Goal: Information Seeking & Learning: Learn about a topic

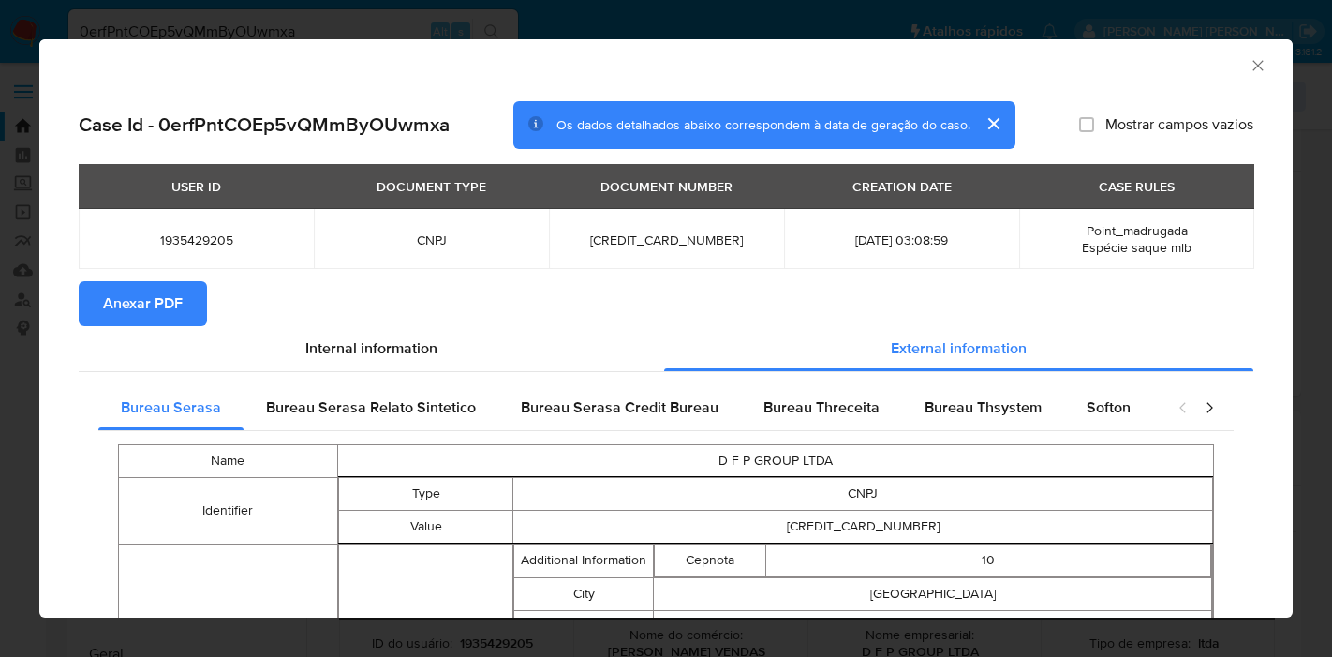
select select "10"
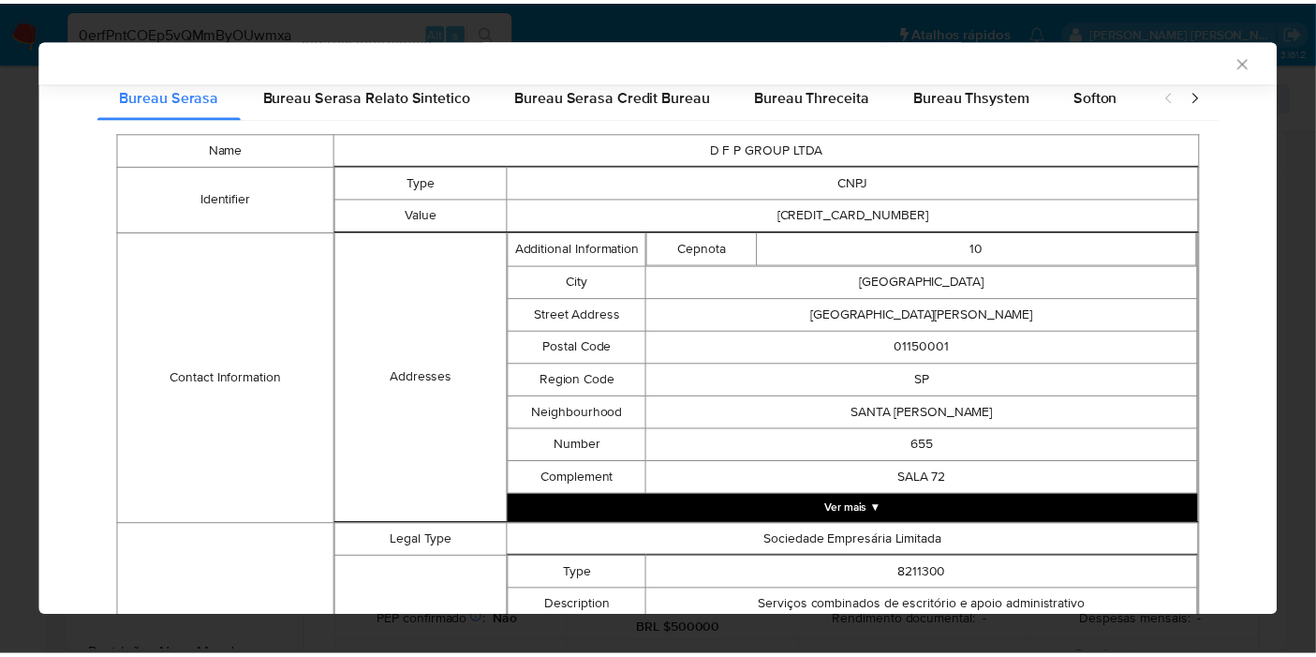
scroll to position [843, 0]
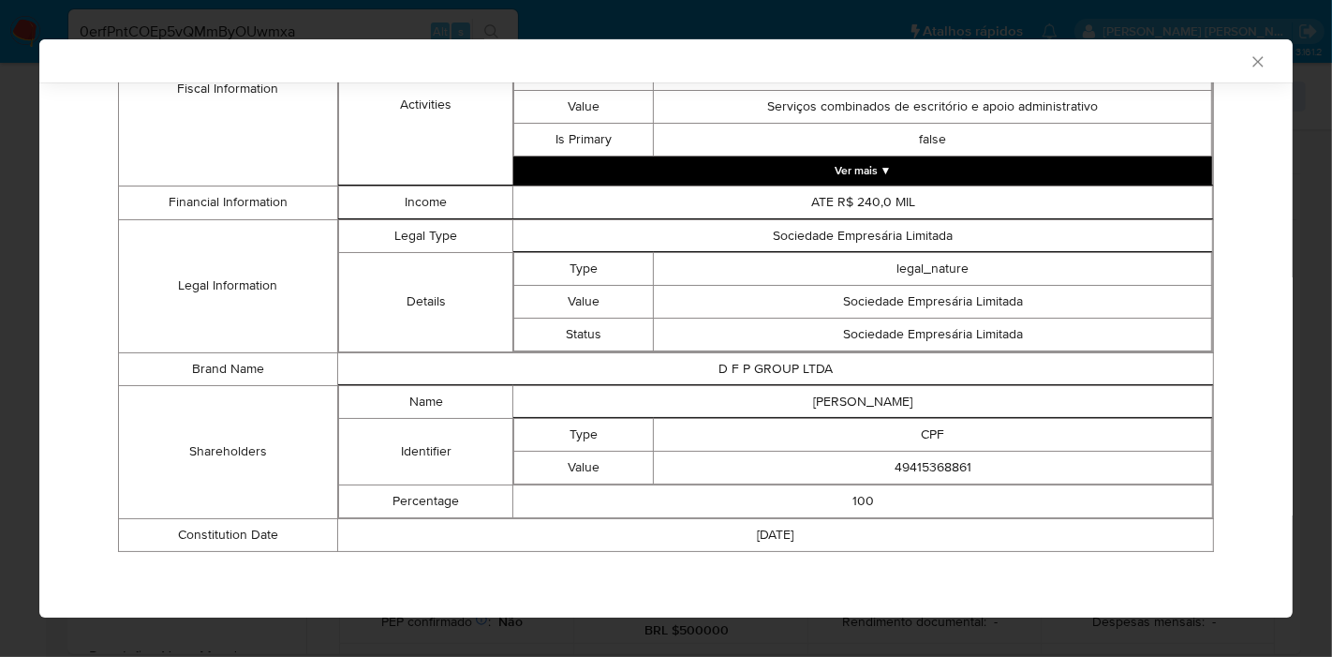
click at [824, 408] on td "DAVID FELIPE DA PAZ" at bounding box center [863, 401] width 700 height 33
copy td "DAVID FELIPE DA PAZ"
click at [937, 472] on td "49415368861" at bounding box center [933, 467] width 558 height 33
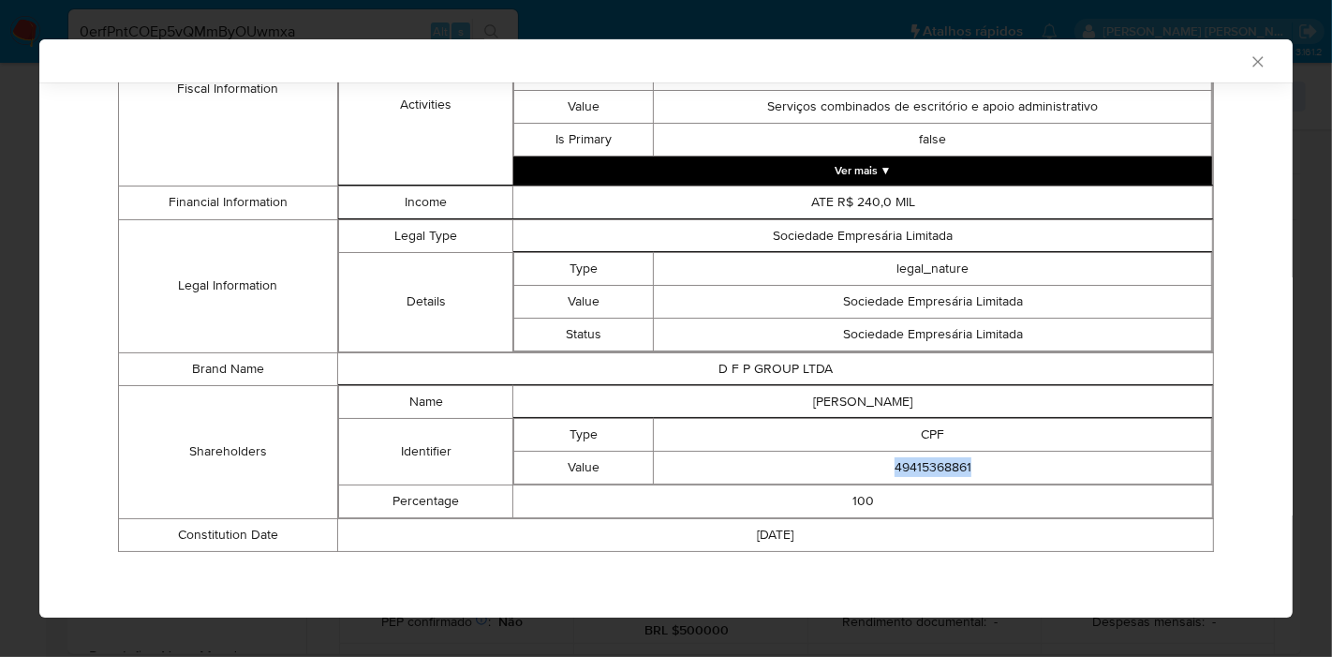
click at [937, 472] on td "49415368861" at bounding box center [933, 467] width 558 height 33
copy td "49415368861"
click at [1249, 62] on icon "Fechar a janela" at bounding box center [1258, 61] width 19 height 19
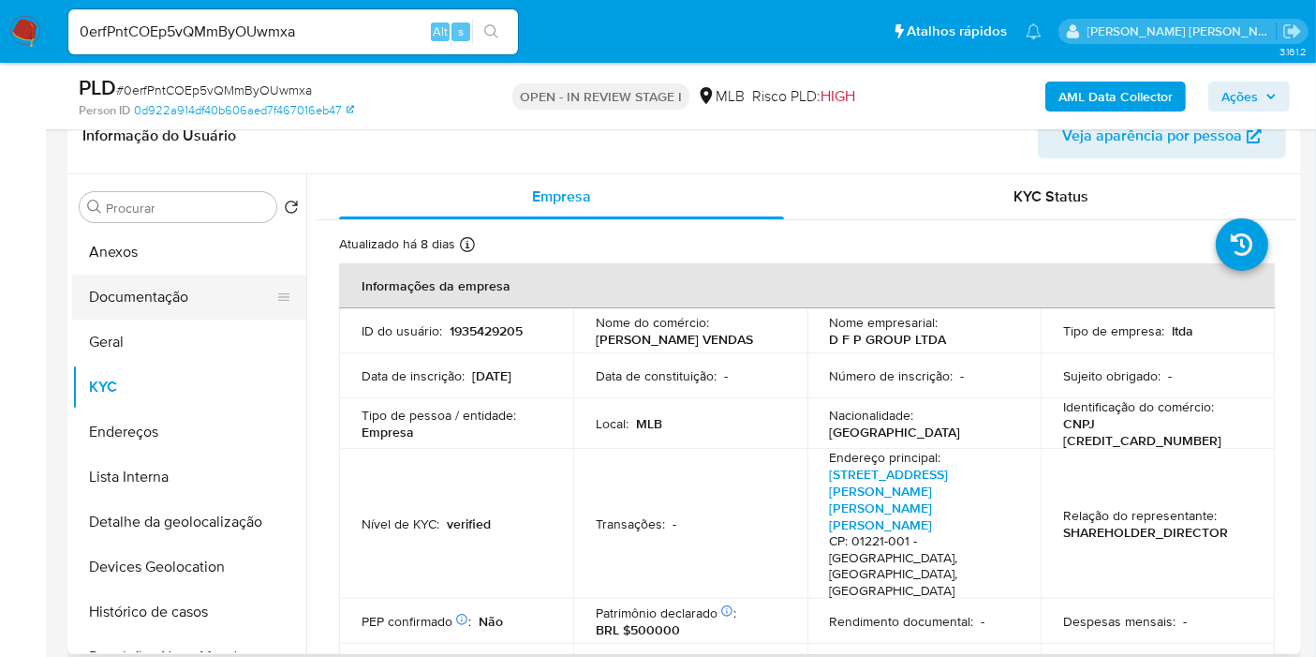
click at [196, 290] on button "Documentação" at bounding box center [181, 297] width 219 height 45
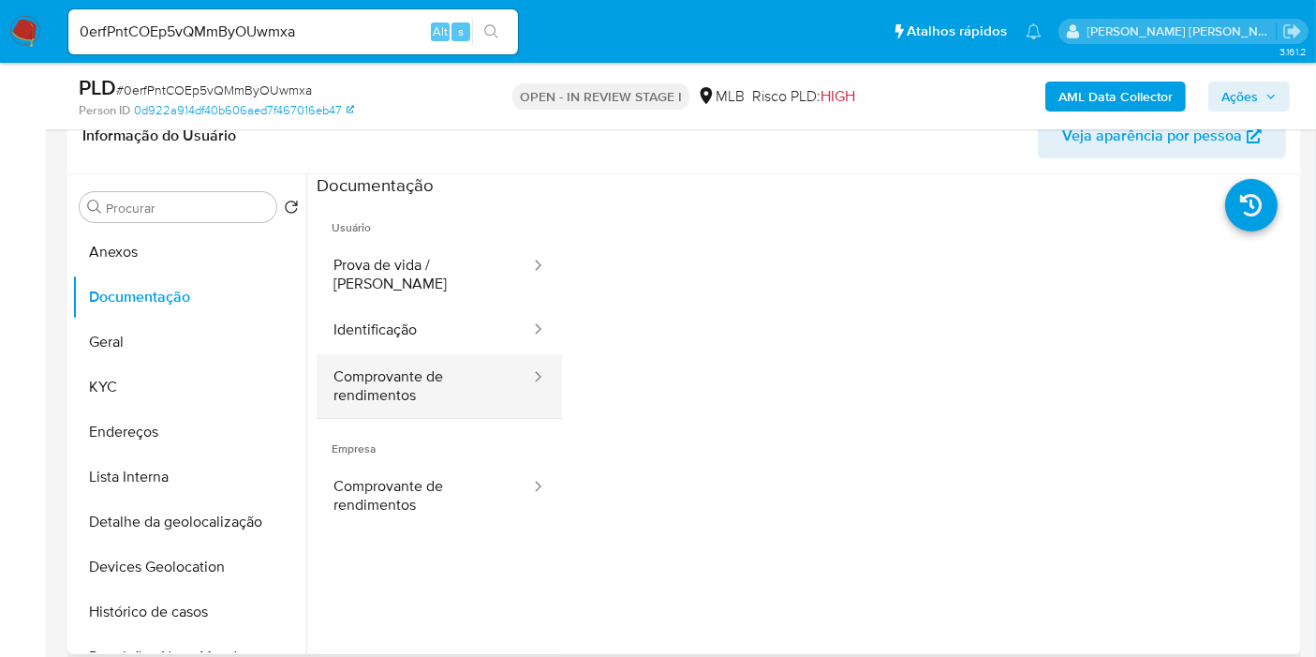
click at [382, 381] on button "Comprovante de rendimentos" at bounding box center [424, 386] width 215 height 64
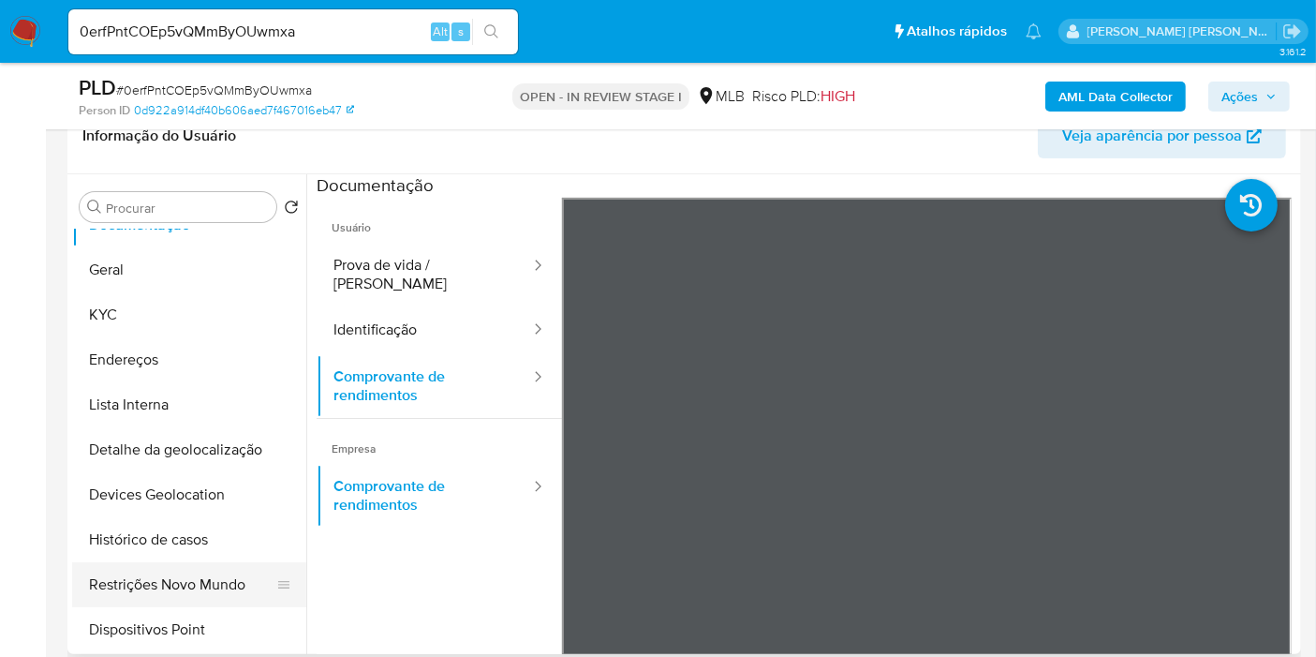
scroll to position [104, 0]
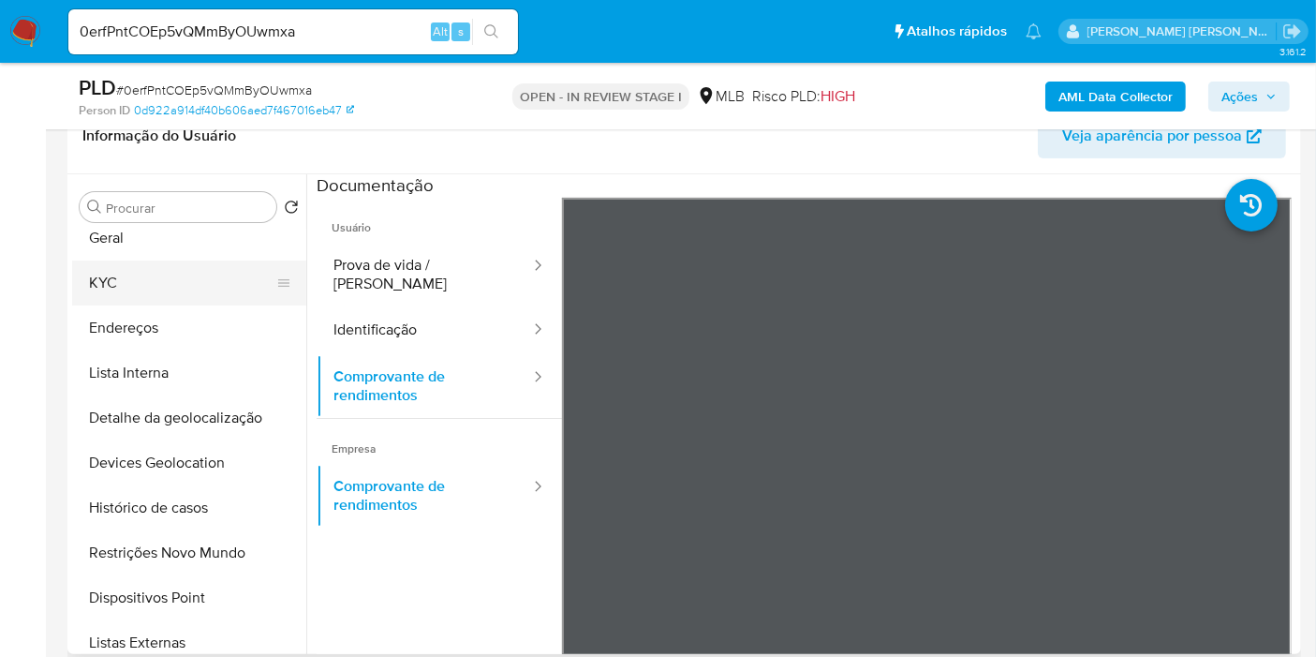
click at [206, 273] on button "KYC" at bounding box center [181, 282] width 219 height 45
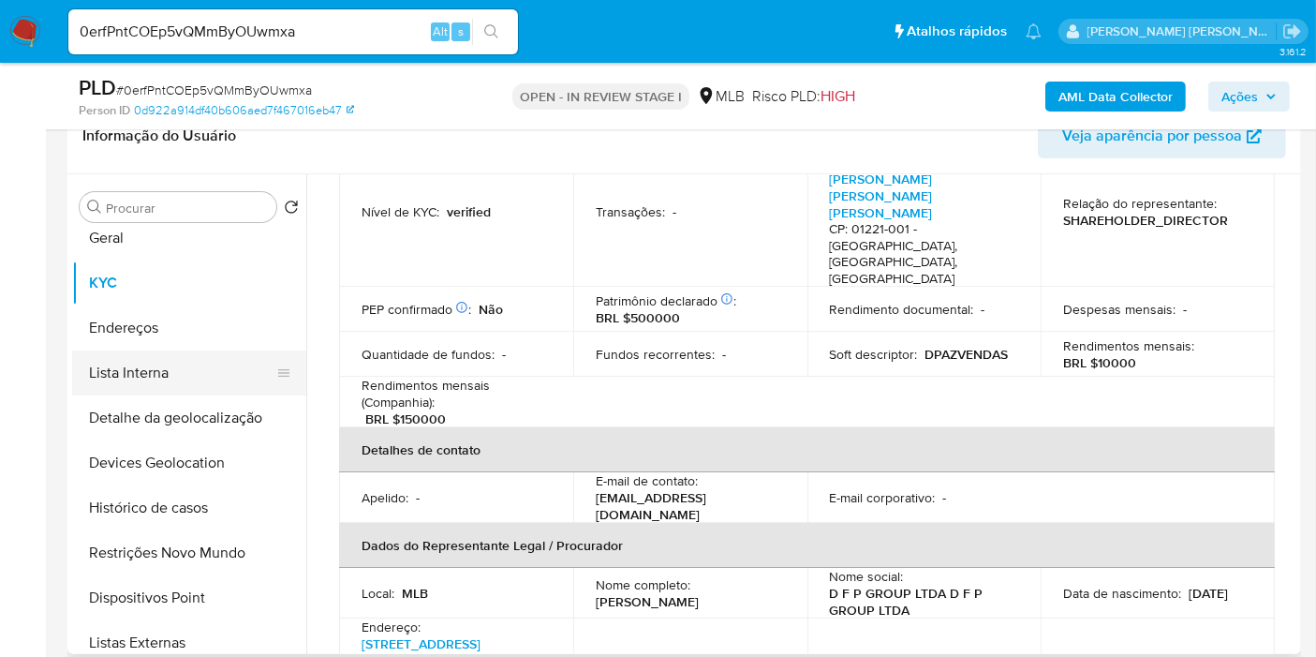
scroll to position [0, 0]
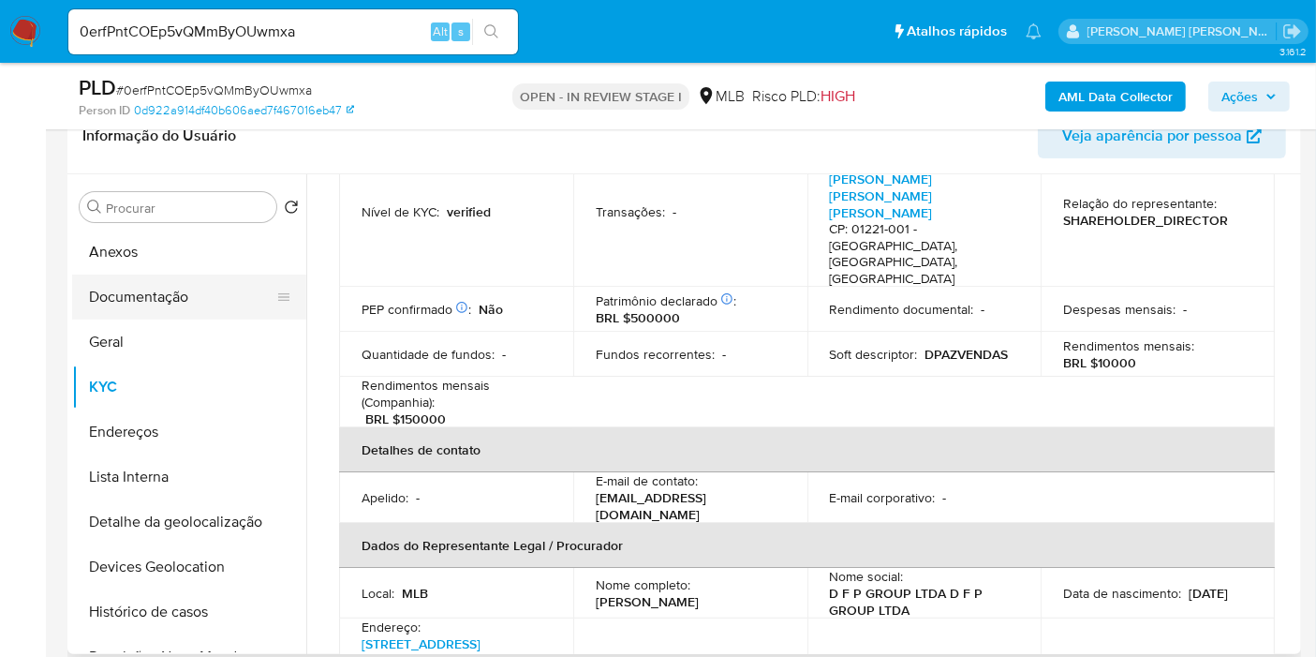
click at [179, 295] on button "Documentação" at bounding box center [181, 297] width 219 height 45
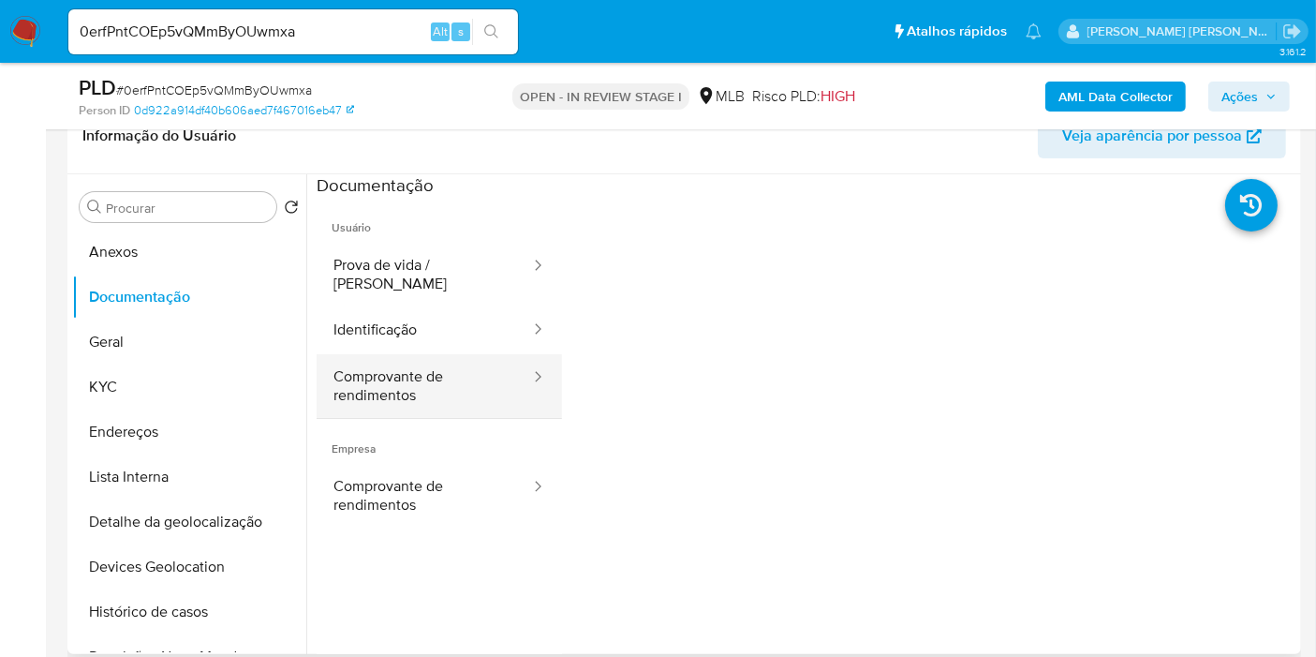
click at [425, 394] on button "Comprovante de rendimentos" at bounding box center [424, 386] width 215 height 64
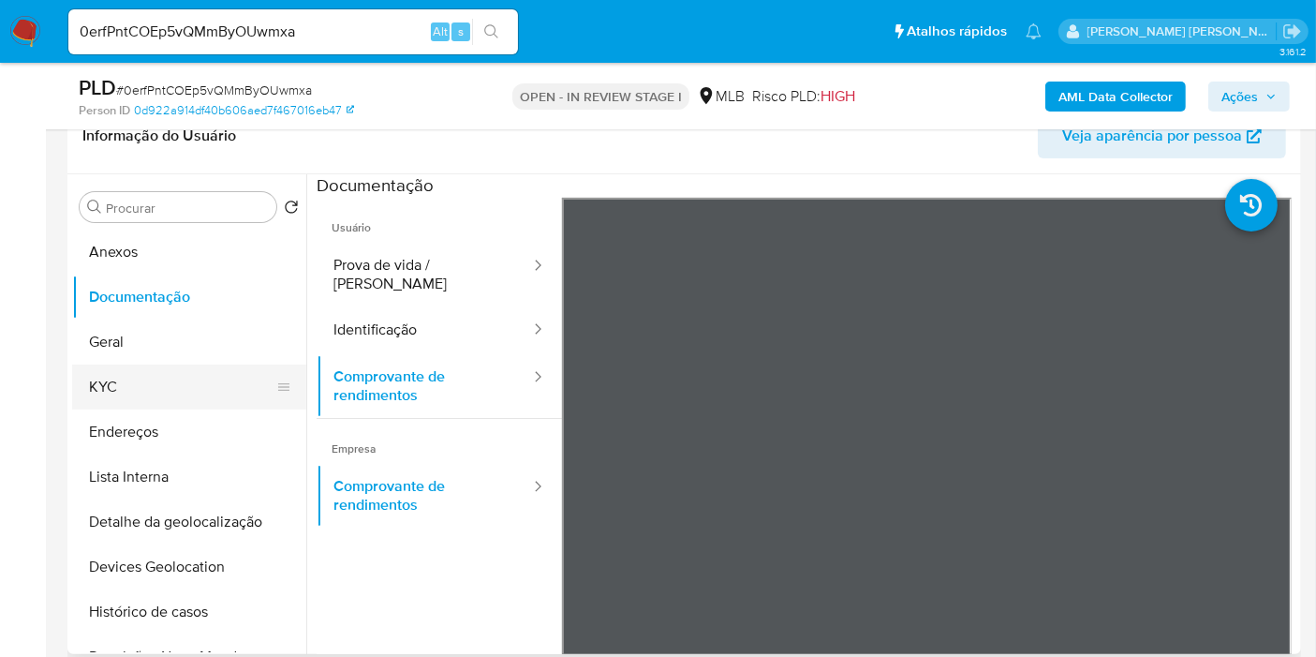
click at [184, 381] on button "KYC" at bounding box center [181, 386] width 219 height 45
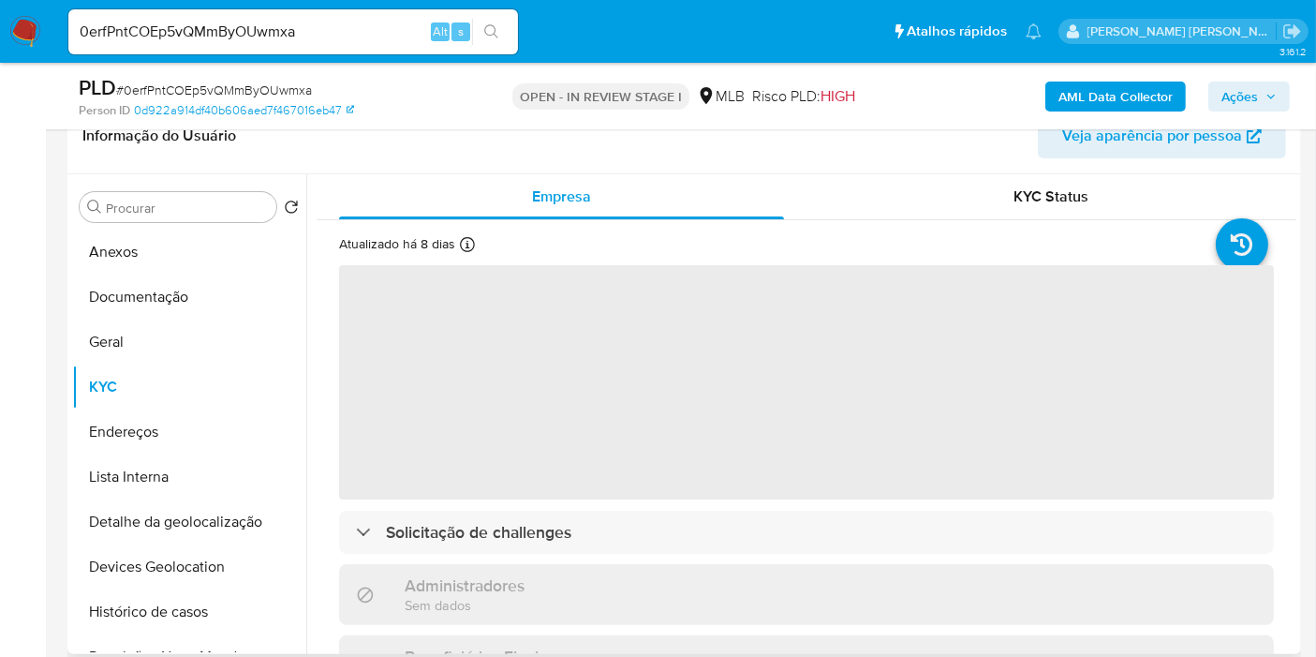
click at [1069, 211] on div "KYC Status" at bounding box center [1051, 196] width 445 height 45
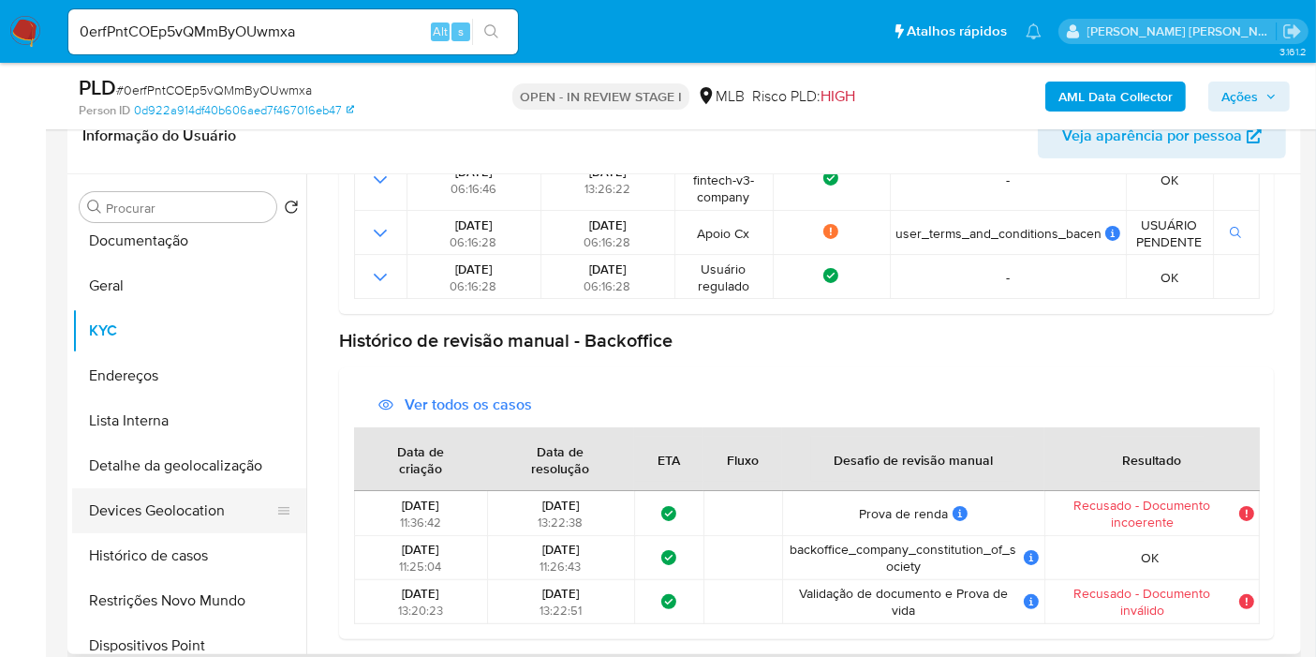
scroll to position [104, 0]
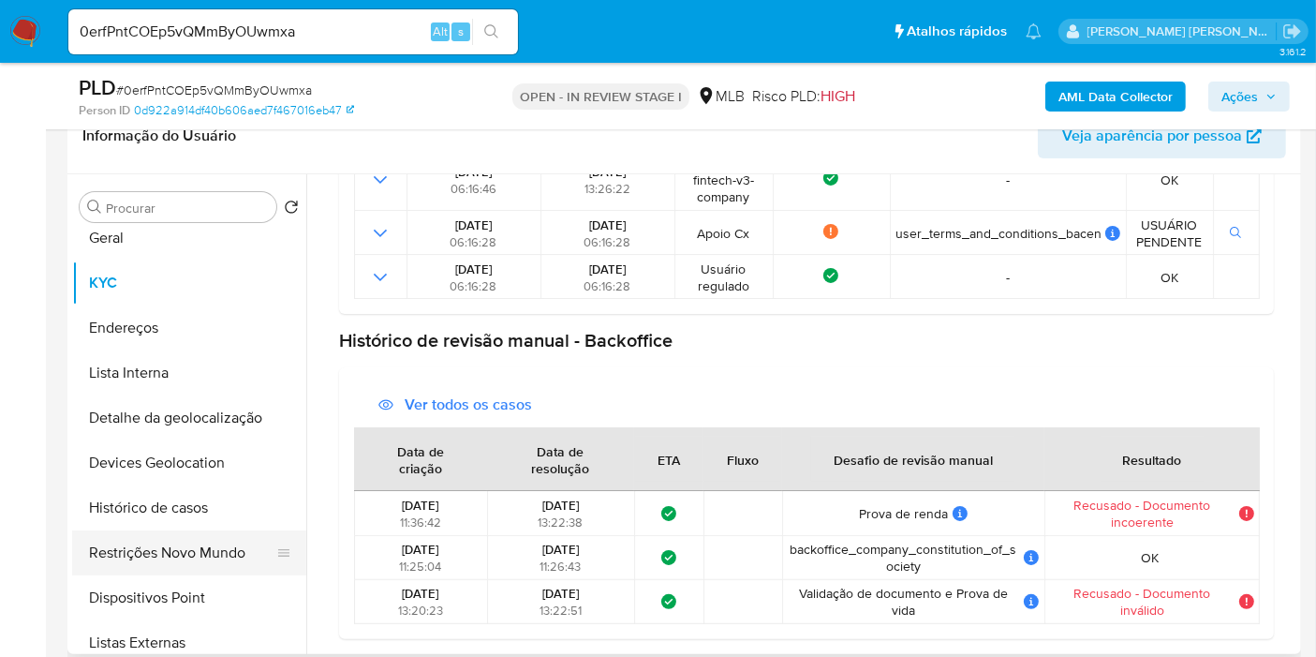
click at [199, 559] on button "Restrições Novo Mundo" at bounding box center [181, 552] width 219 height 45
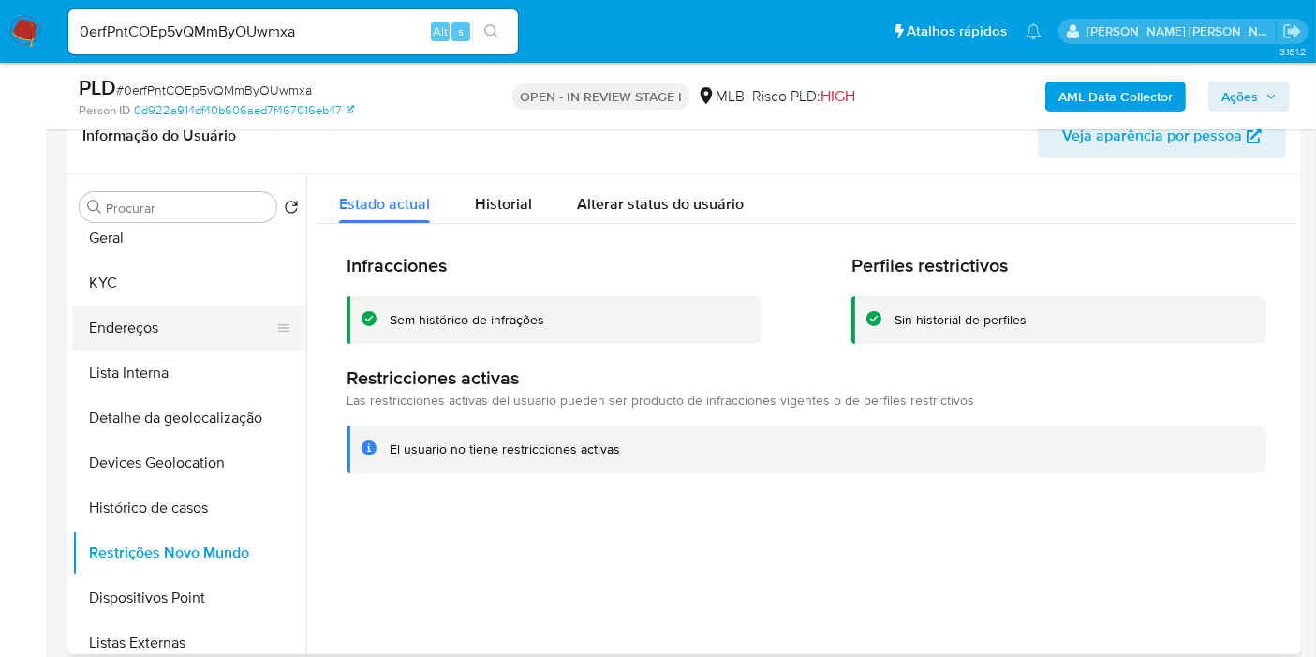
click at [133, 323] on button "Endereços" at bounding box center [181, 327] width 219 height 45
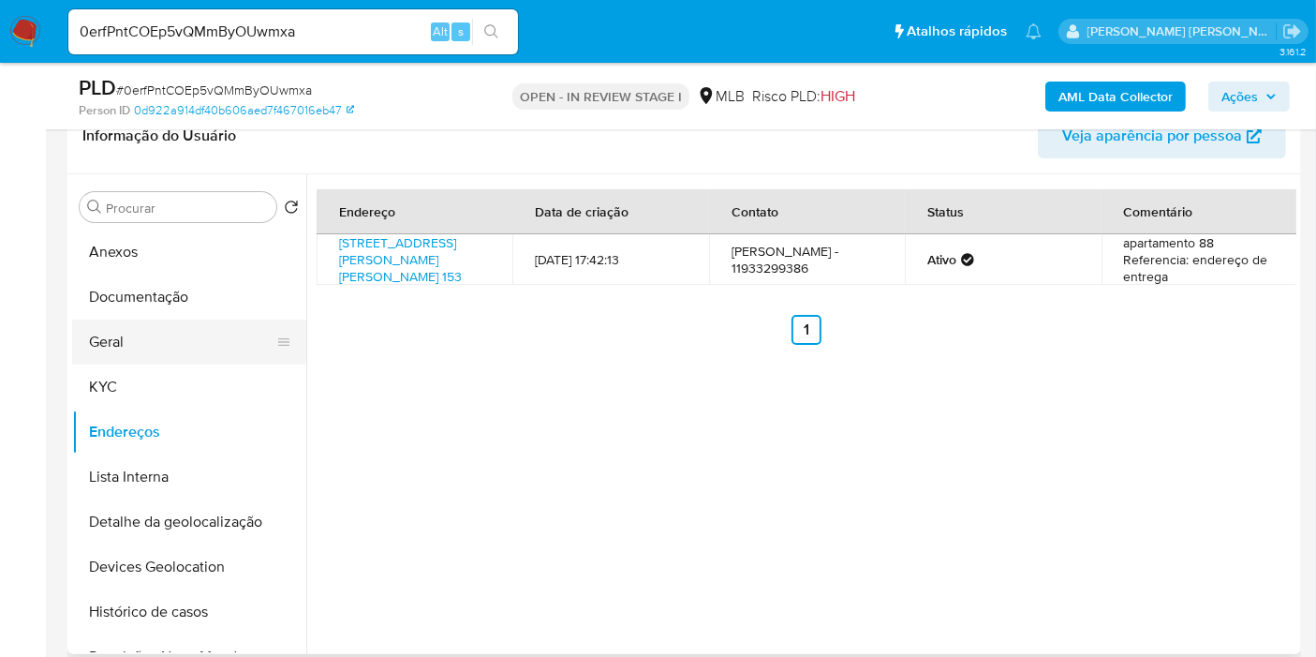
click at [186, 337] on button "Geral" at bounding box center [181, 341] width 219 height 45
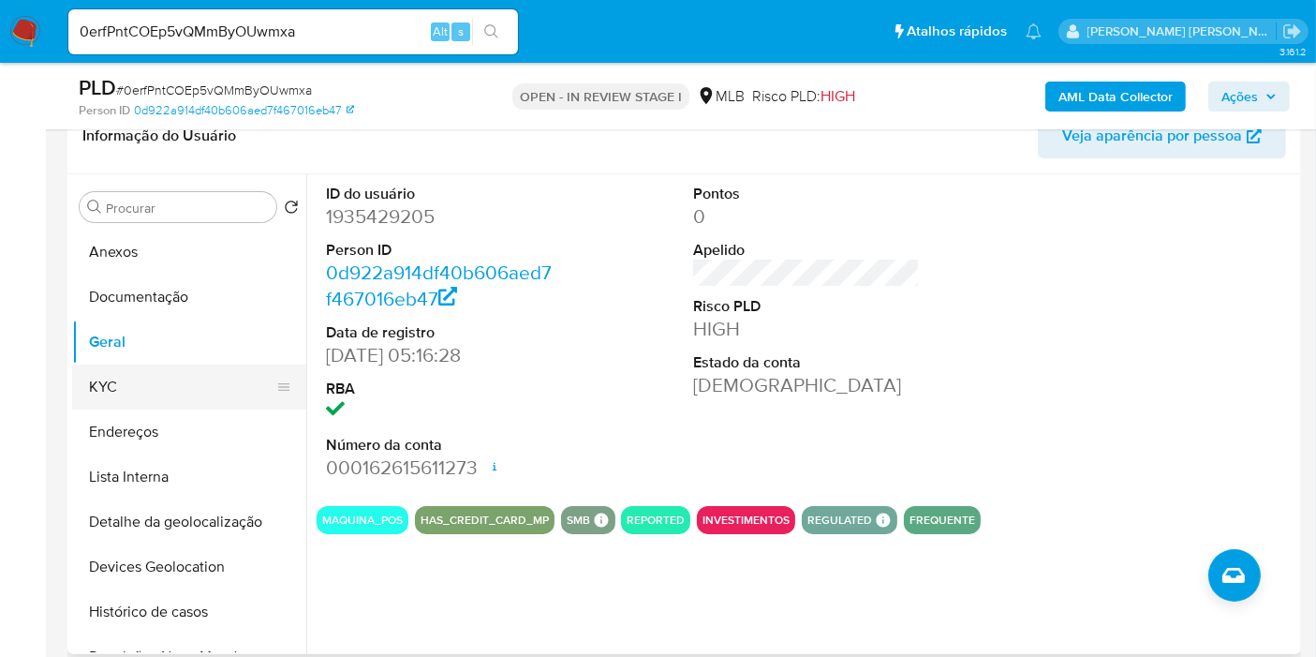
click at [211, 396] on button "KYC" at bounding box center [181, 386] width 219 height 45
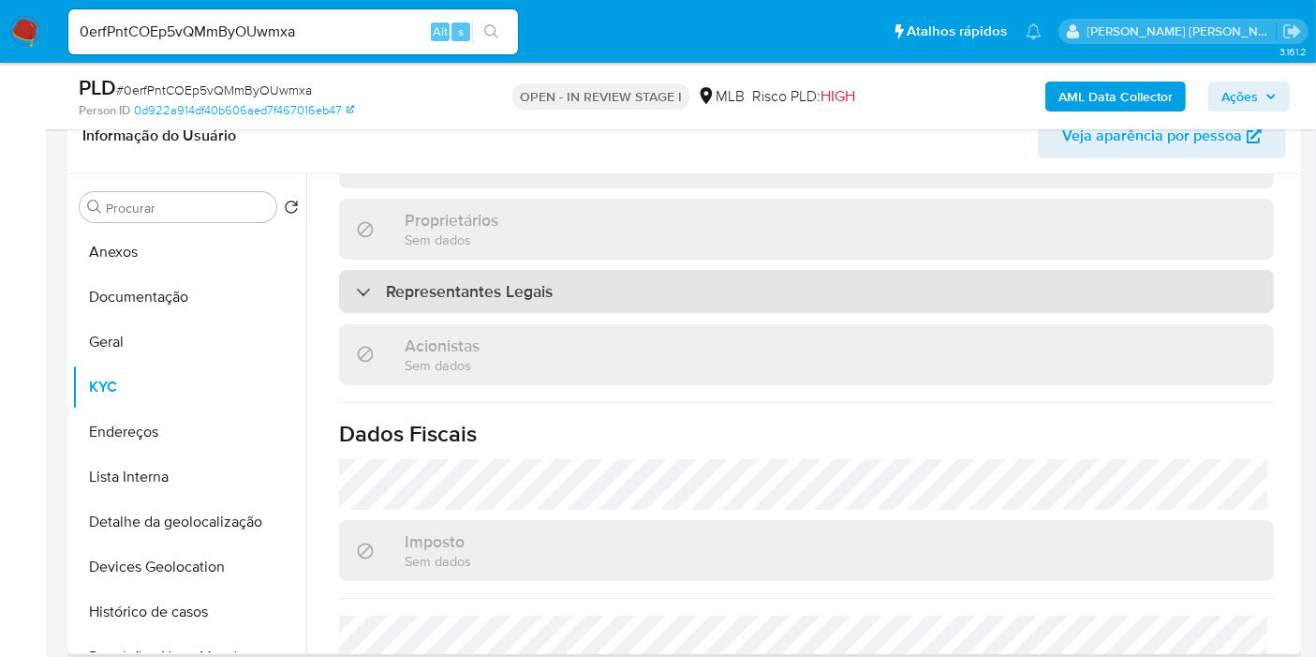
scroll to position [1171, 0]
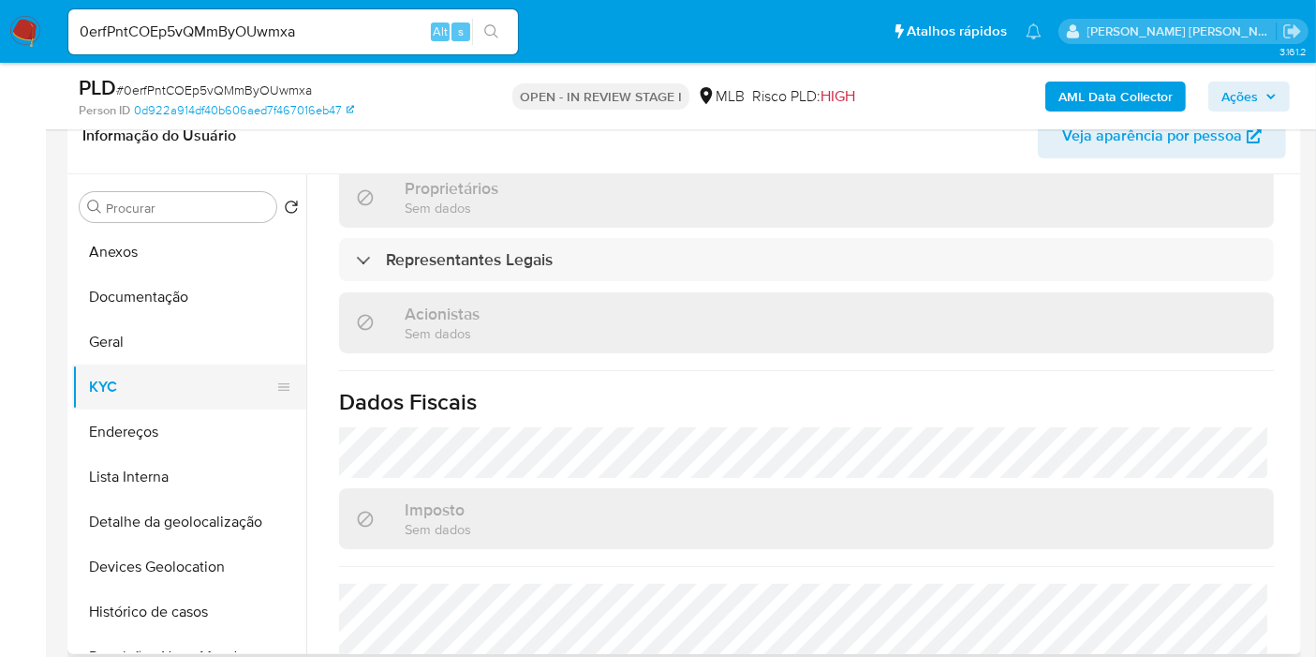
click at [235, 394] on button "KYC" at bounding box center [181, 386] width 219 height 45
click at [228, 409] on button "Endereços" at bounding box center [181, 431] width 219 height 45
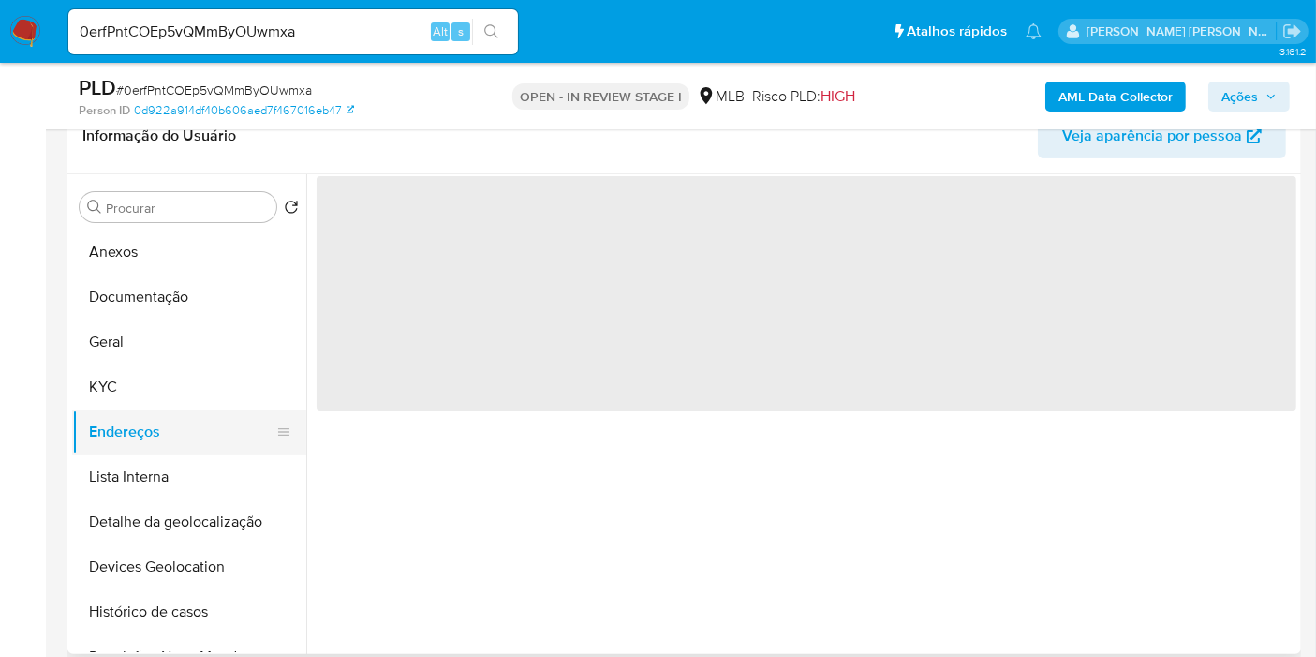
scroll to position [0, 0]
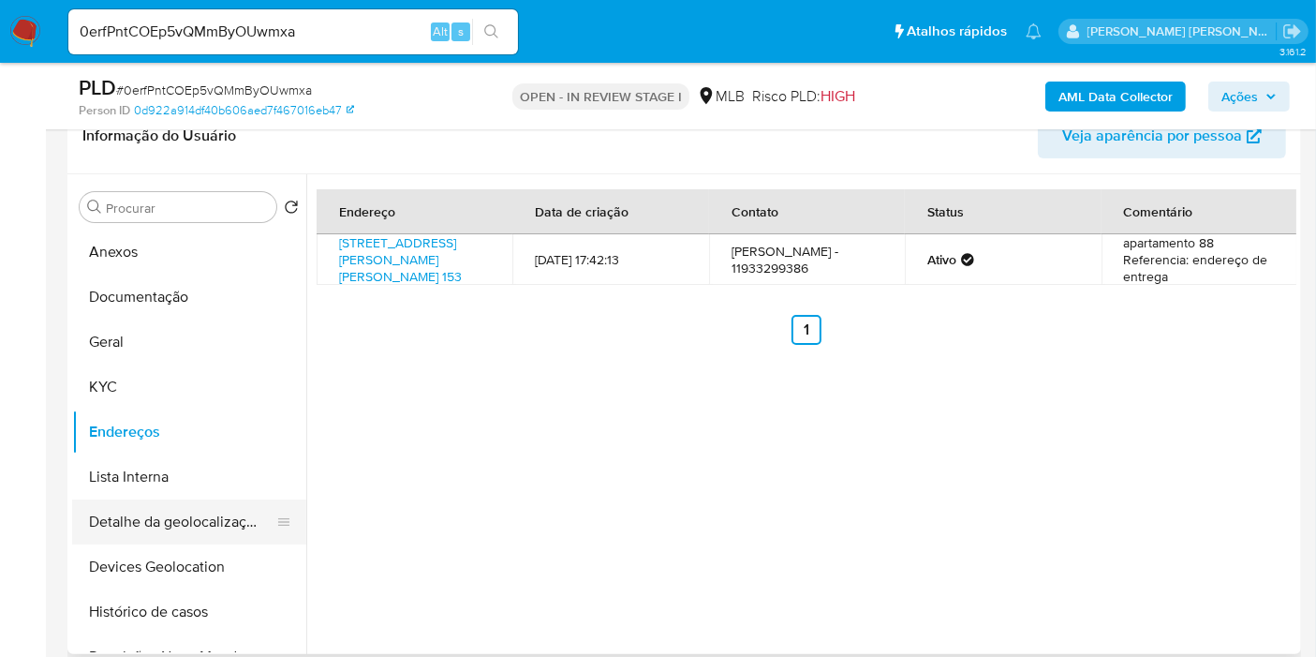
click at [179, 512] on button "Detalhe da geolocalização" at bounding box center [181, 521] width 219 height 45
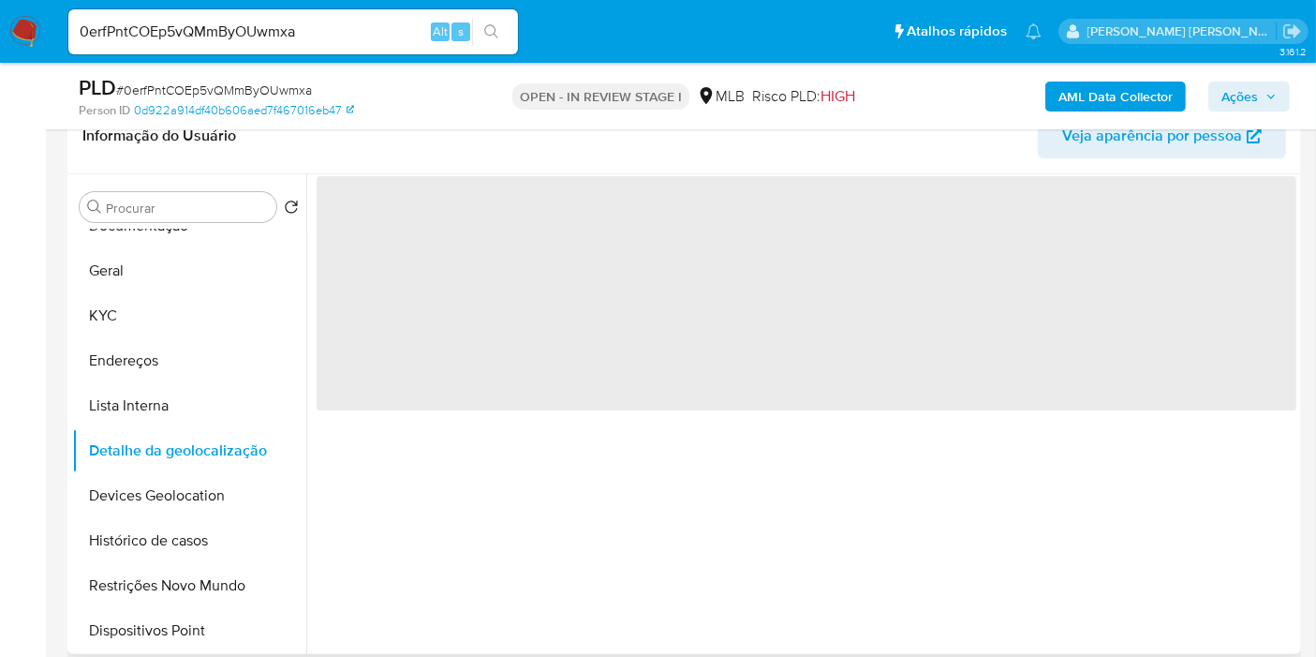
scroll to position [104, 0]
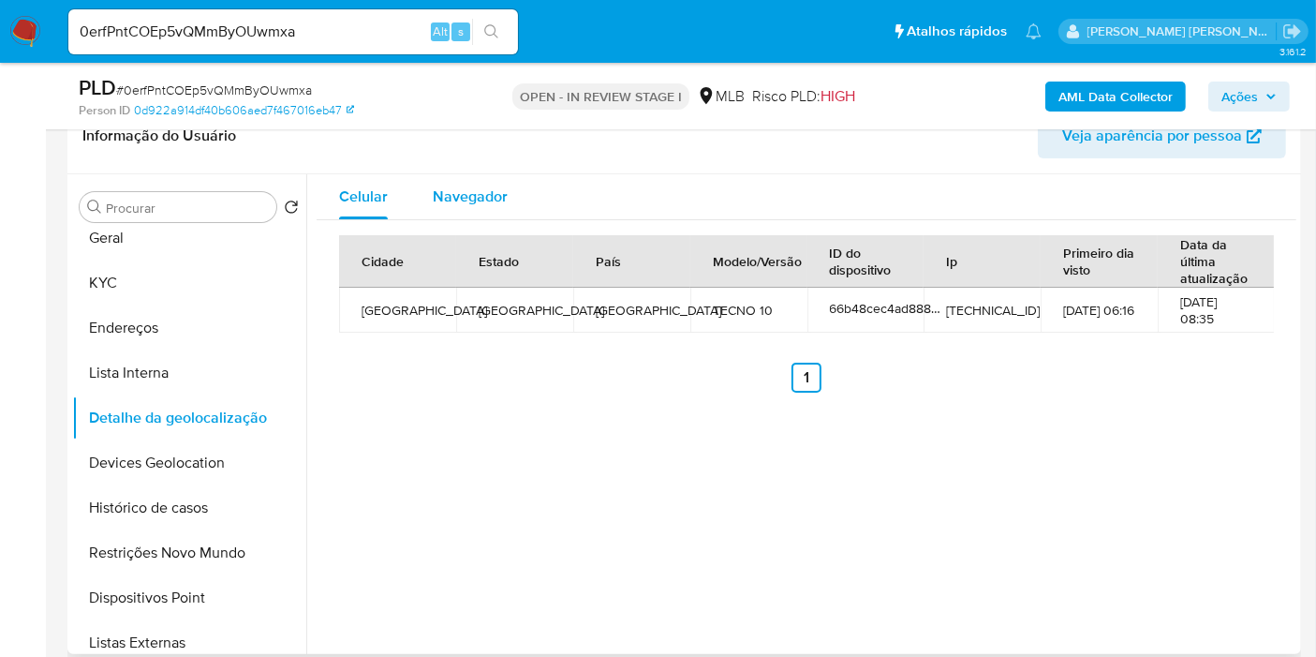
drag, startPoint x: 473, startPoint y: 207, endPoint x: 504, endPoint y: 216, distance: 32.3
click at [473, 208] on div "Navegador" at bounding box center [470, 196] width 75 height 45
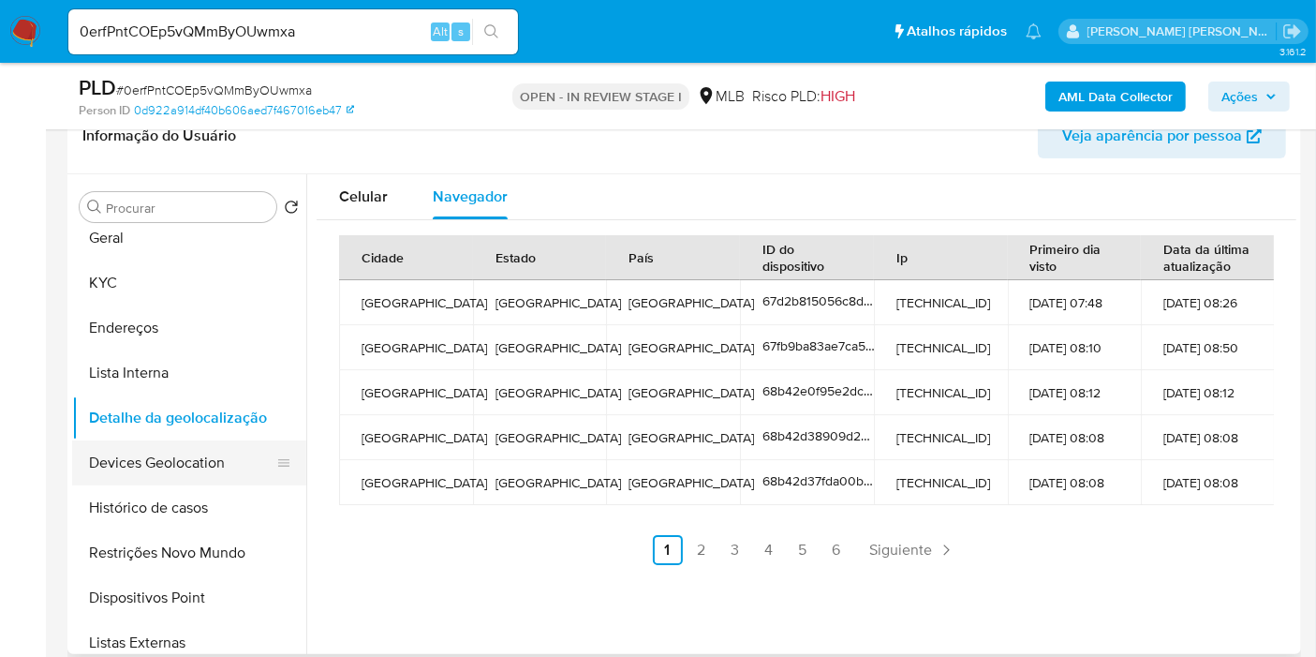
click at [197, 464] on button "Devices Geolocation" at bounding box center [181, 462] width 219 height 45
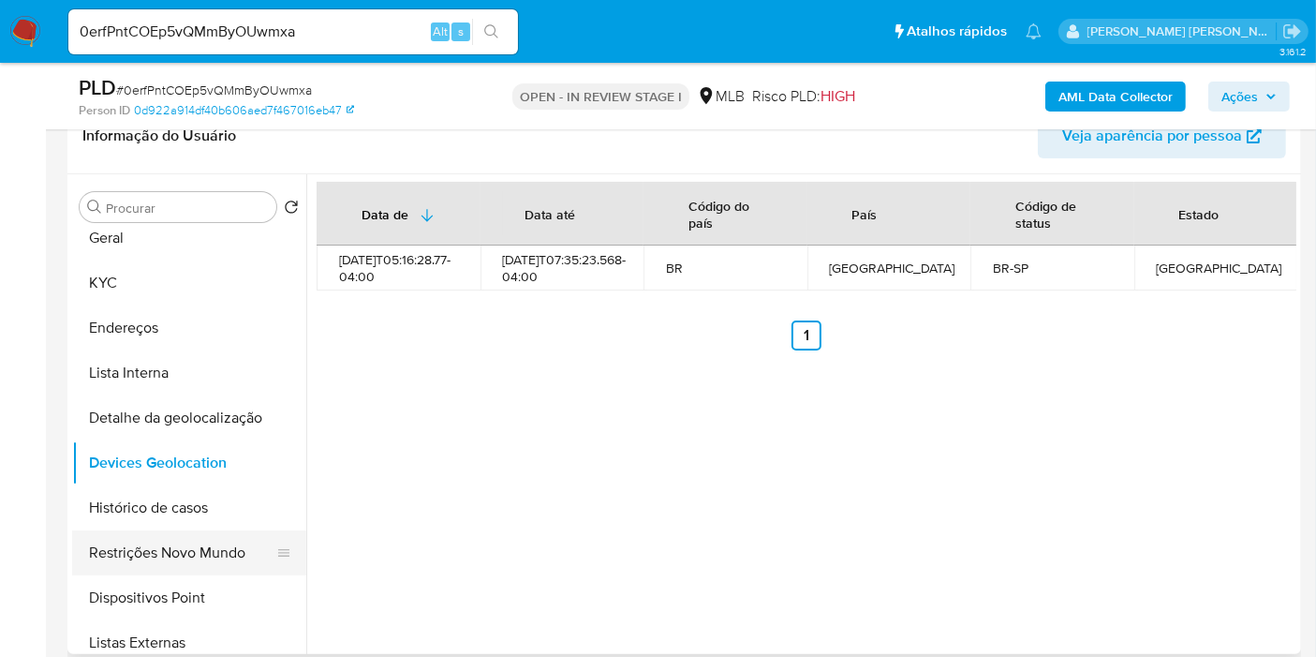
click at [189, 554] on button "Restrições Novo Mundo" at bounding box center [181, 552] width 219 height 45
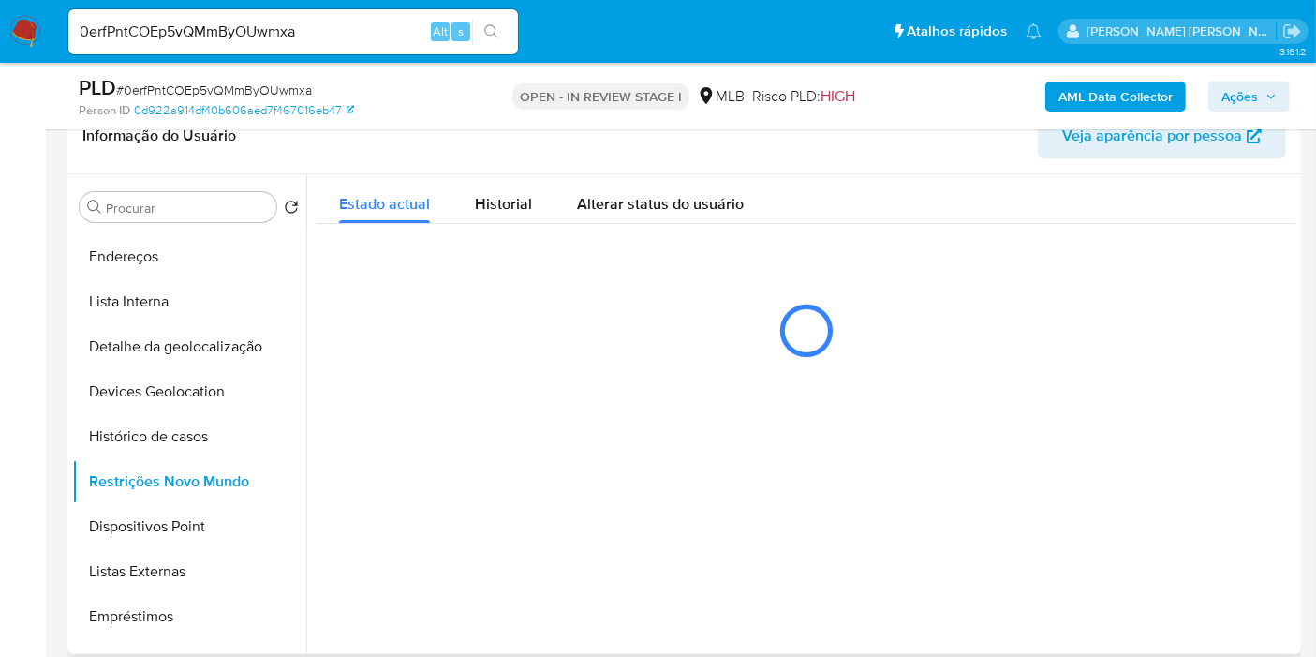
scroll to position [208, 0]
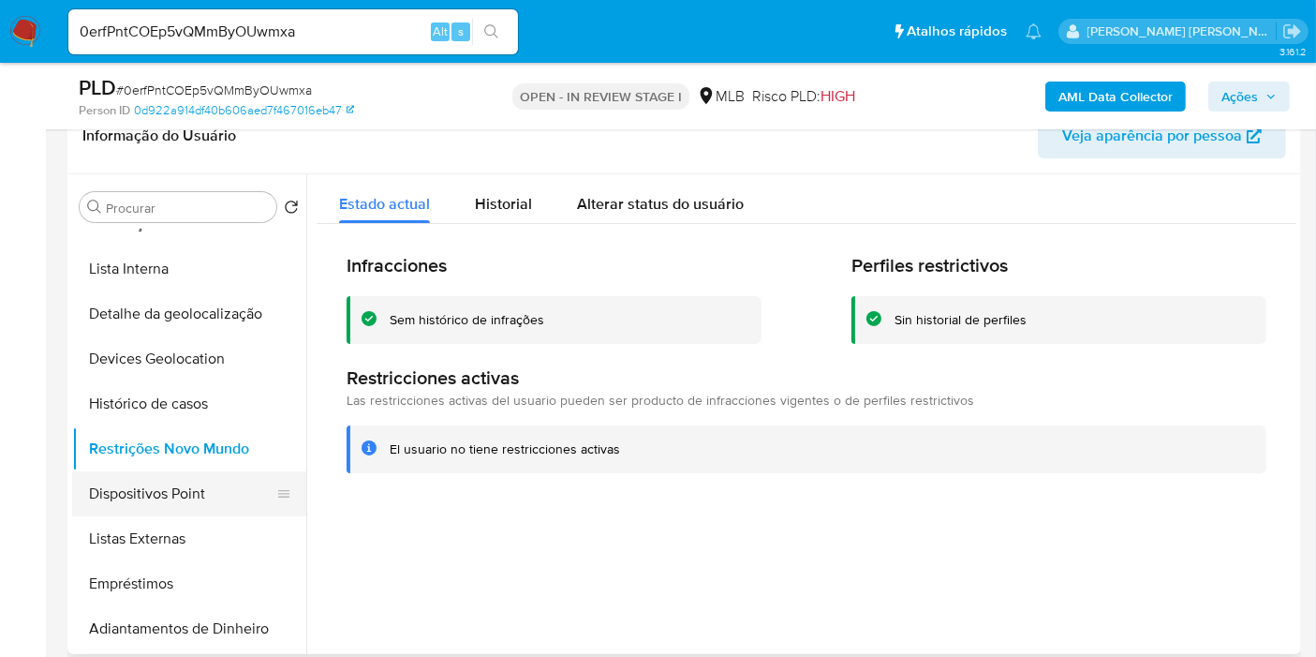
click at [179, 506] on button "Dispositivos Point" at bounding box center [181, 493] width 219 height 45
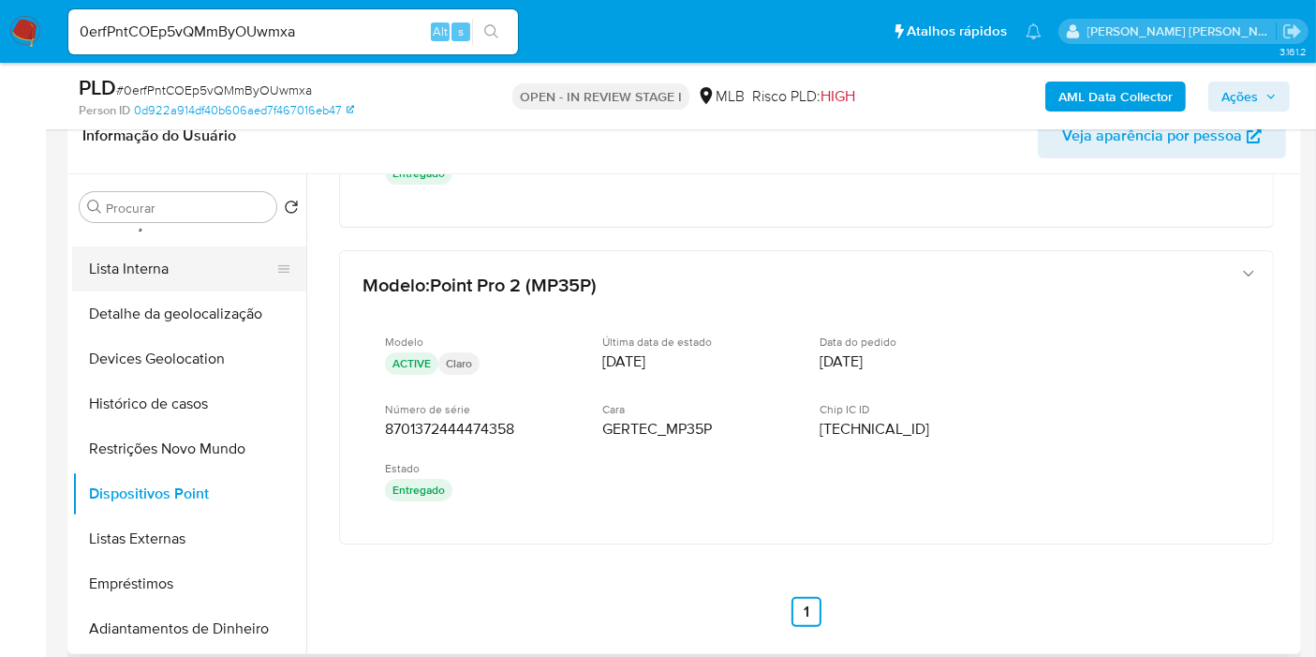
scroll to position [104, 0]
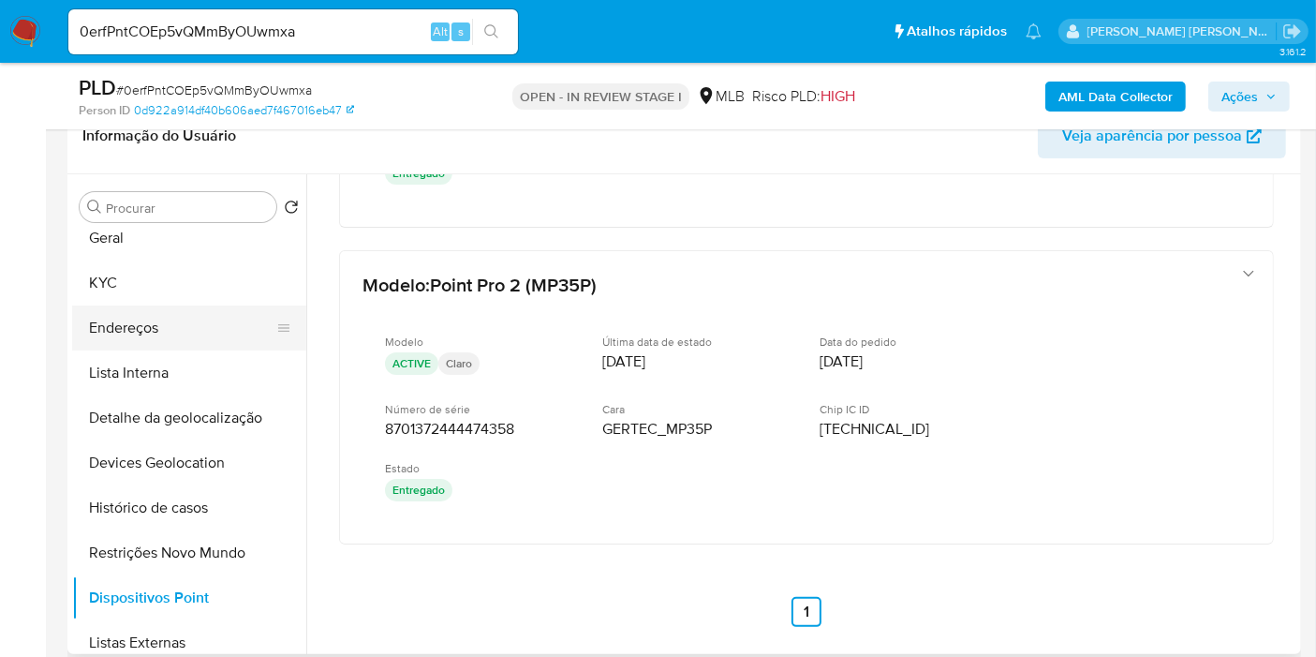
click at [170, 316] on button "Endereços" at bounding box center [181, 327] width 219 height 45
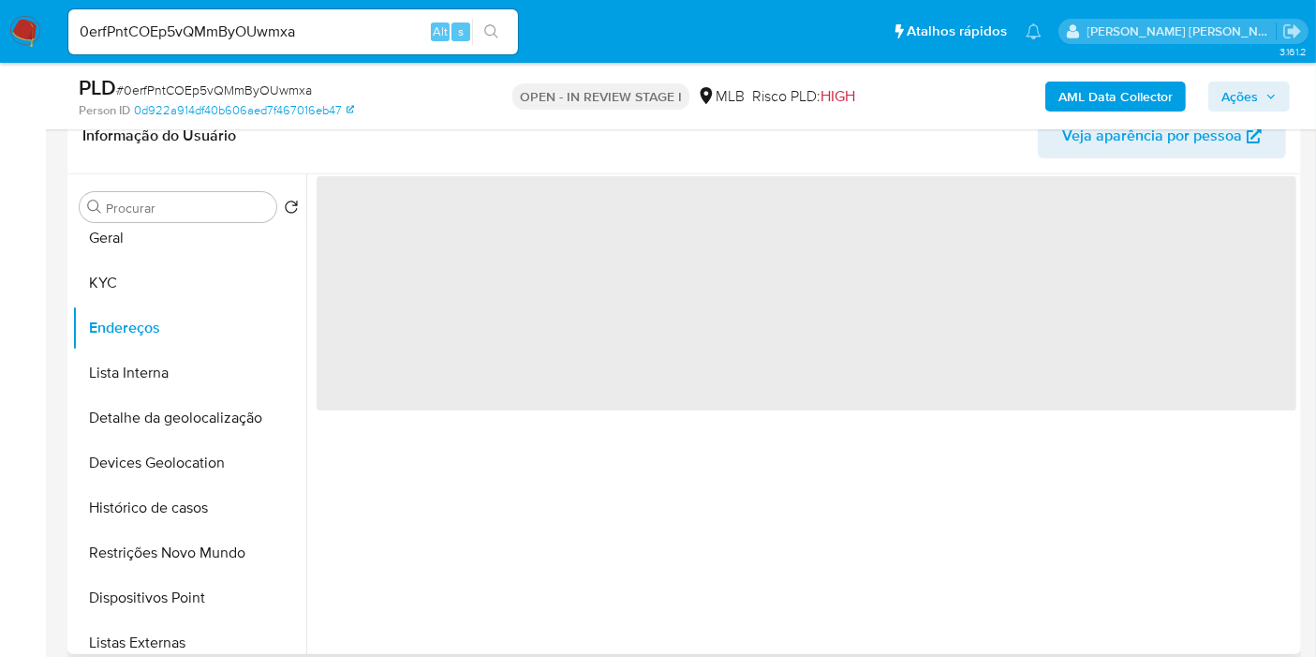
scroll to position [0, 0]
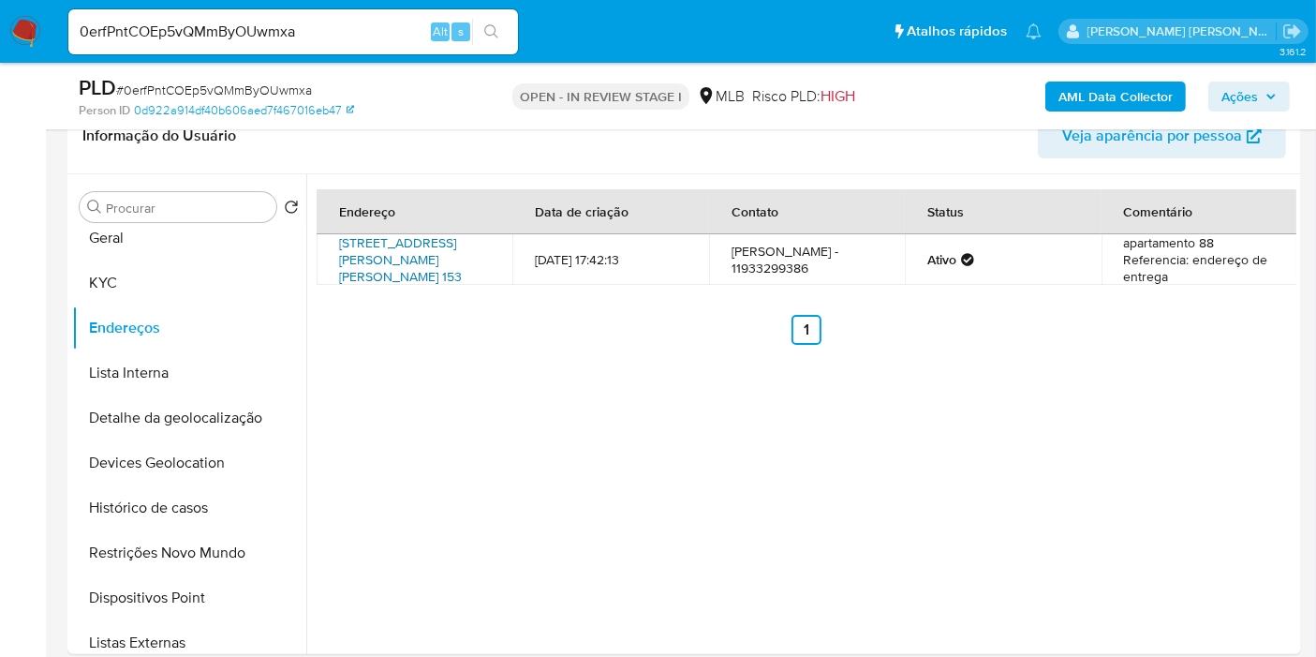
click at [423, 234] on link "Rua José Calixto Do Carmo 153, Praia Grande, São Paulo, 11702690, Brasil 153" at bounding box center [400, 259] width 123 height 52
click at [163, 299] on button "KYC" at bounding box center [181, 282] width 219 height 45
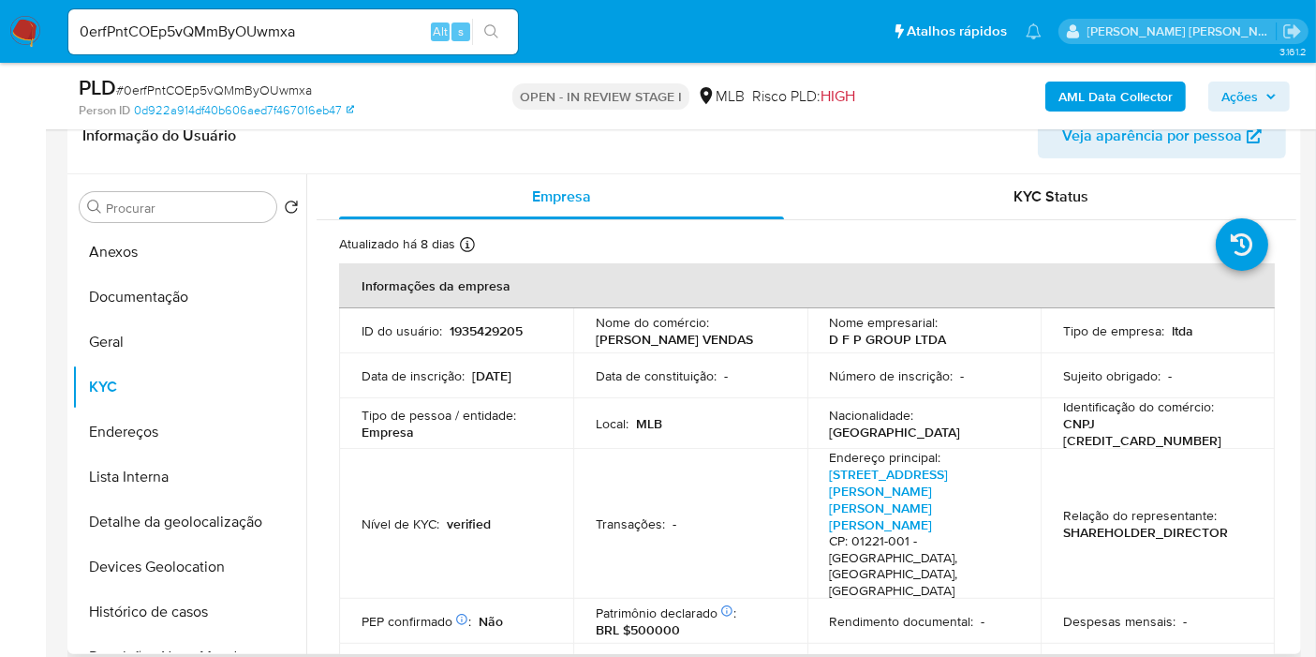
click at [1143, 424] on p "CNPJ 56065267000111" at bounding box center [1154, 432] width 182 height 34
copy p "56065267000111"
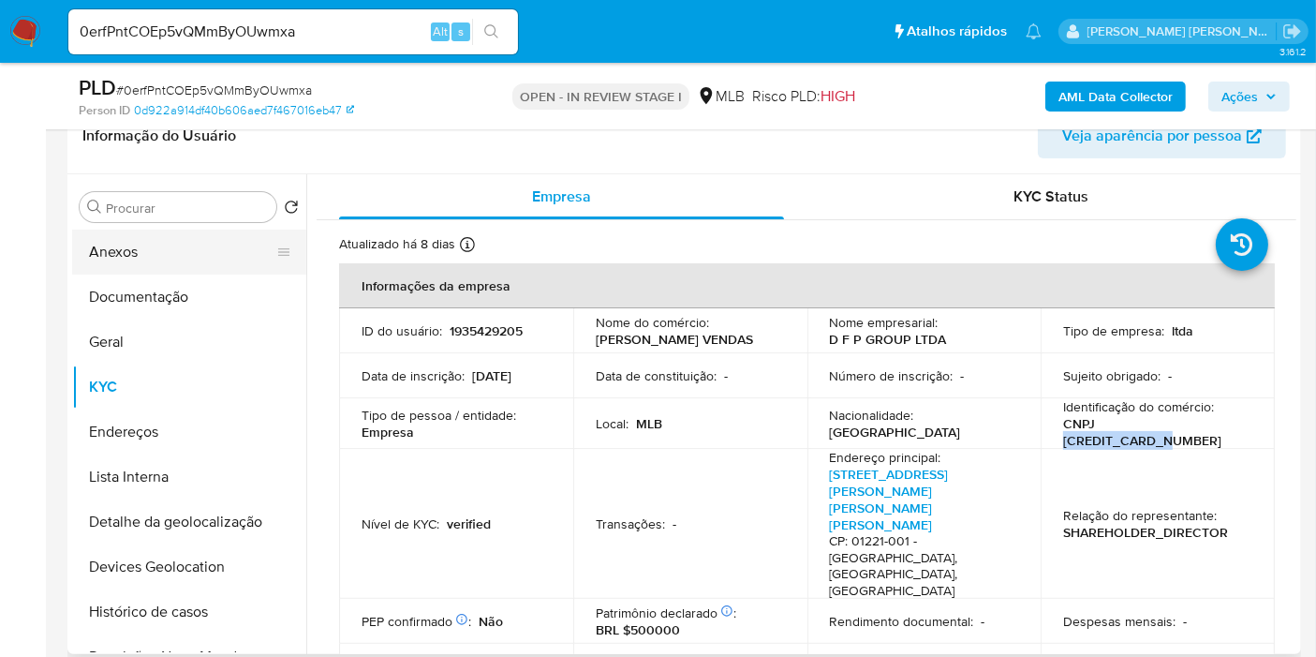
click at [153, 257] on button "Anexos" at bounding box center [181, 252] width 219 height 45
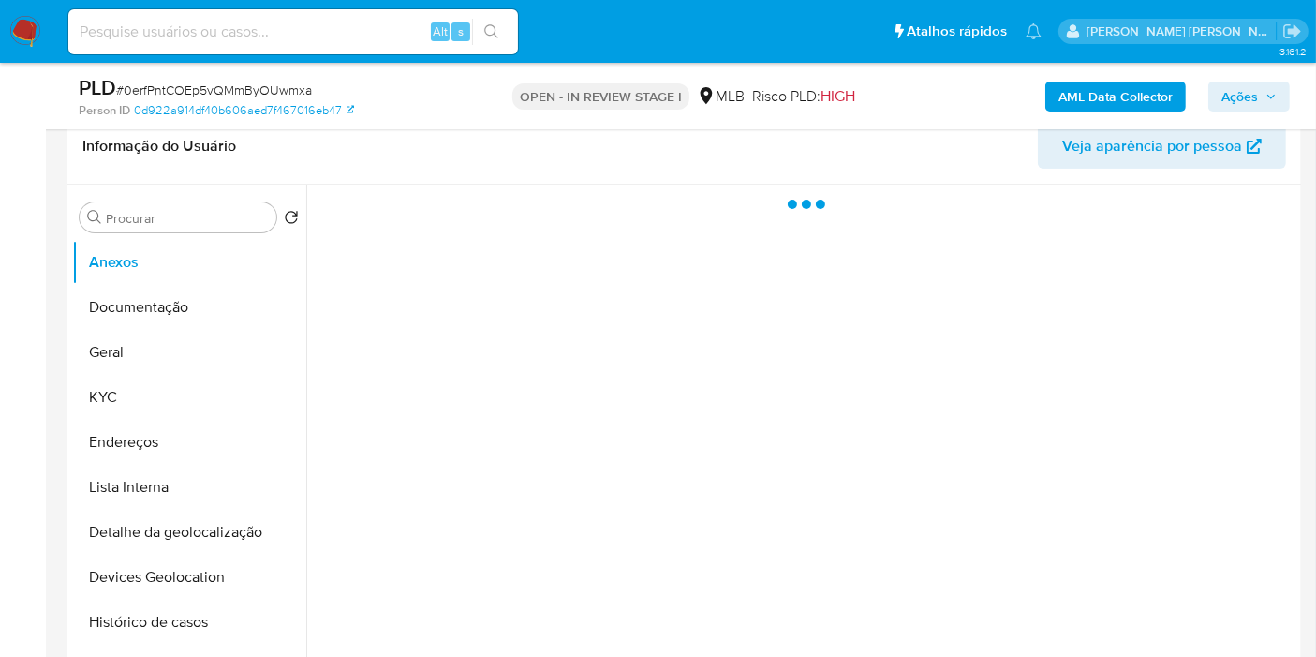
scroll to position [312, 0]
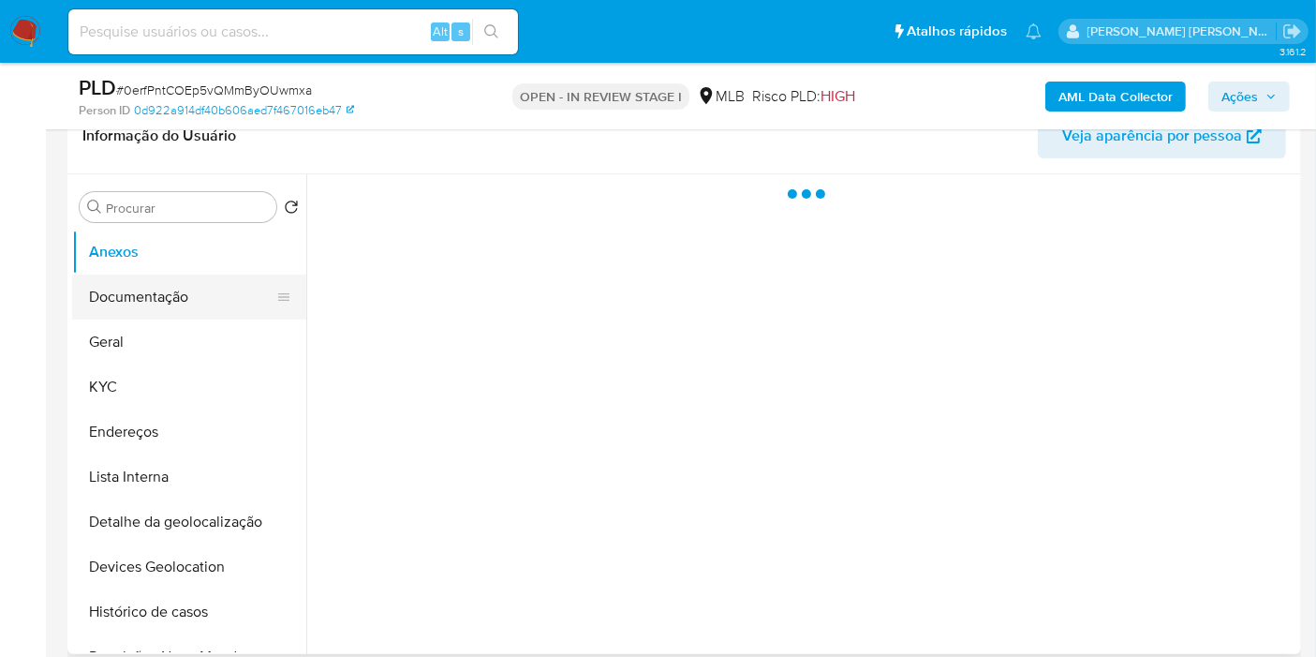
select select "10"
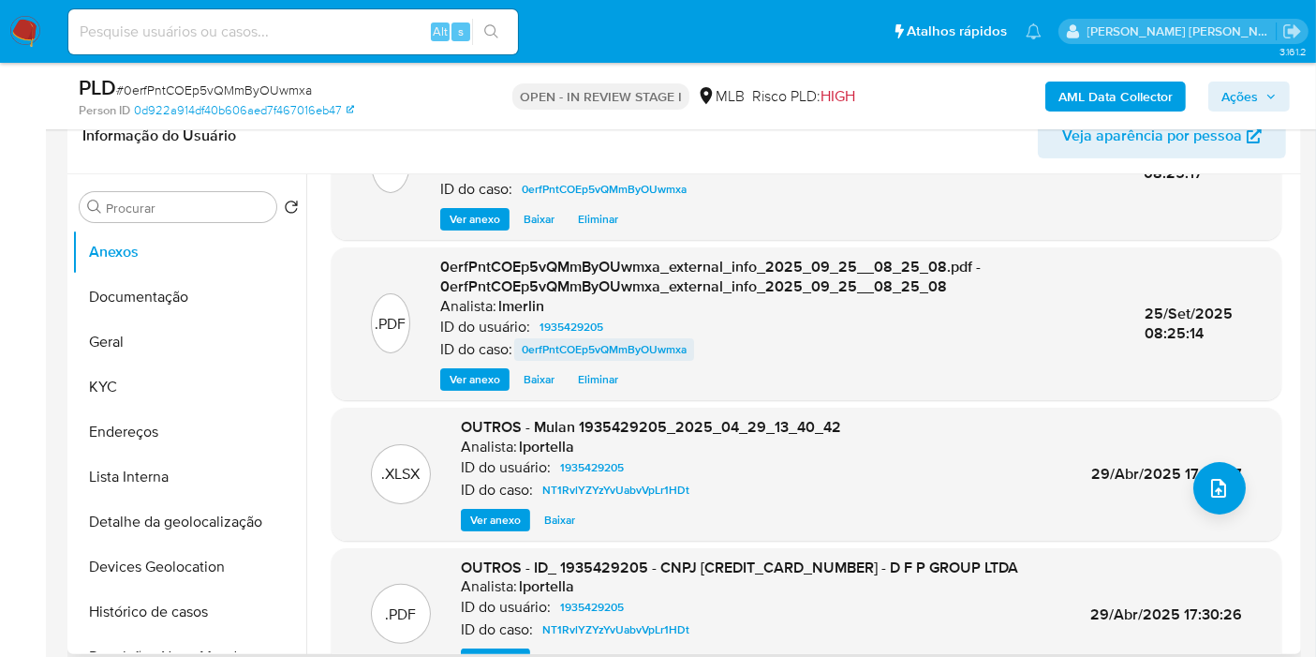
scroll to position [198, 0]
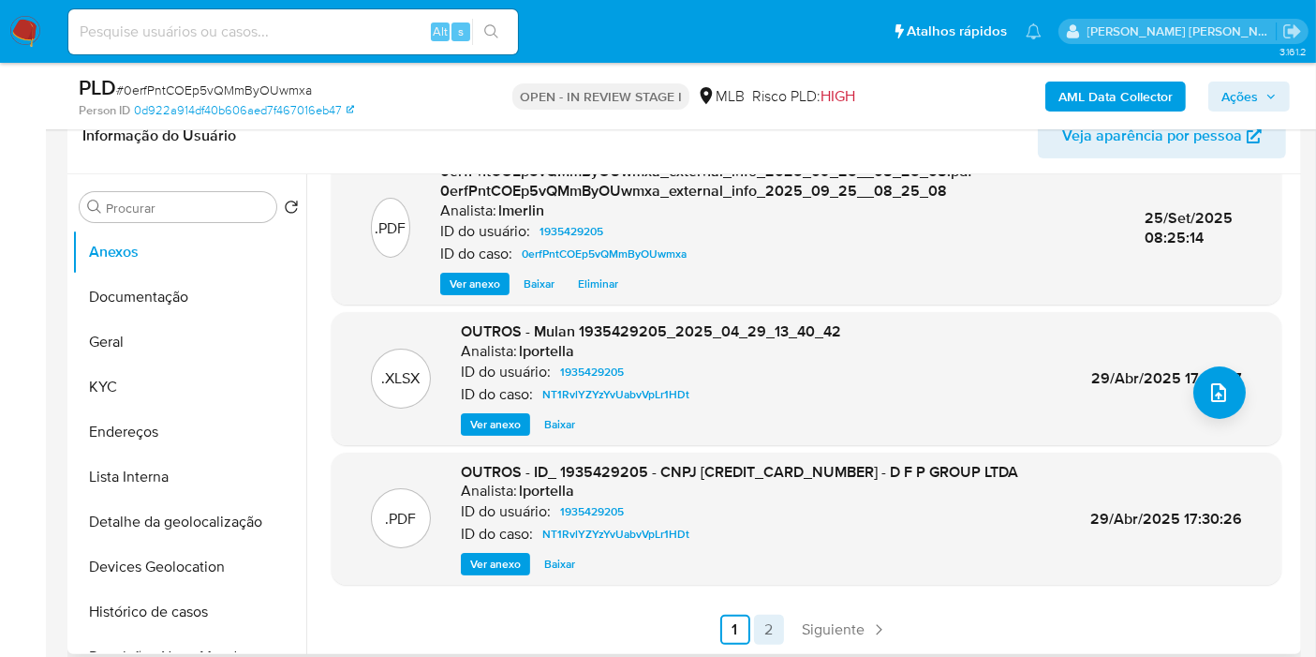
click at [763, 629] on link "2" at bounding box center [769, 630] width 30 height 30
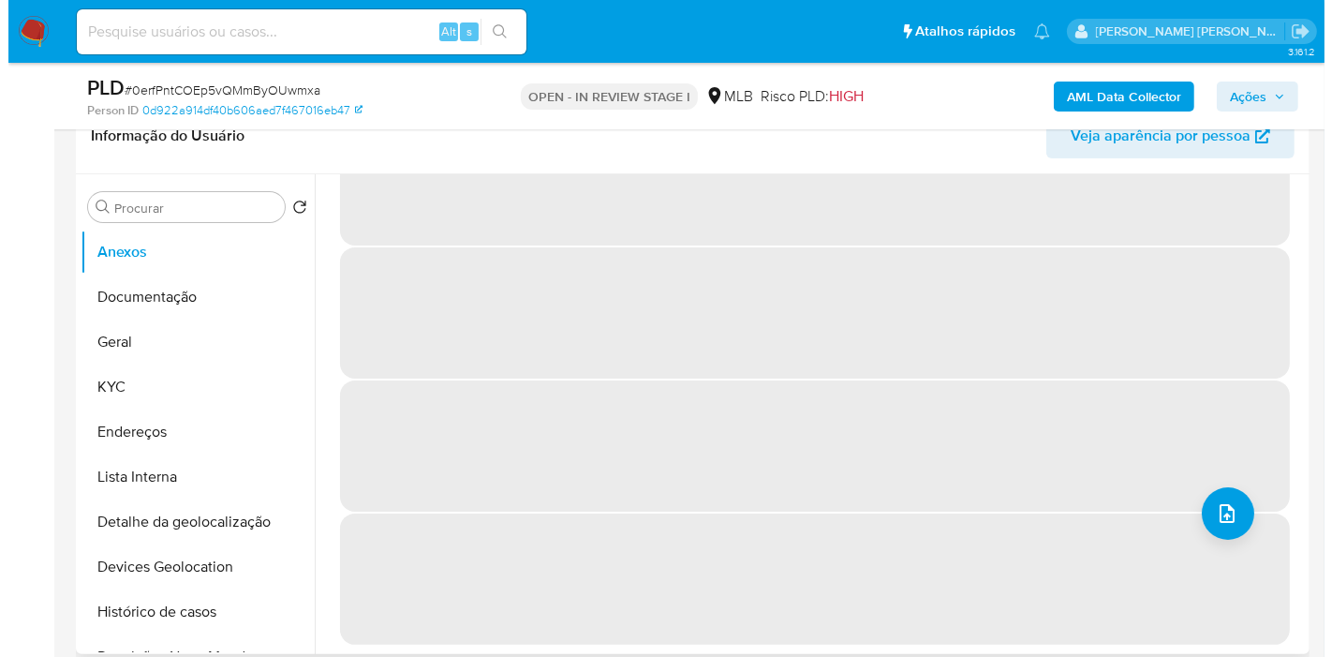
scroll to position [0, 0]
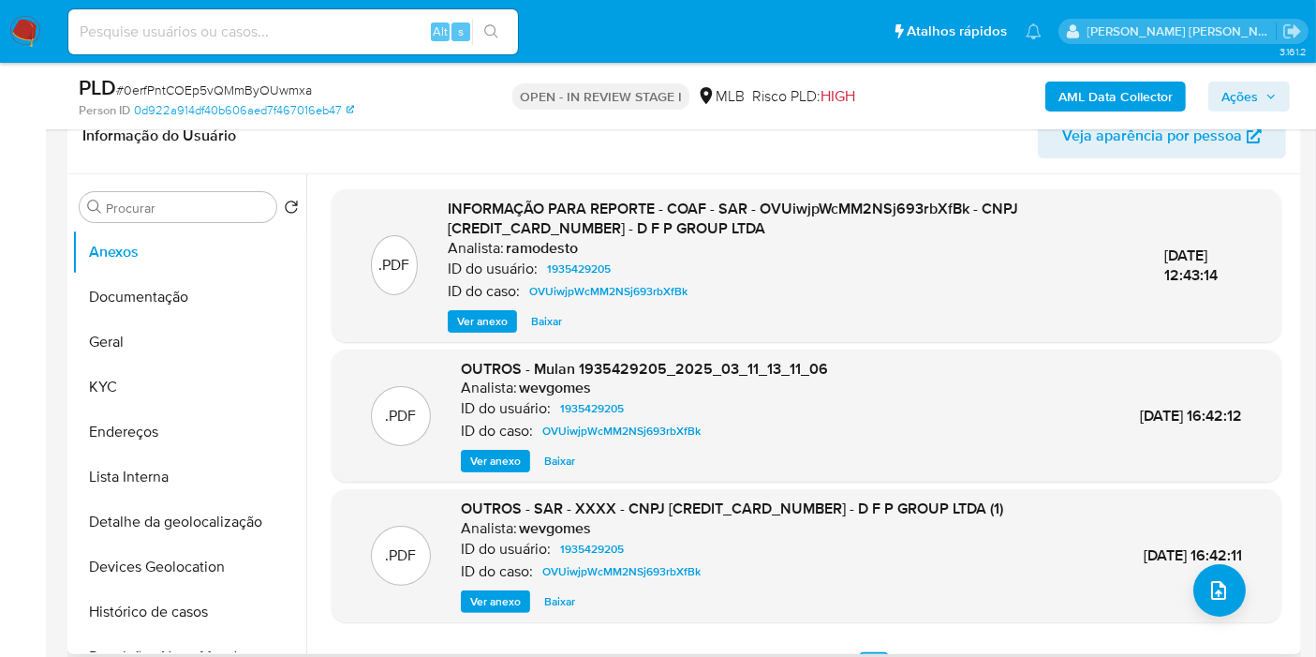
click at [473, 319] on span "Ver anexo" at bounding box center [482, 321] width 51 height 19
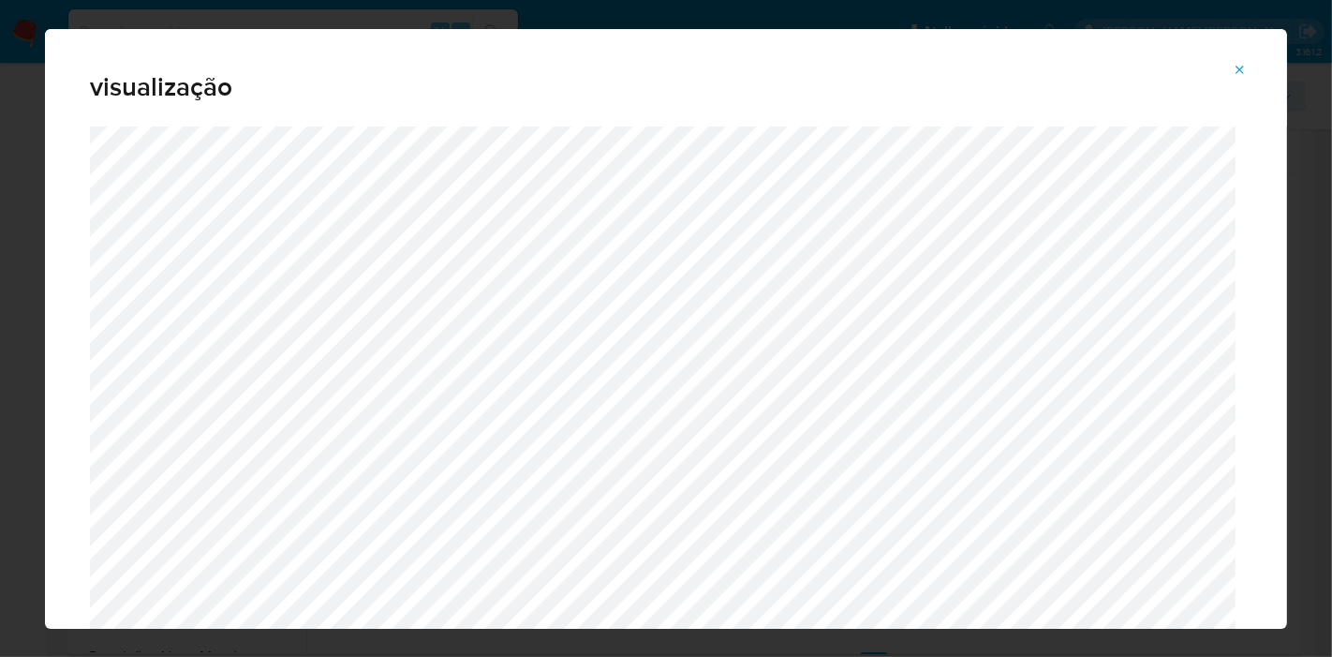
click at [1234, 79] on span "Attachment preview" at bounding box center [1240, 70] width 15 height 26
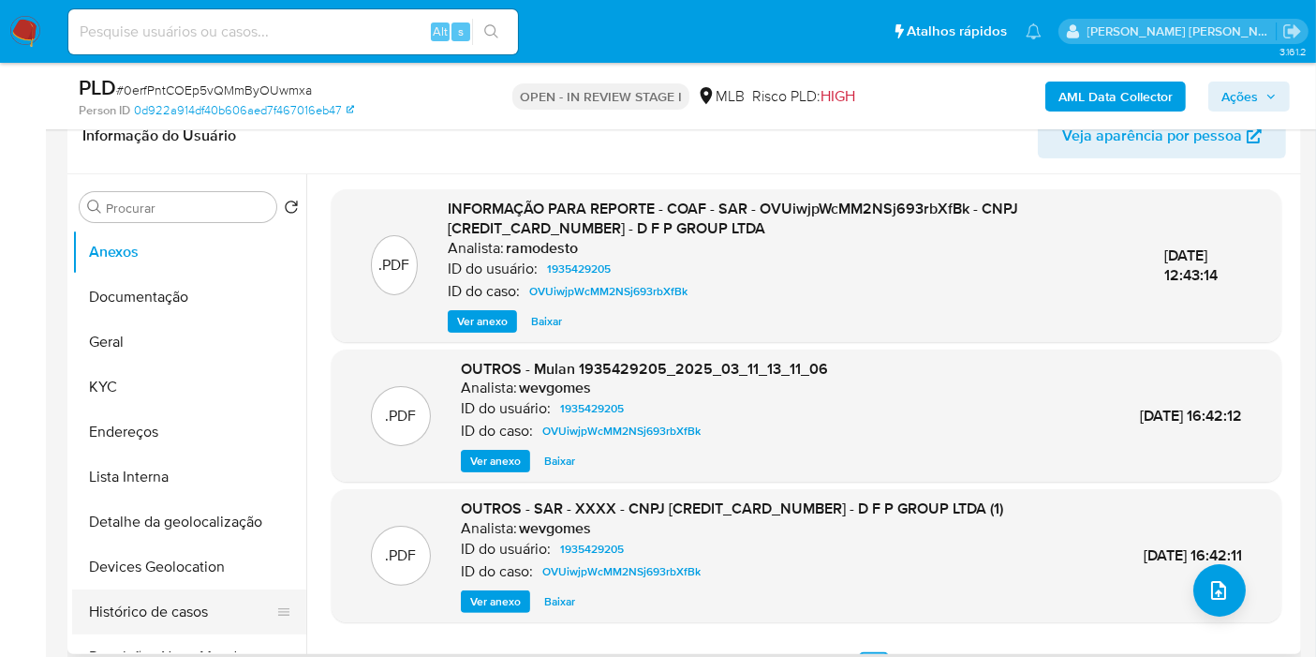
click at [143, 625] on button "Histórico de casos" at bounding box center [181, 611] width 219 height 45
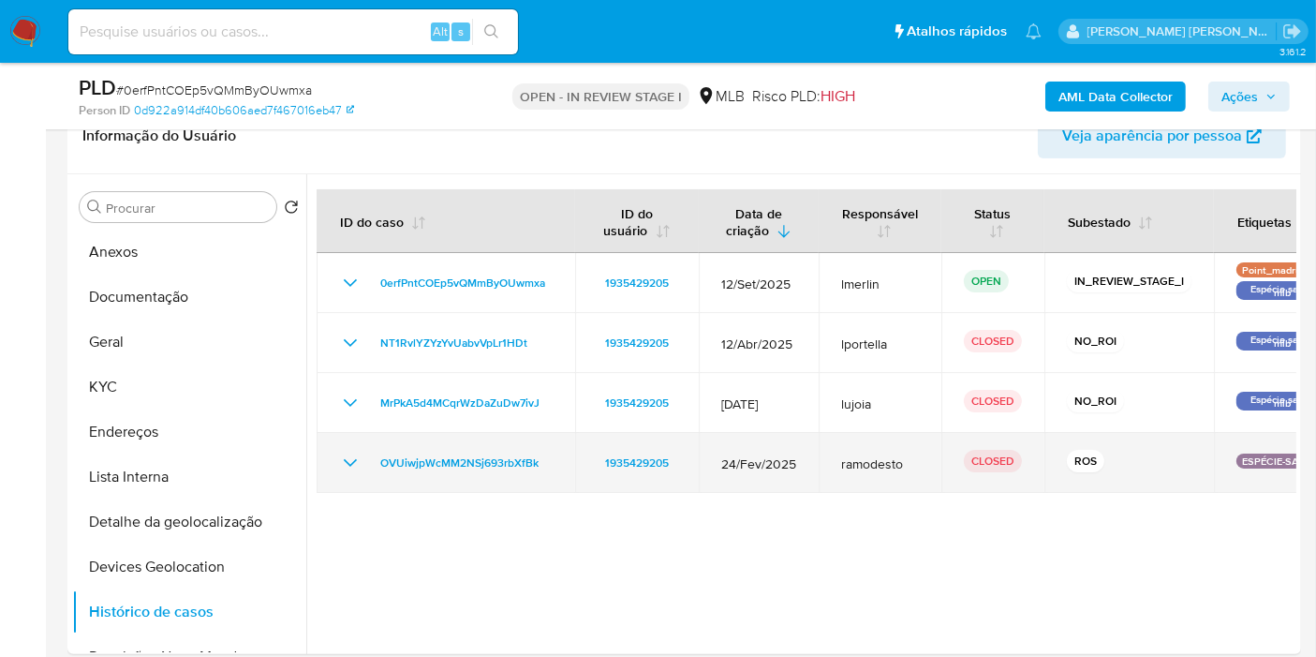
click at [355, 455] on icon "Mostrar/Ocultar" at bounding box center [350, 463] width 22 height 22
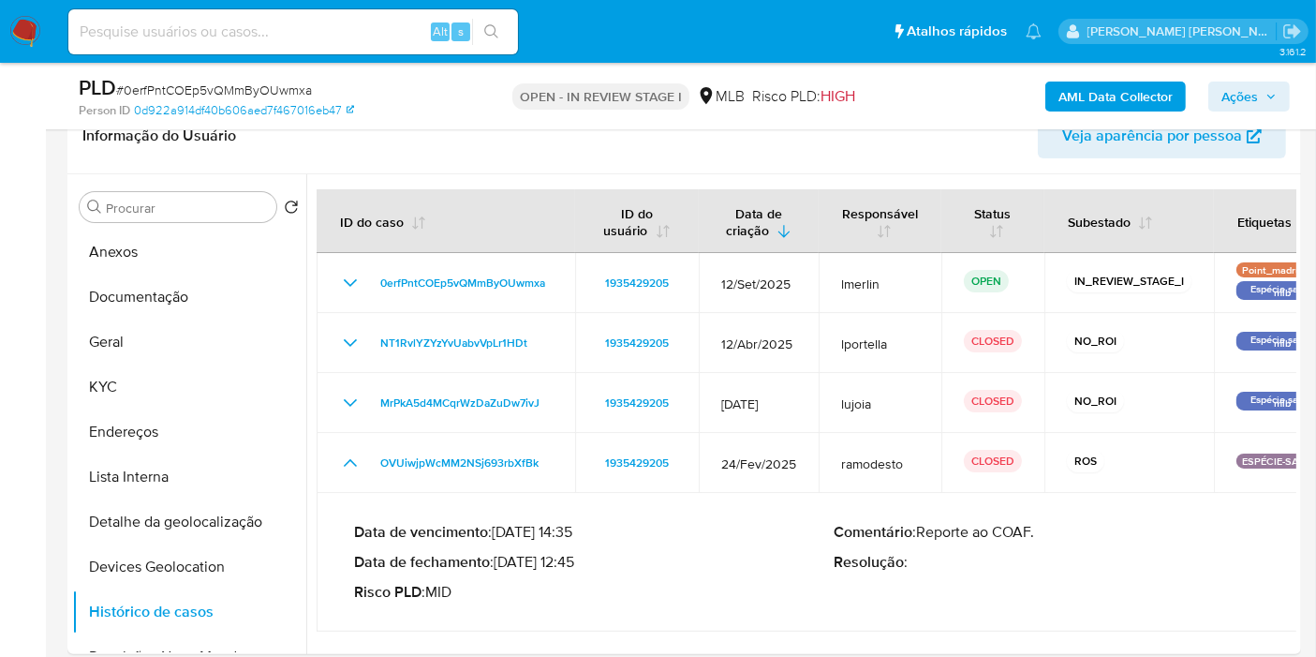
drag, startPoint x: 578, startPoint y: 559, endPoint x: 503, endPoint y: 560, distance: 75.0
click at [503, 560] on p "Data de fechamento : 13/03/2025 12:45" at bounding box center [594, 562] width 481 height 19
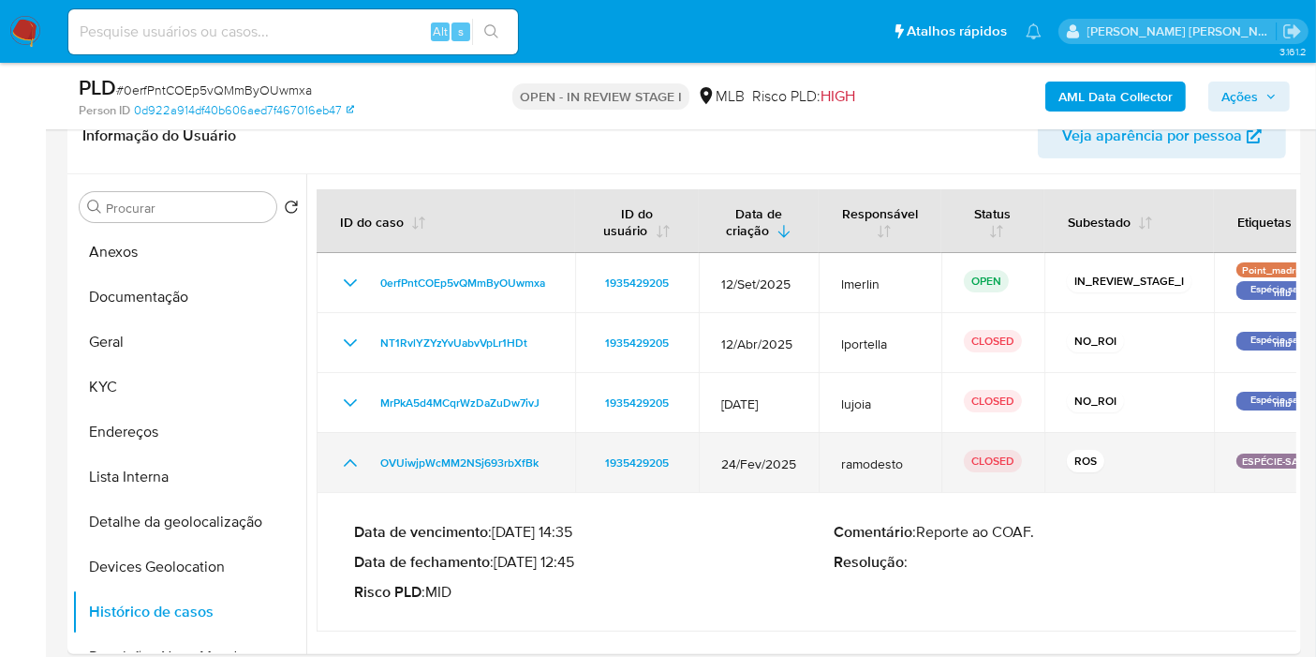
click at [346, 462] on icon "Mostrar/Ocultar" at bounding box center [350, 462] width 13 height 7
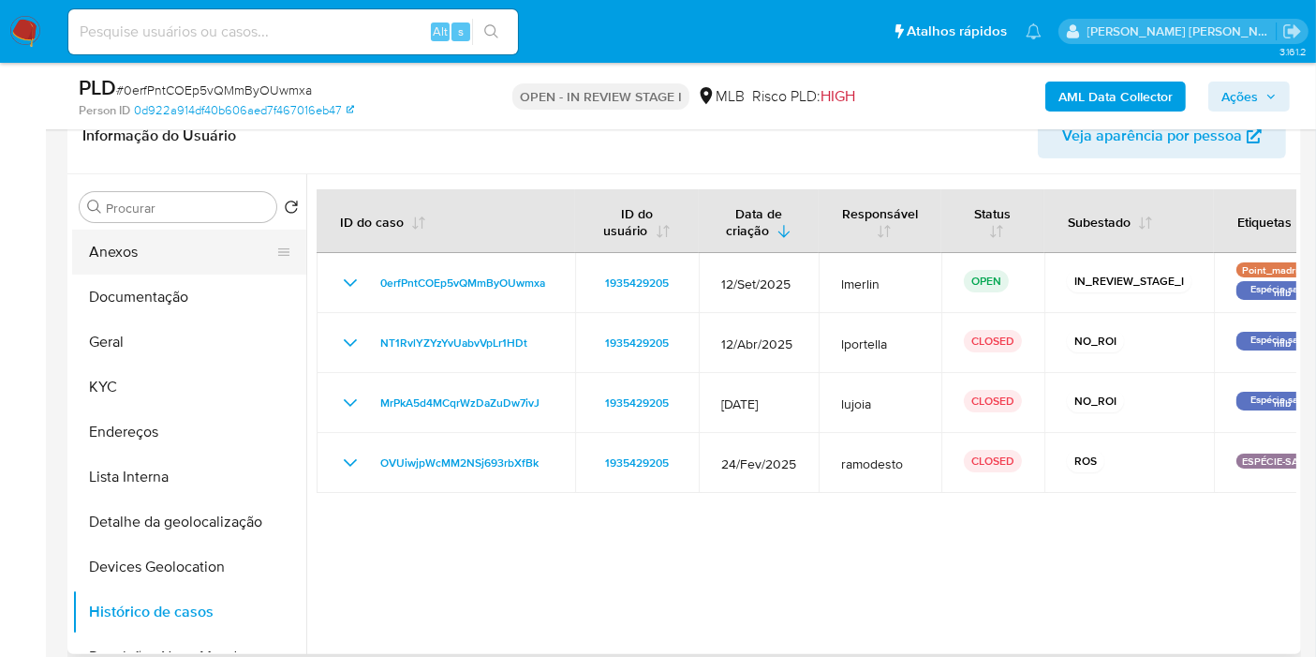
click at [156, 257] on button "Anexos" at bounding box center [181, 252] width 219 height 45
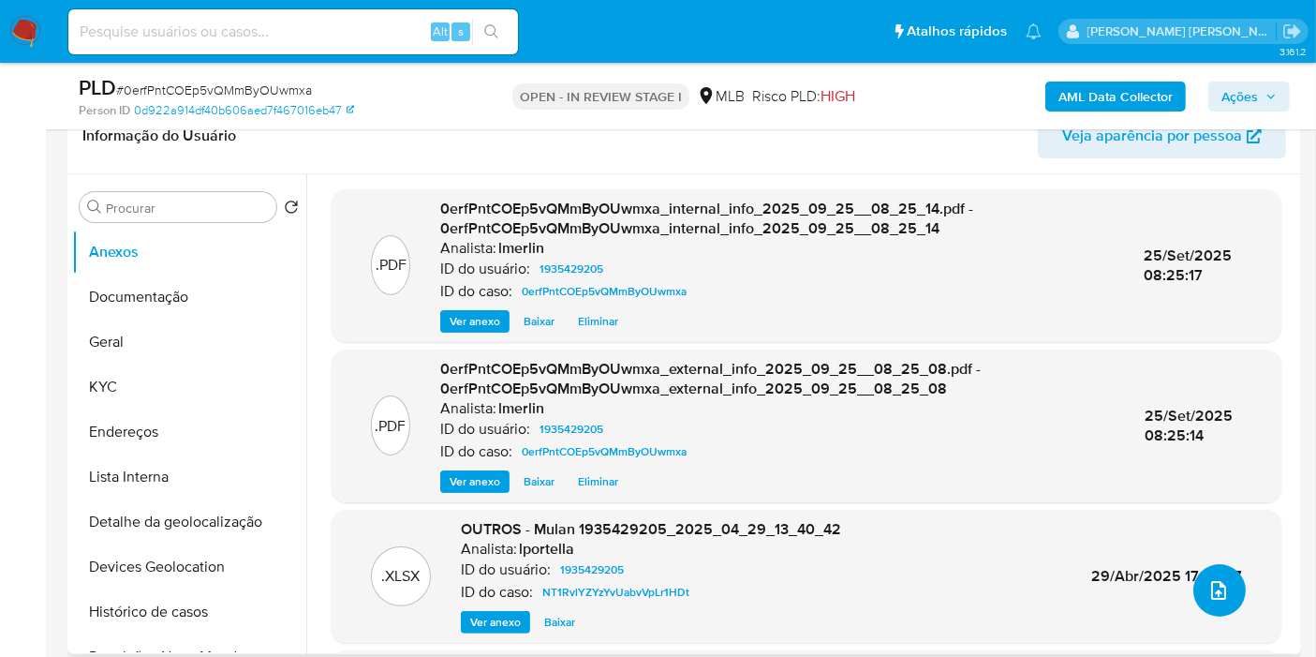
click at [1229, 580] on button "upload-file" at bounding box center [1220, 590] width 52 height 52
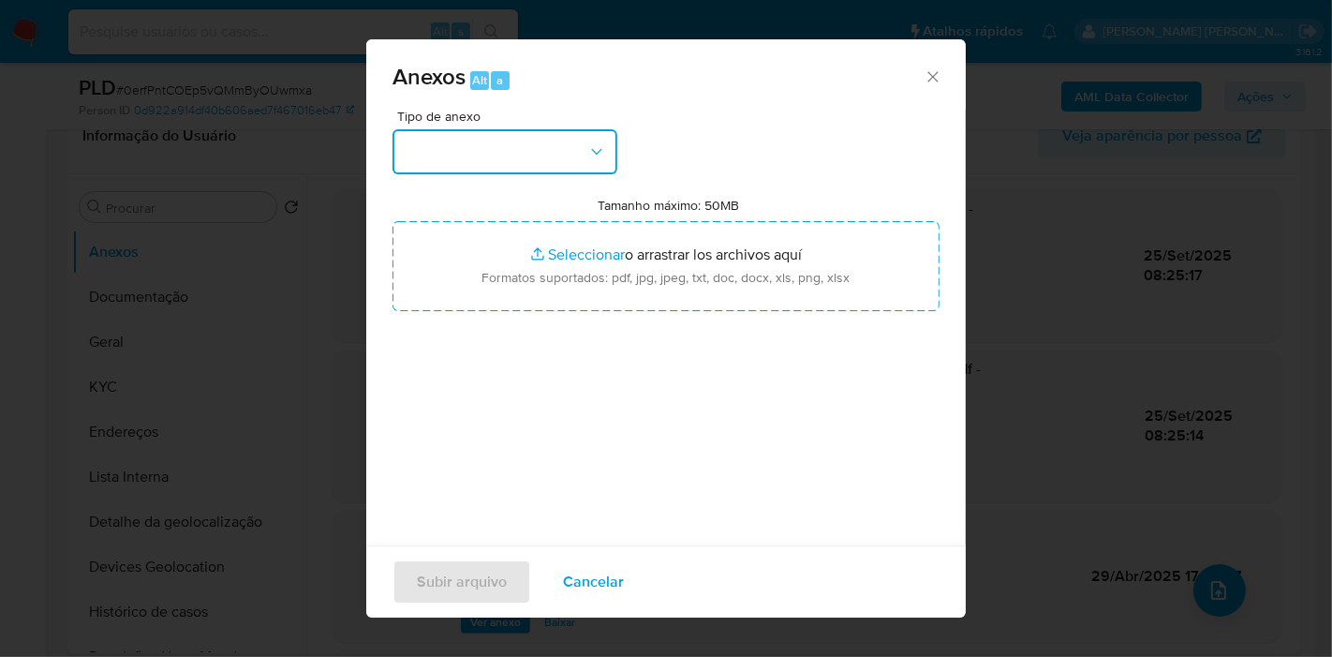
click at [562, 152] on button "button" at bounding box center [505, 151] width 225 height 45
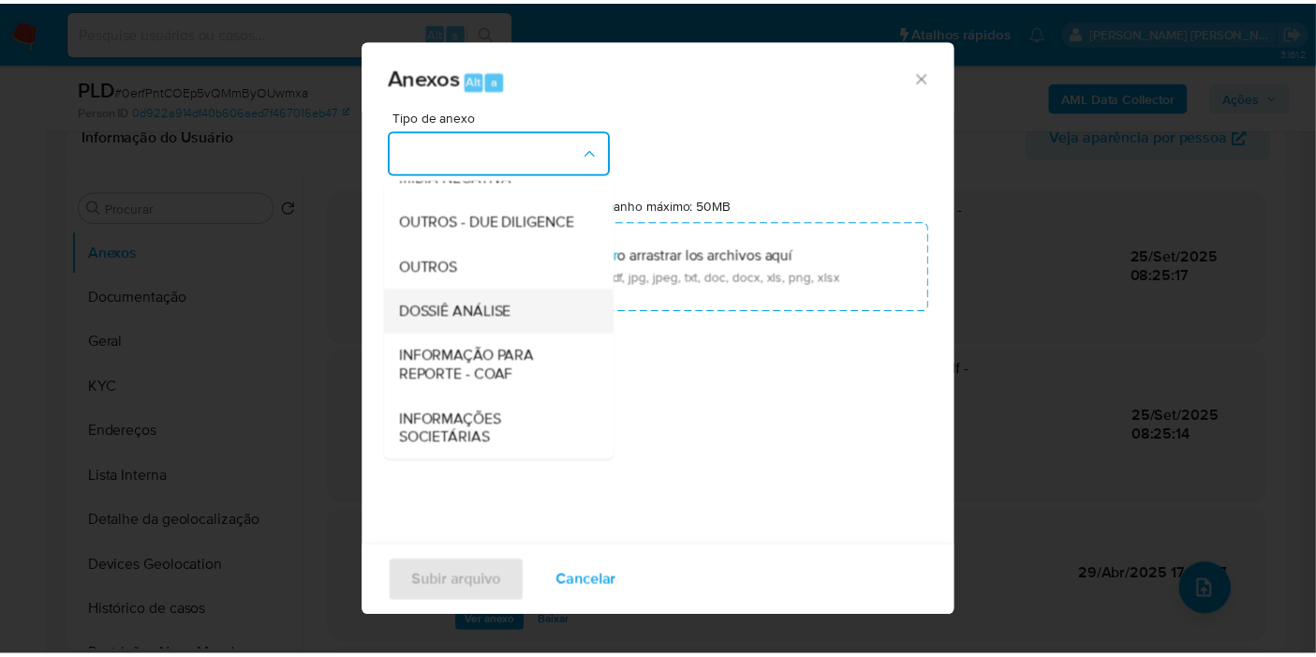
scroll to position [288, 0]
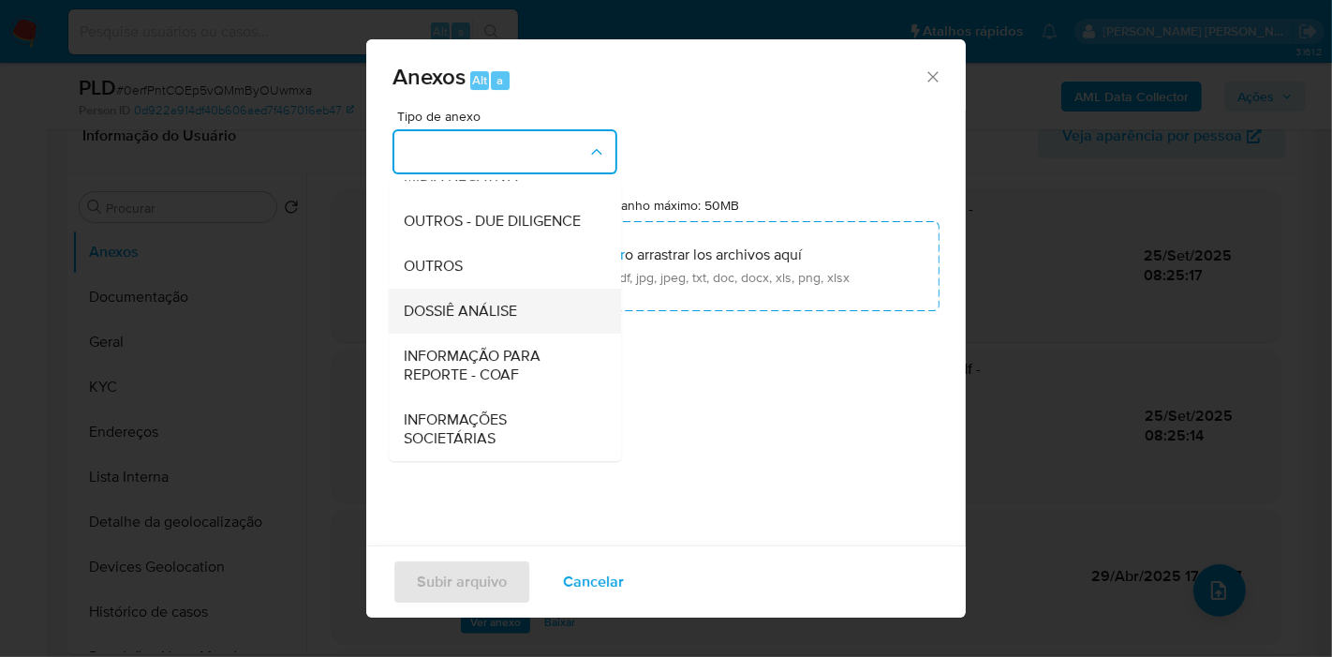
click at [521, 298] on div "DOSSIÊ ANÁLISE" at bounding box center [499, 311] width 191 height 45
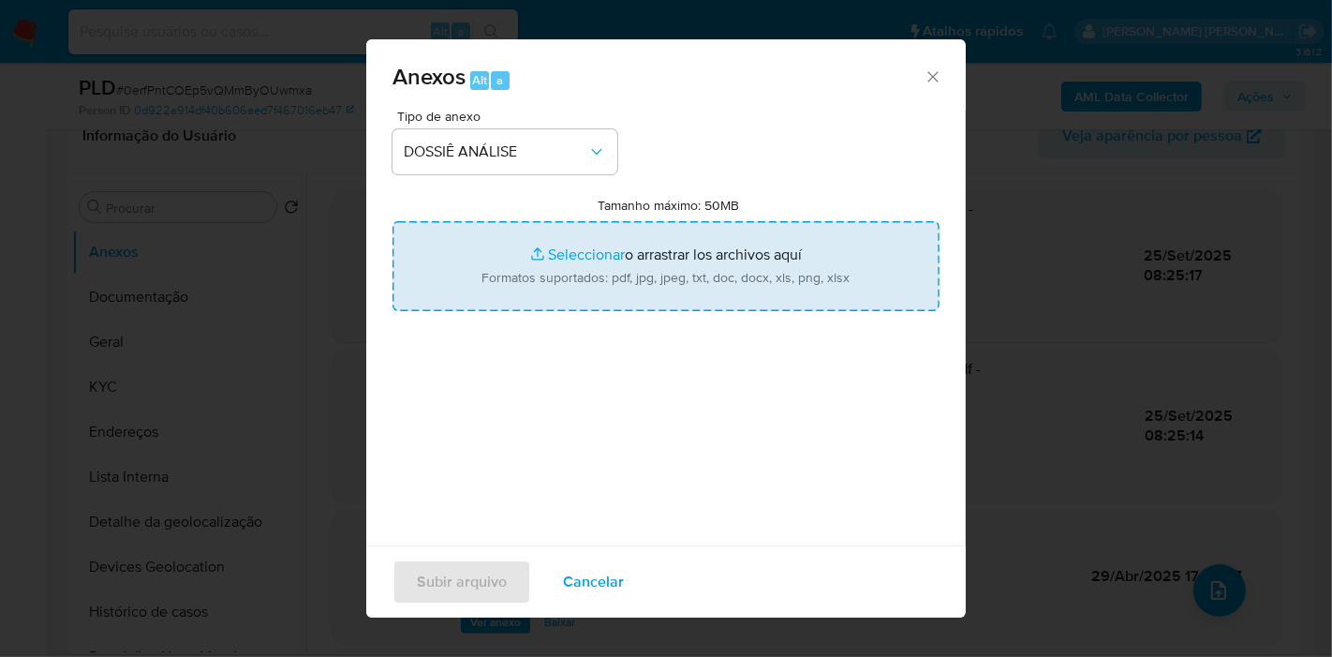
click at [597, 239] on input "Tamanho máximo: 50MB Seleccionar archivos" at bounding box center [666, 266] width 547 height 90
type input "C:\fakepath\Mulan 1935429205_2025_09_25_07_34_40.xlsx"
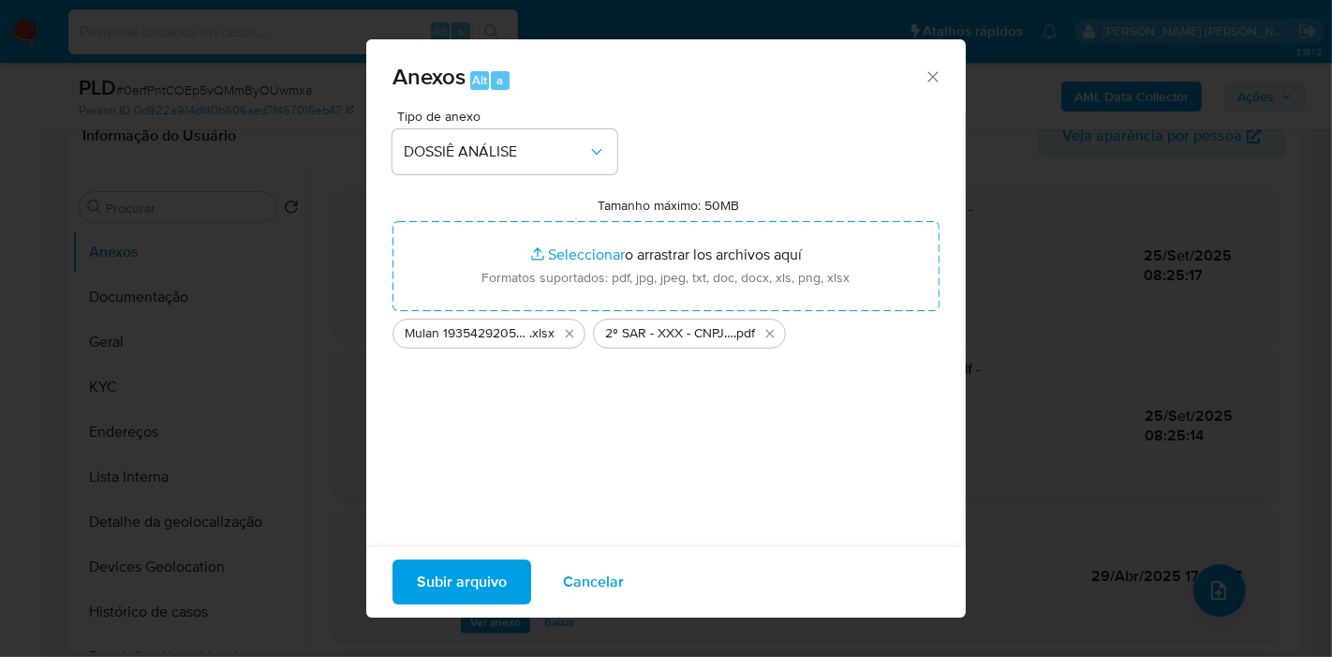
click at [444, 571] on span "Subir arquivo" at bounding box center [462, 581] width 90 height 41
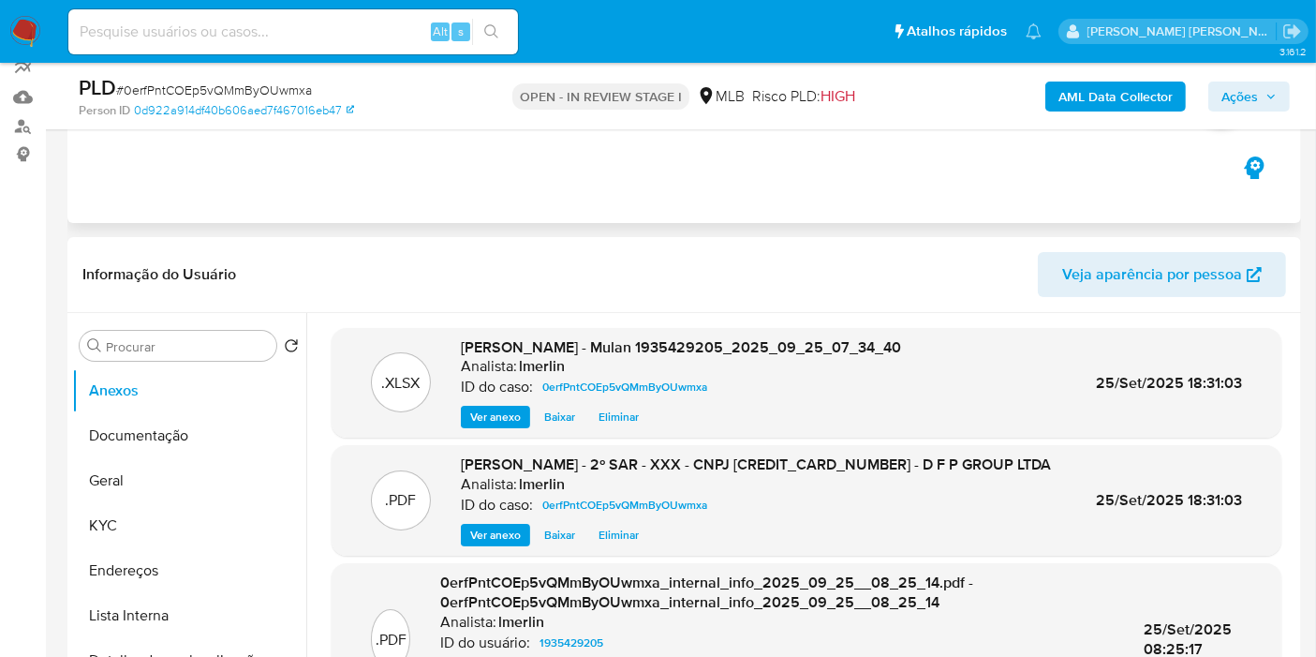
scroll to position [0, 0]
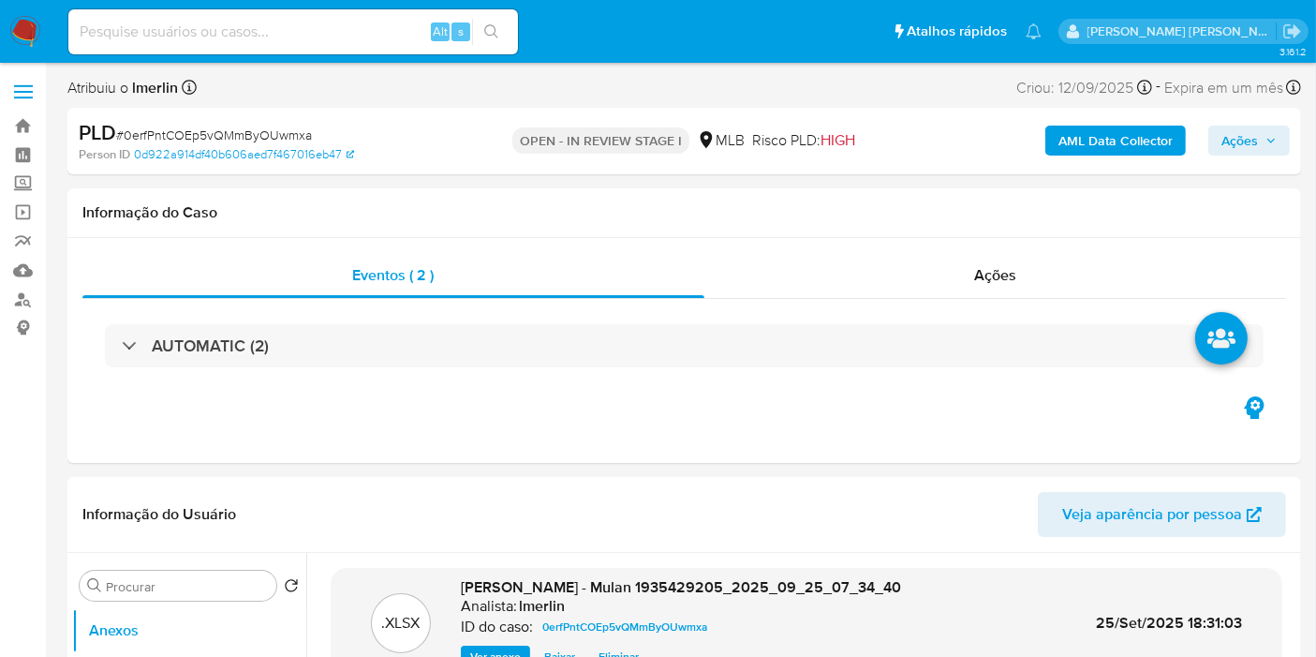
drag, startPoint x: 1041, startPoint y: 266, endPoint x: 1163, endPoint y: 184, distance: 147.1
click at [1041, 267] on div "Ações" at bounding box center [996, 275] width 583 height 45
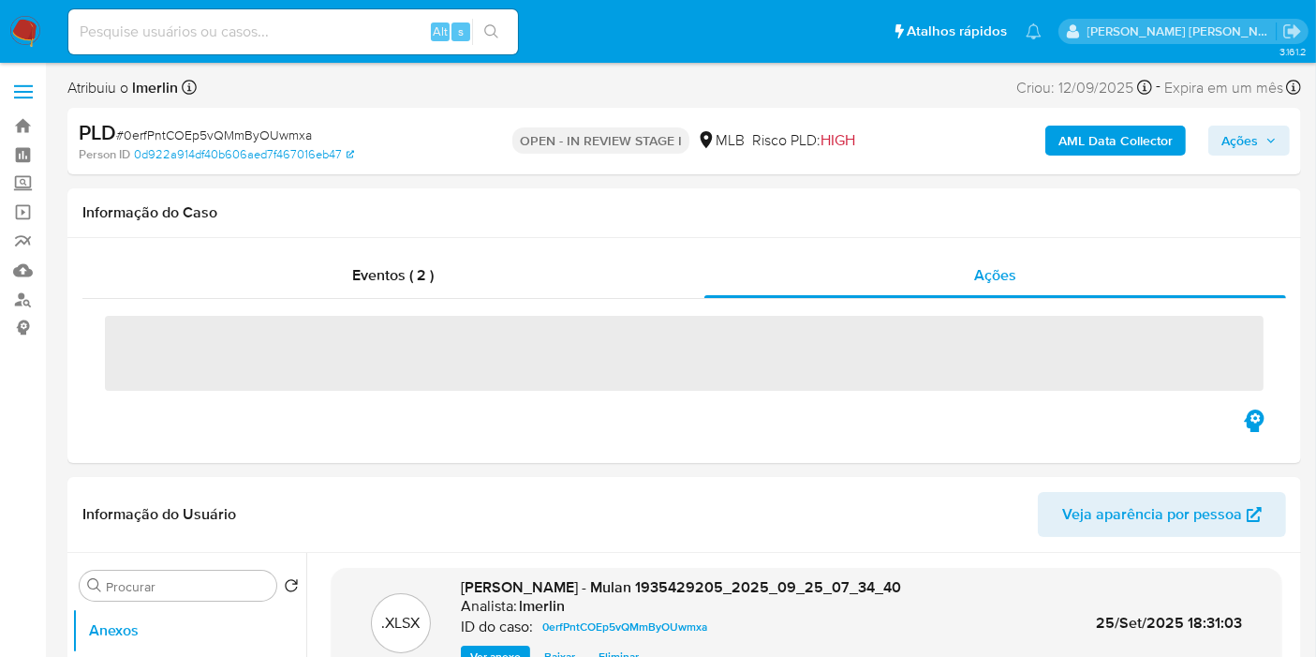
click at [1233, 148] on span "Ações" at bounding box center [1240, 141] width 37 height 30
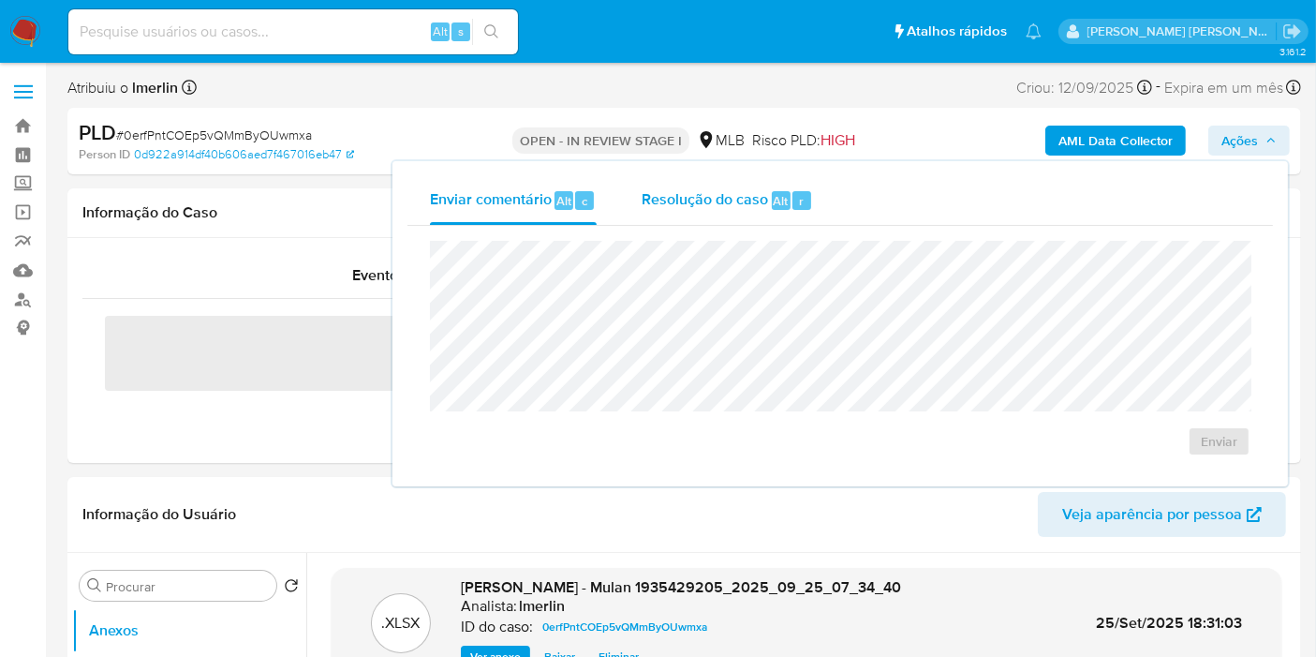
click at [741, 201] on span "Resolução do caso" at bounding box center [705, 200] width 126 height 22
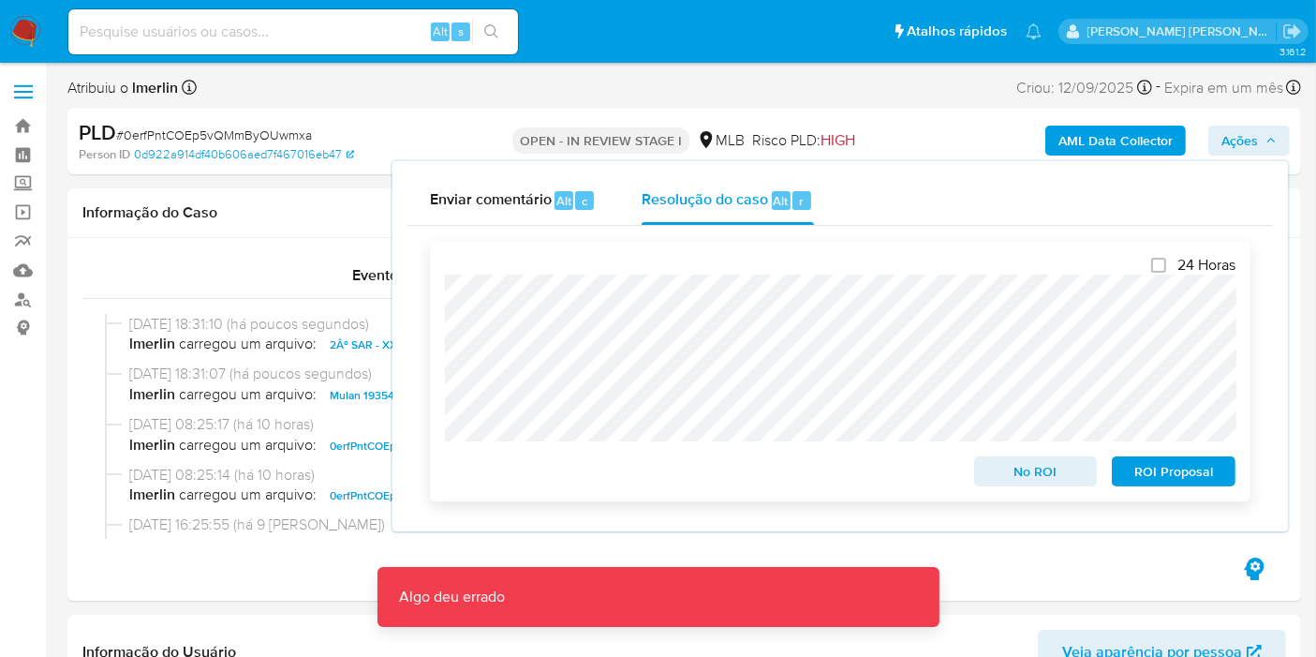
click at [1172, 469] on span "ROI Proposal" at bounding box center [1173, 471] width 97 height 26
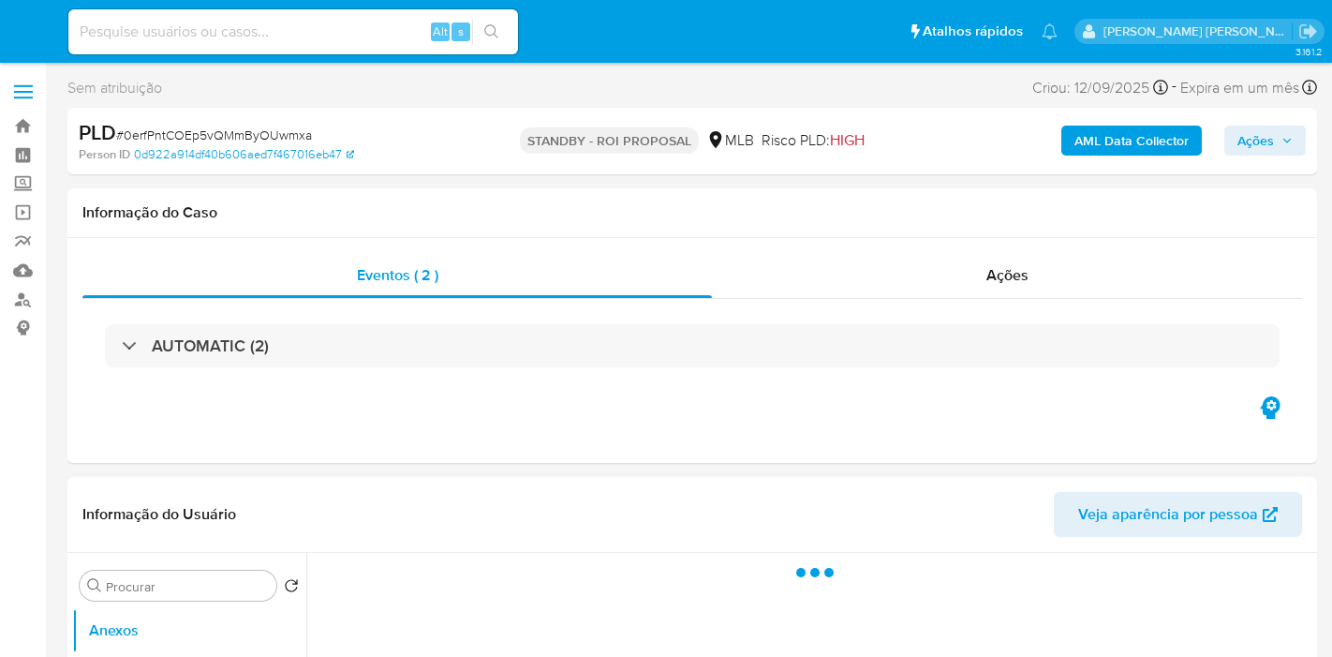
select select "10"
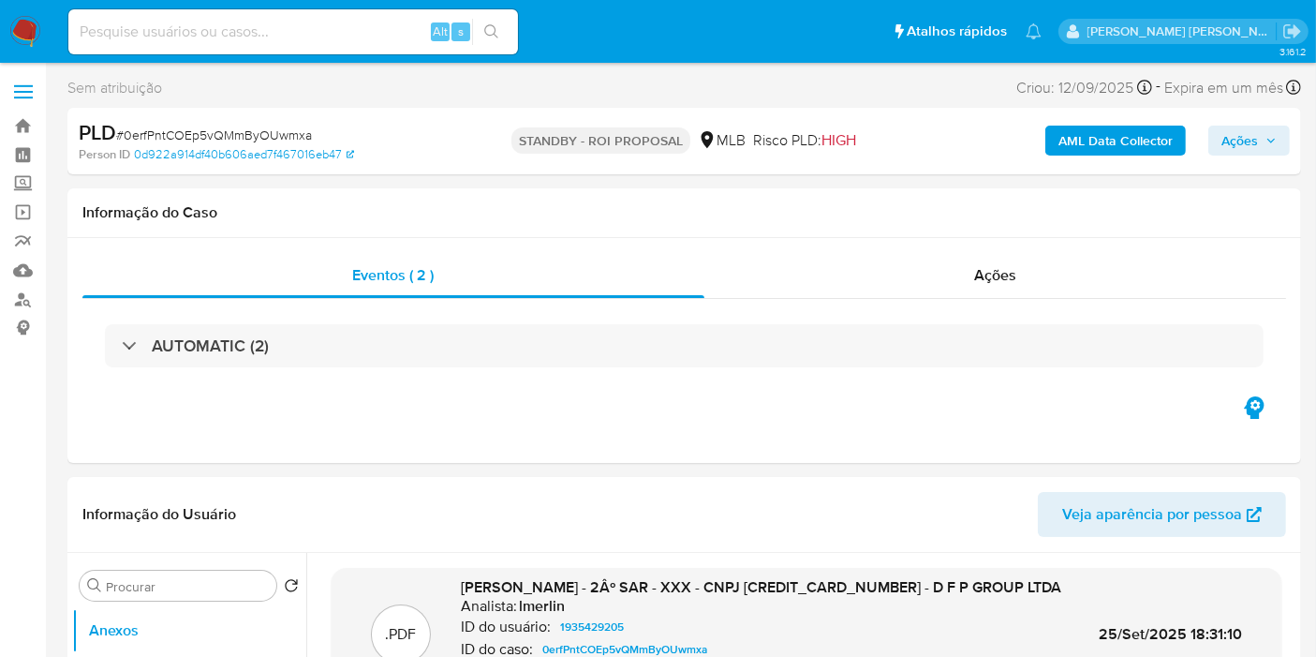
click at [286, 25] on input at bounding box center [293, 32] width 450 height 24
paste input "apskqL9acFTWbujUksEBOBf4"
type input "apskqL9acFTWbujUksEBOBf4"
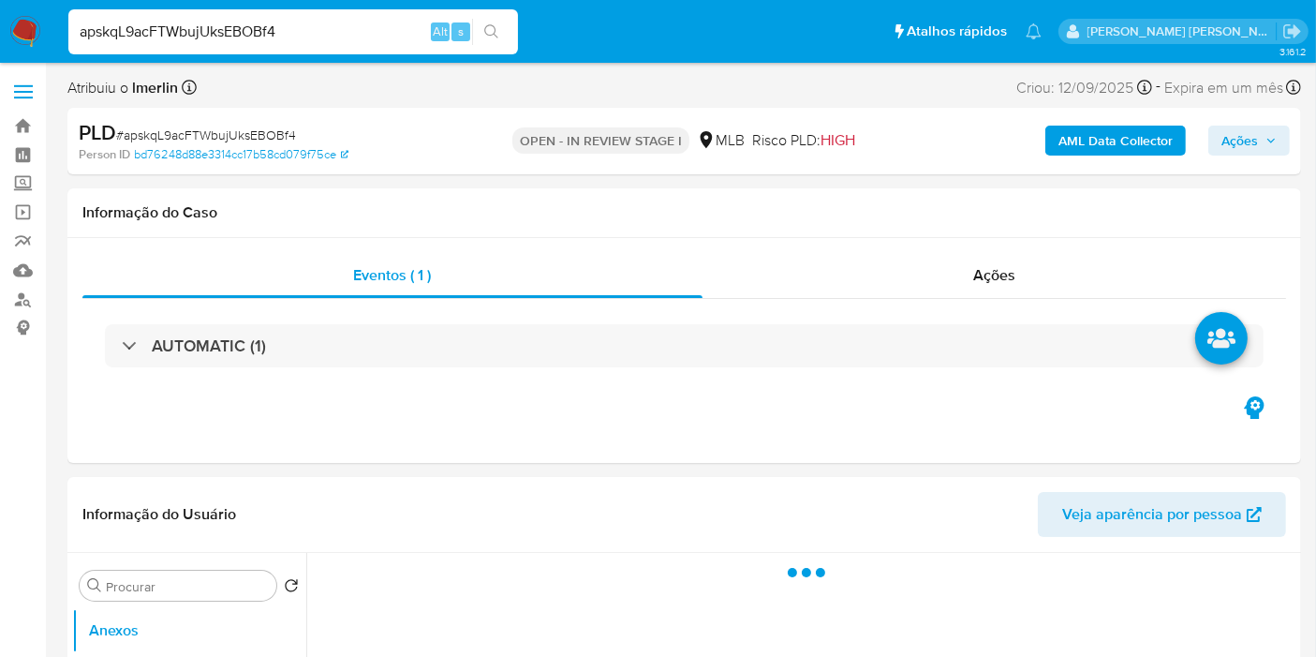
select select "10"
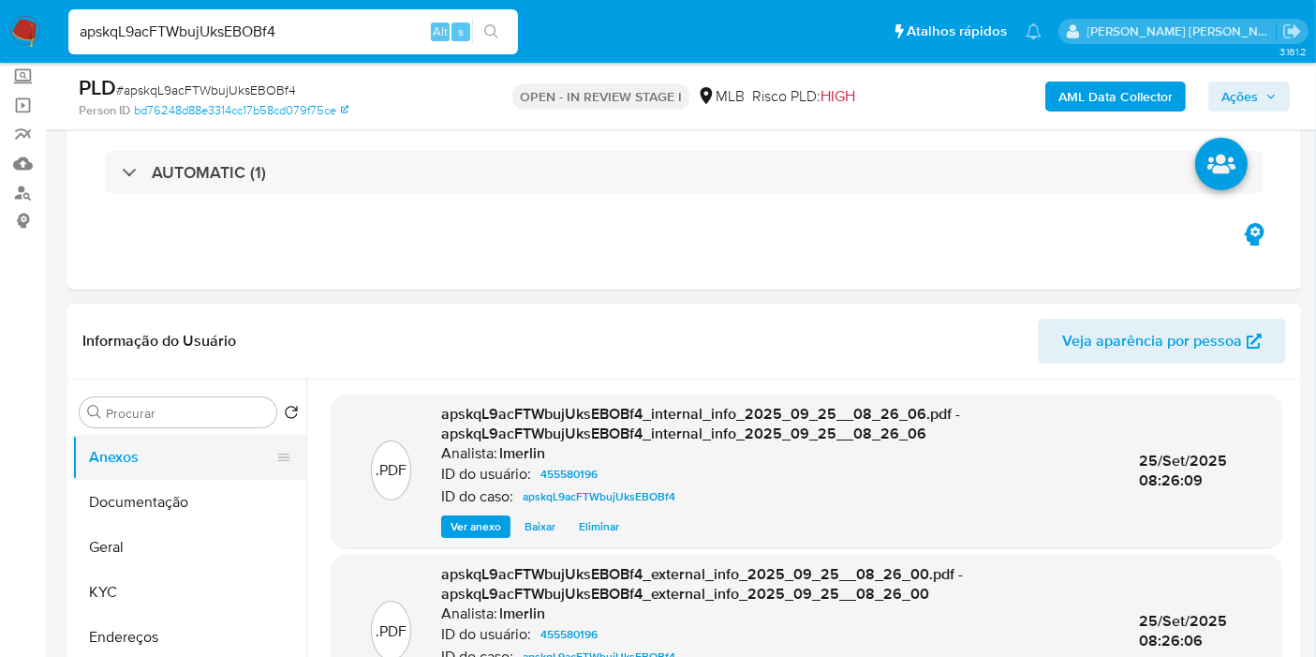
scroll to position [312, 0]
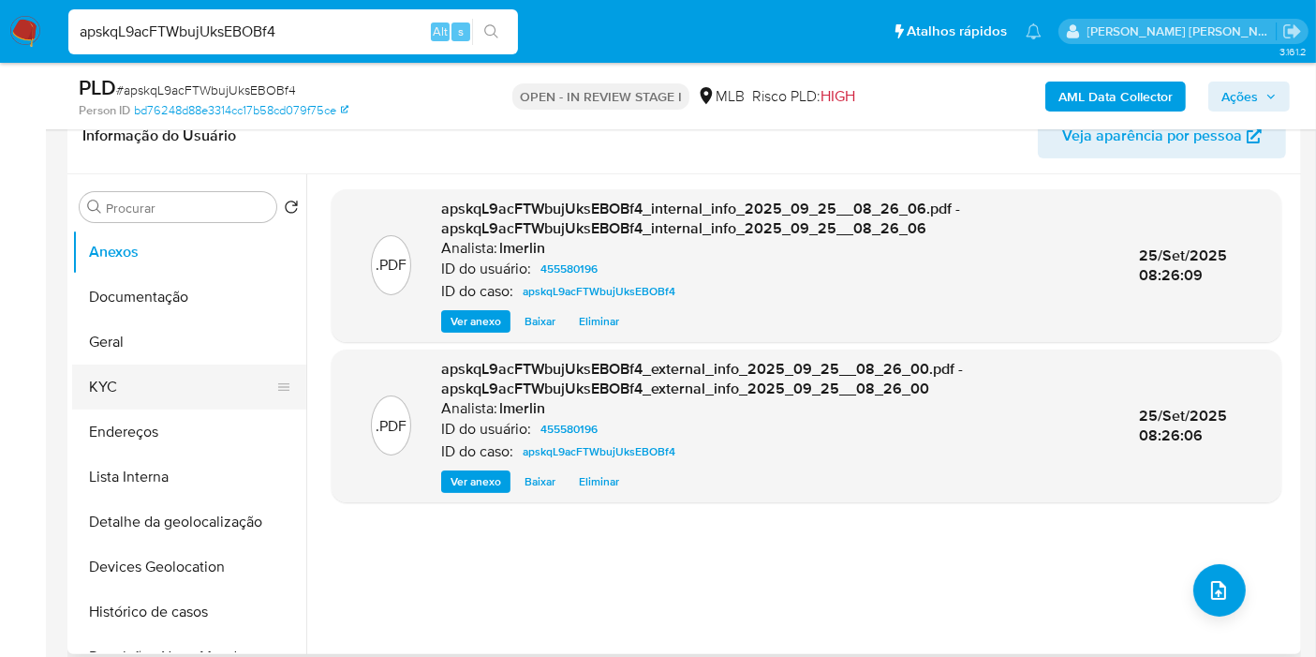
click at [166, 364] on button "KYC" at bounding box center [181, 386] width 219 height 45
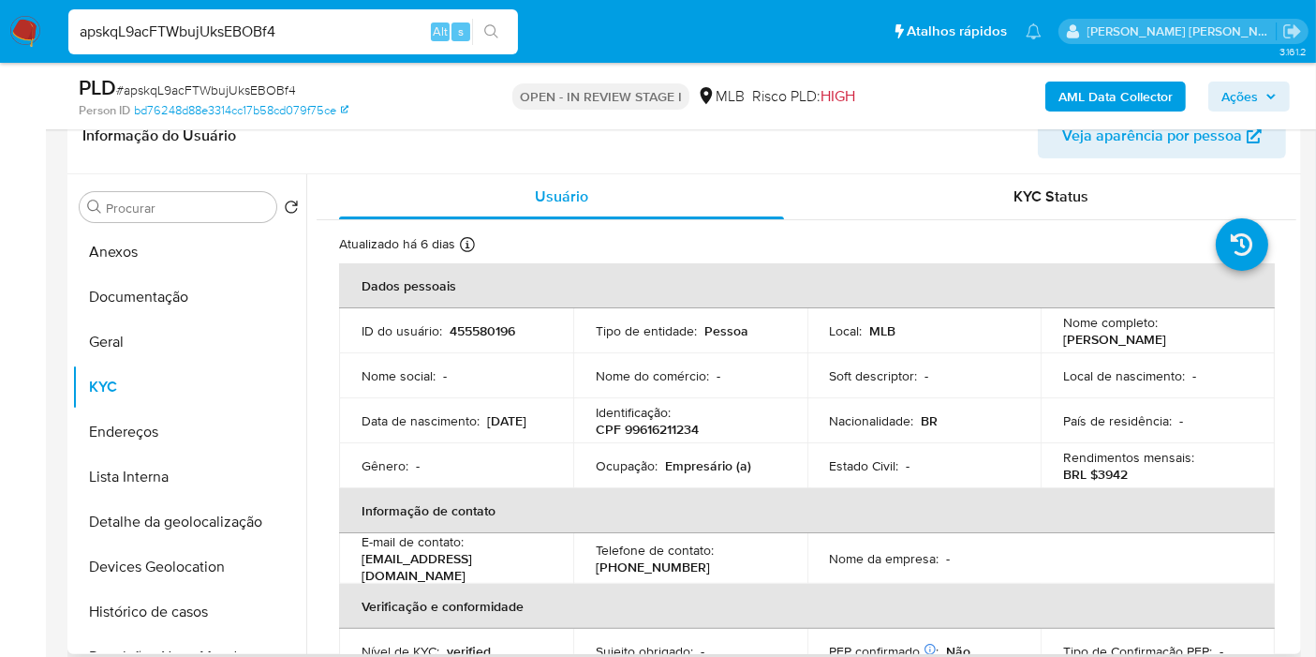
click at [676, 421] on p "CPF 99616211234" at bounding box center [647, 429] width 103 height 17
click at [681, 425] on p "CPF 99616211234" at bounding box center [647, 429] width 103 height 17
copy p "99616211234"
click at [1106, 475] on p "BRL $3942" at bounding box center [1095, 474] width 65 height 17
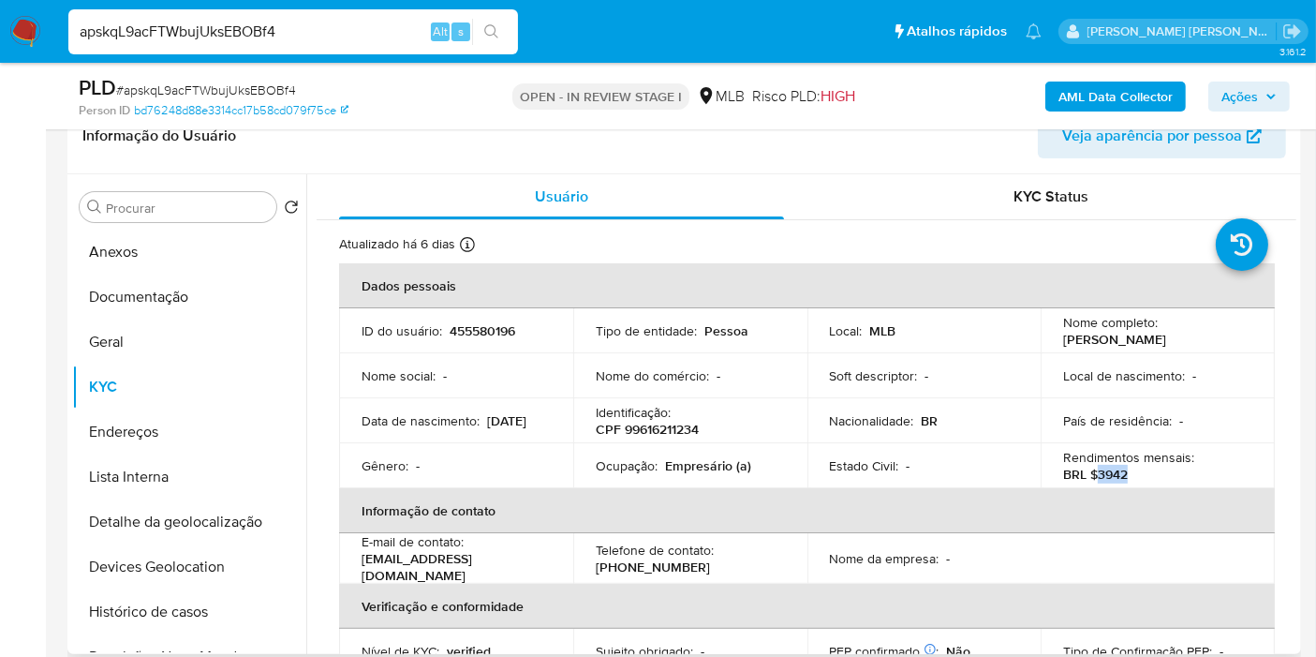
click at [1106, 475] on p "BRL $3942" at bounding box center [1095, 474] width 65 height 17
copy p "3942"
click at [174, 288] on button "Documentação" at bounding box center [181, 297] width 219 height 45
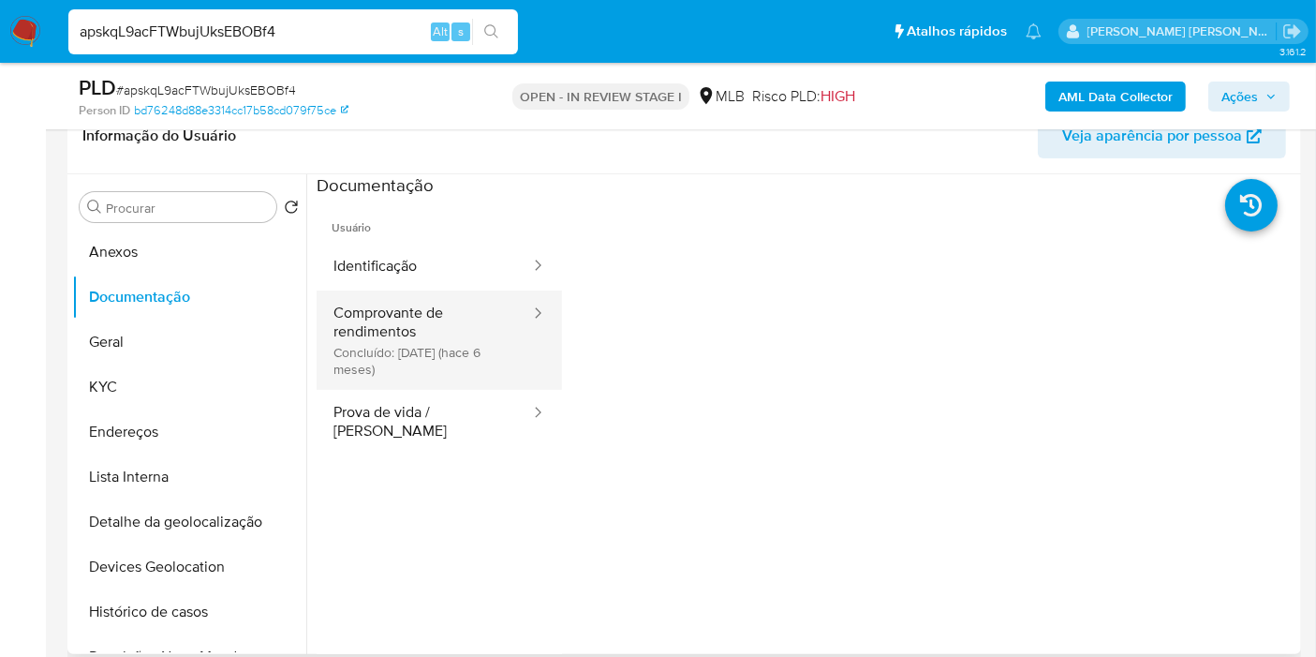
click at [429, 319] on button "Comprovante de rendimentos Concluído: 03/04/2025 (hace 6 meses)" at bounding box center [424, 339] width 215 height 99
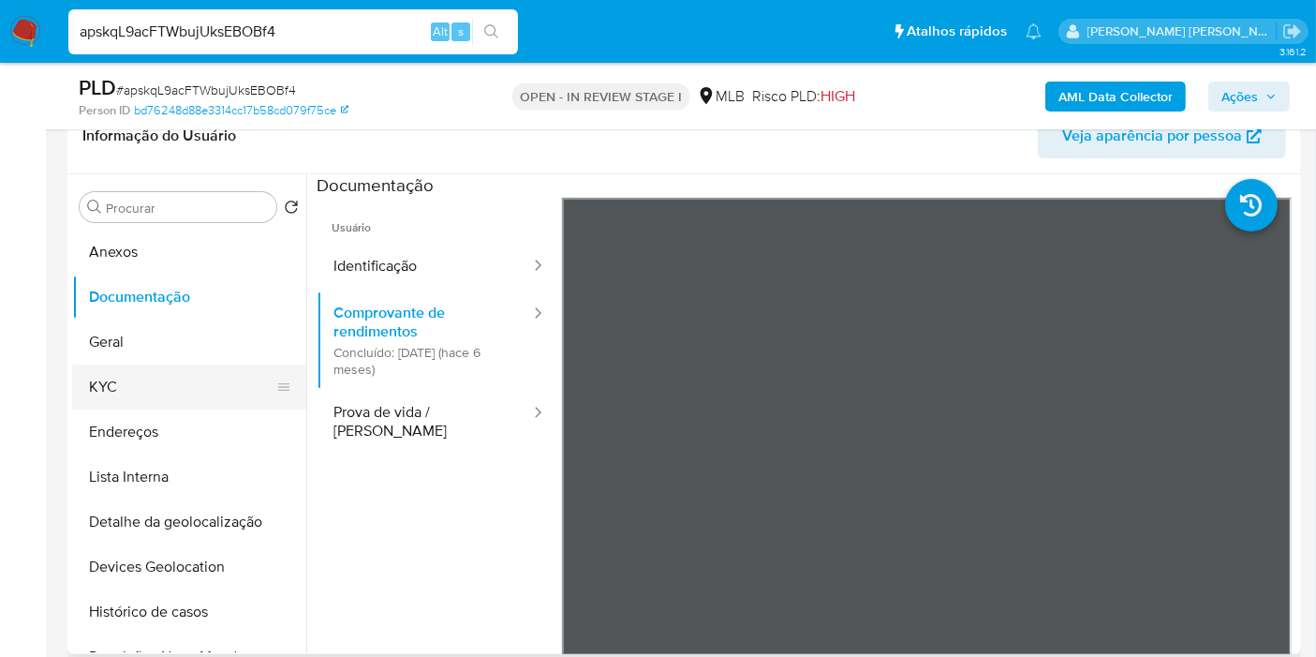
click at [175, 380] on button "KYC" at bounding box center [181, 386] width 219 height 45
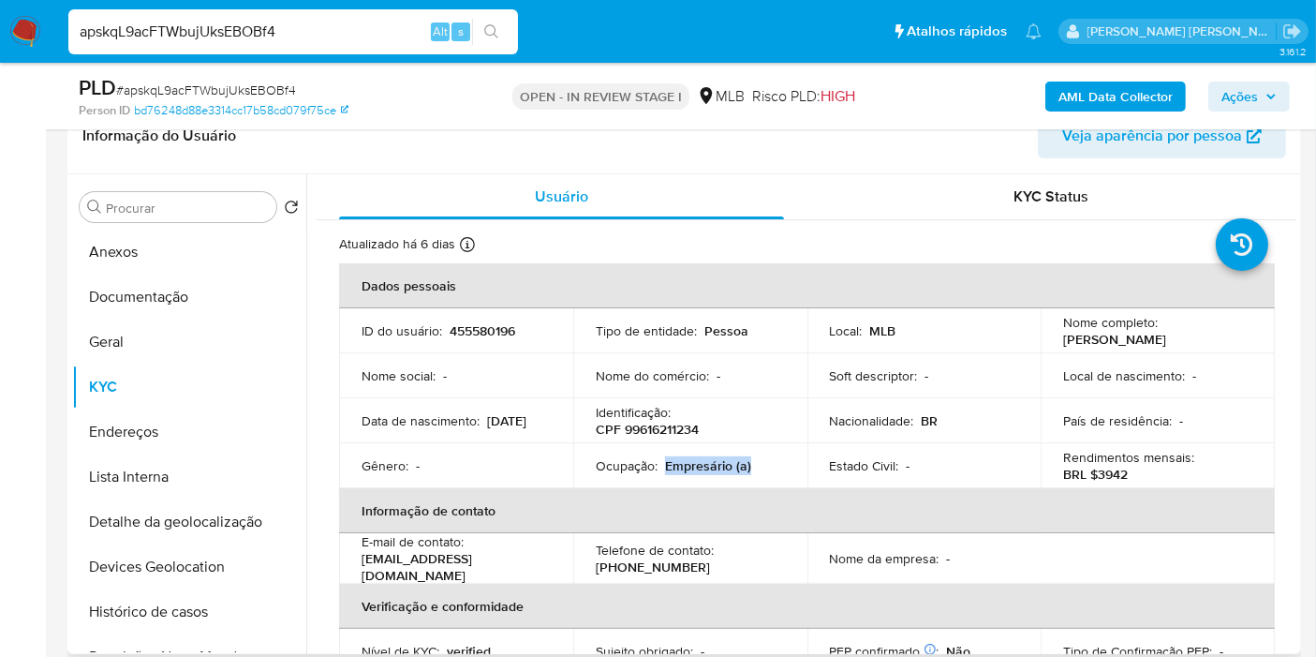
drag, startPoint x: 669, startPoint y: 465, endPoint x: 800, endPoint y: 472, distance: 131.4
click at [800, 472] on td "Ocupação : Empresário (a)" at bounding box center [690, 465] width 234 height 45
copy p "Empresário (a)"
click at [197, 347] on button "Geral" at bounding box center [181, 341] width 219 height 45
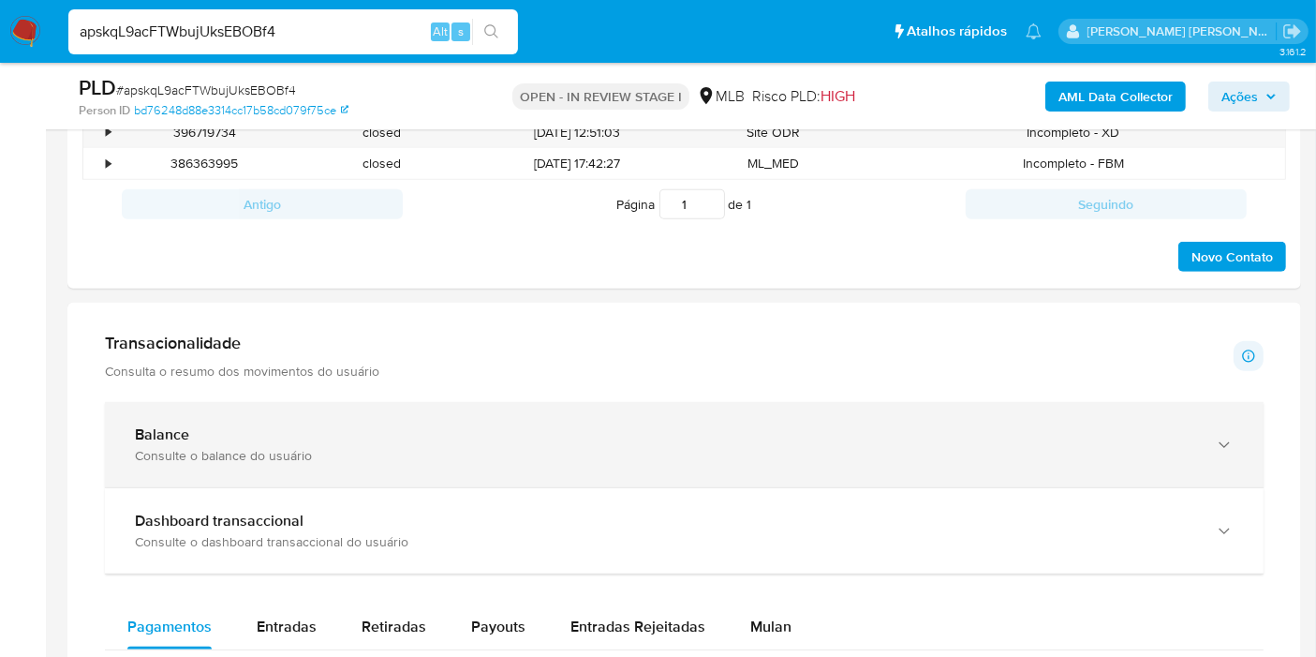
scroll to position [1145, 0]
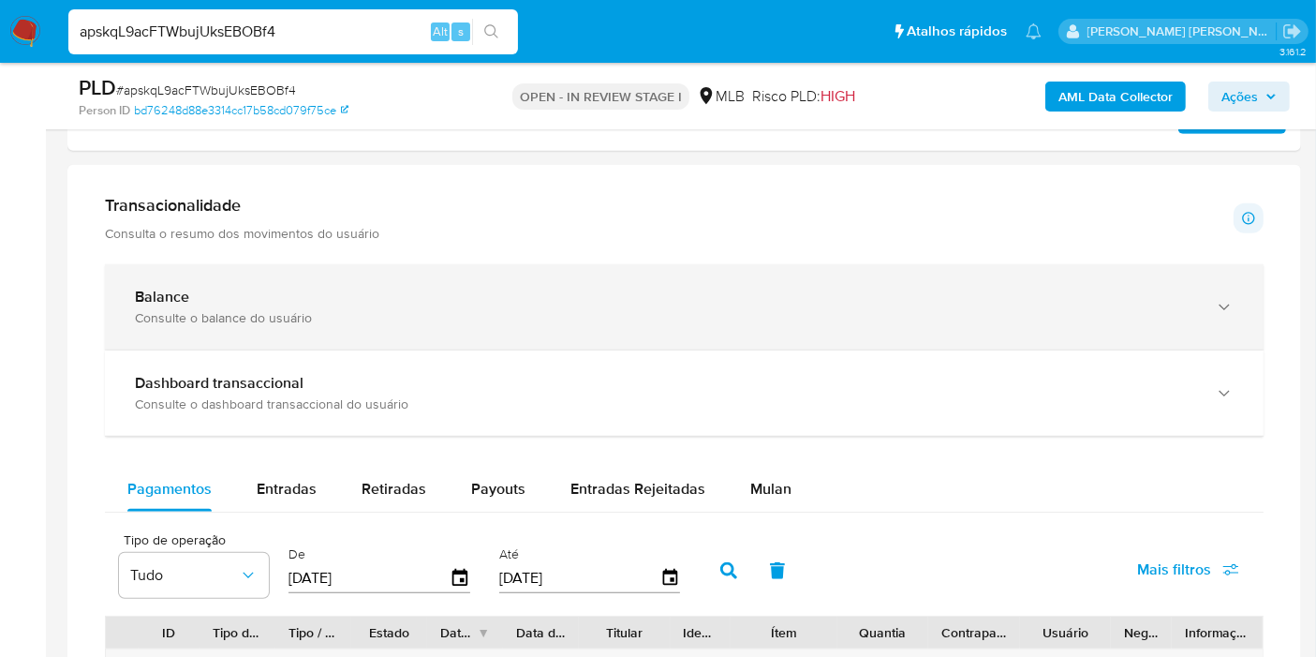
click at [1017, 291] on div "Balance" at bounding box center [666, 297] width 1062 height 19
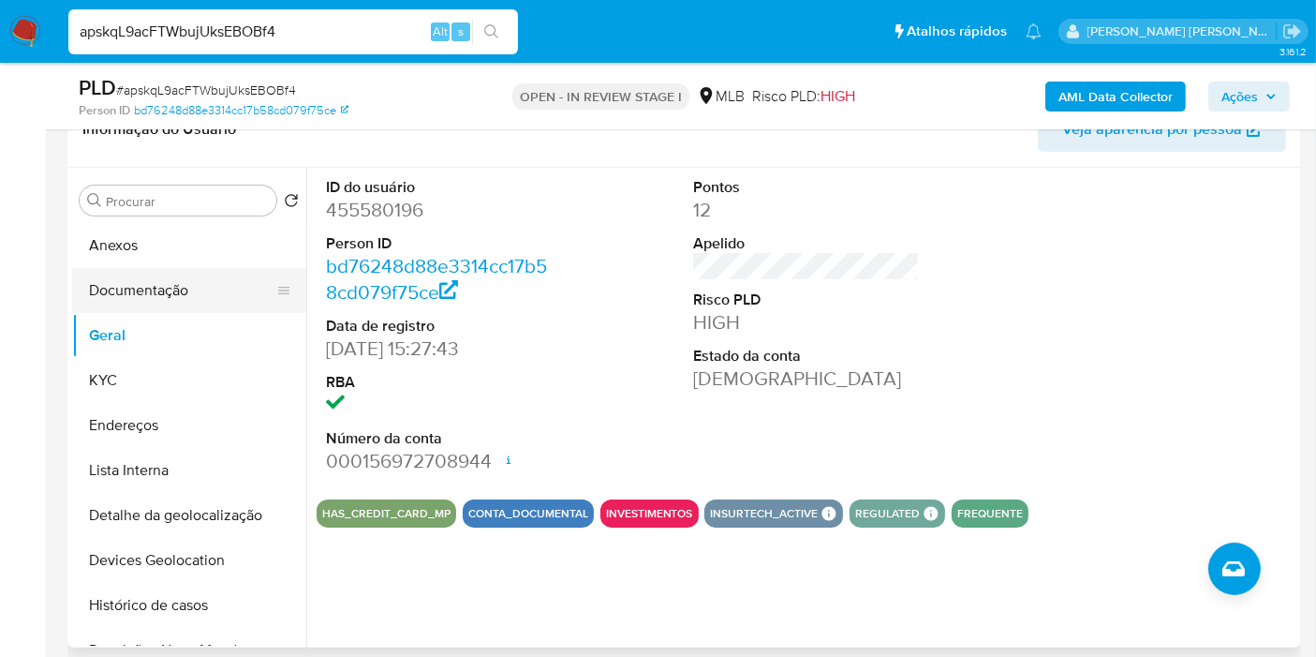
scroll to position [312, 0]
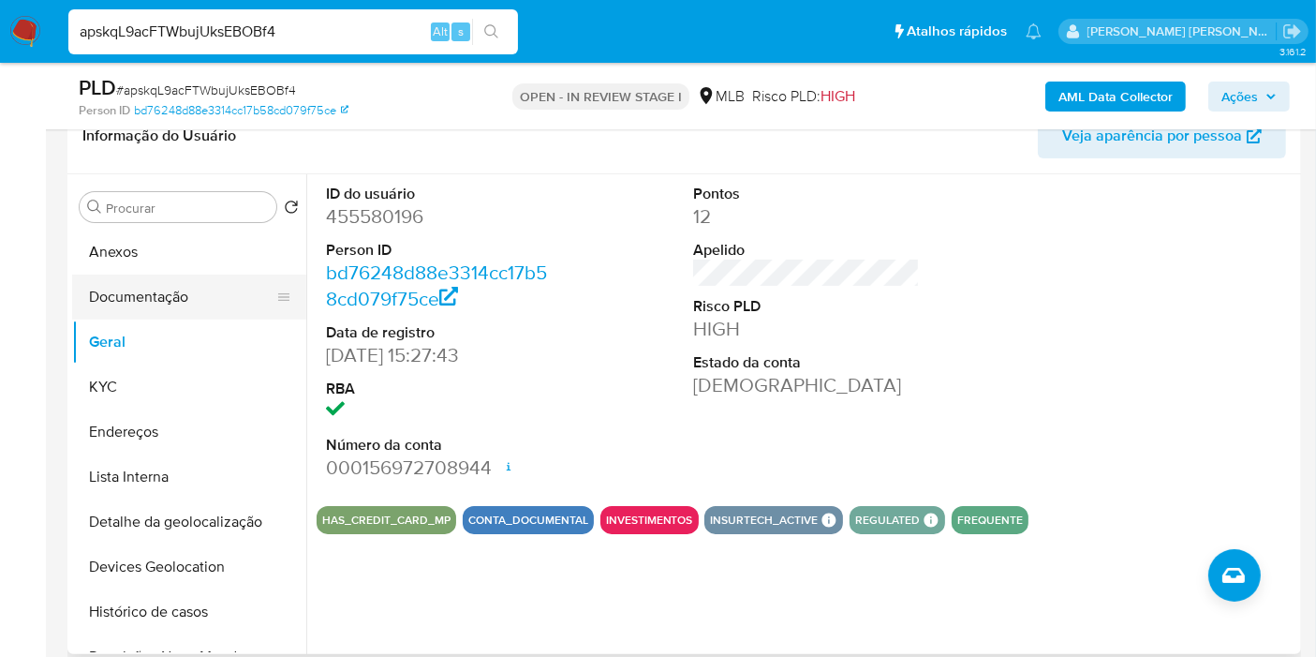
click at [232, 275] on button "Documentação" at bounding box center [181, 297] width 219 height 45
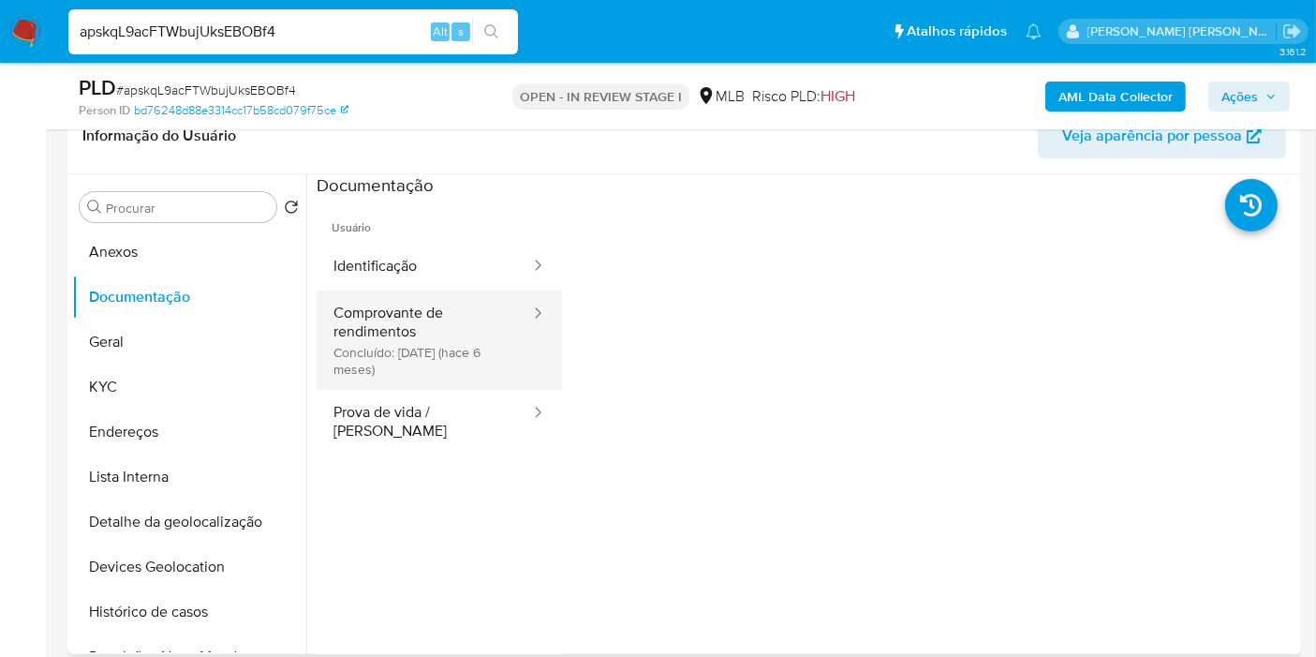
click at [455, 325] on button "Comprovante de rendimentos Concluído: 03/04/2025 (hace 6 meses)" at bounding box center [424, 339] width 215 height 99
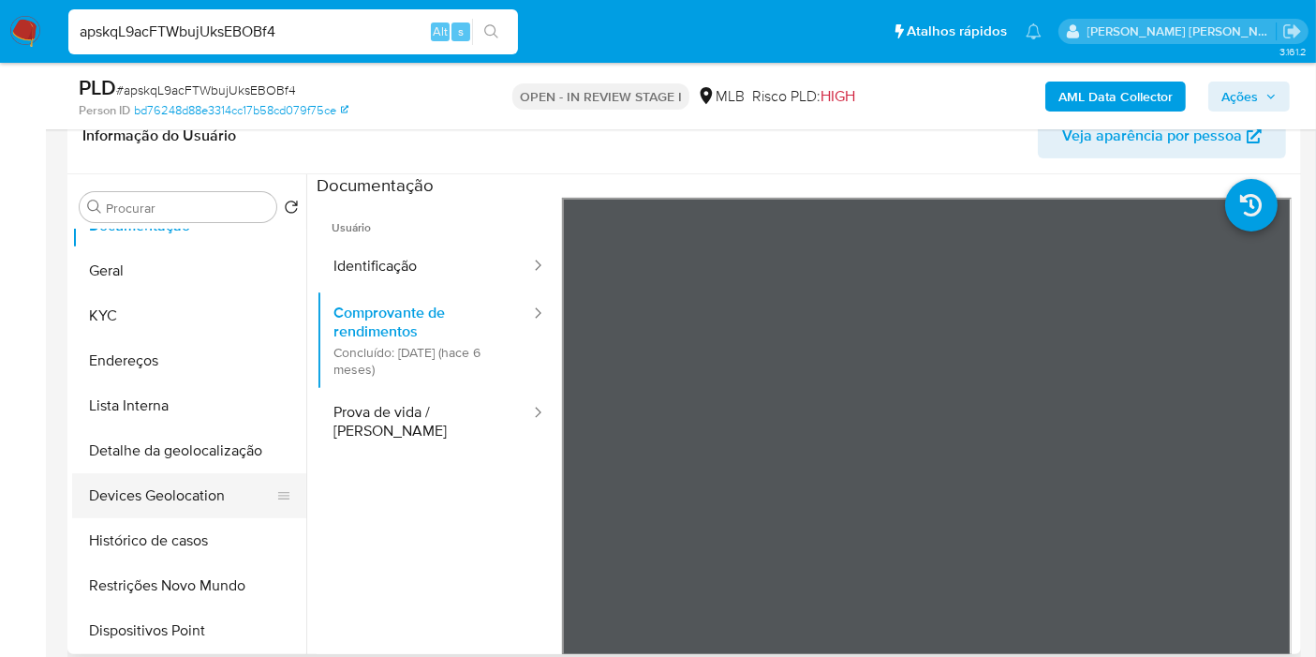
scroll to position [104, 0]
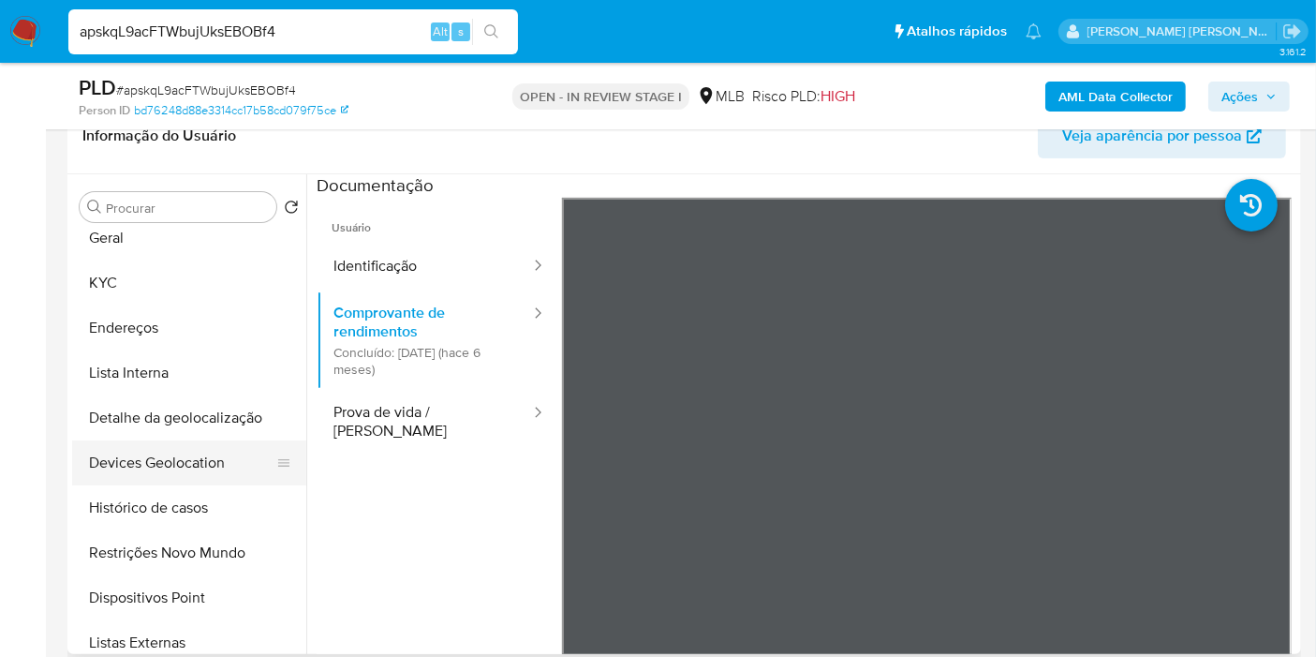
click at [204, 550] on button "Restrições Novo Mundo" at bounding box center [189, 552] width 234 height 45
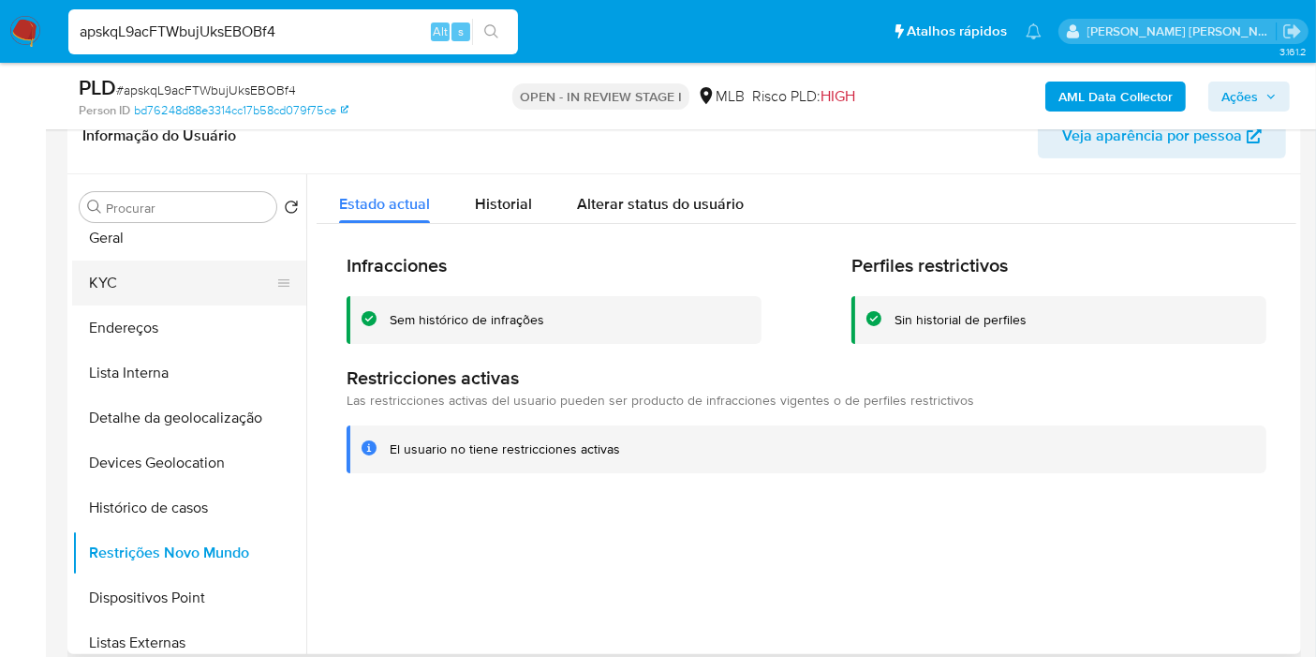
click at [156, 294] on button "KYC" at bounding box center [181, 282] width 219 height 45
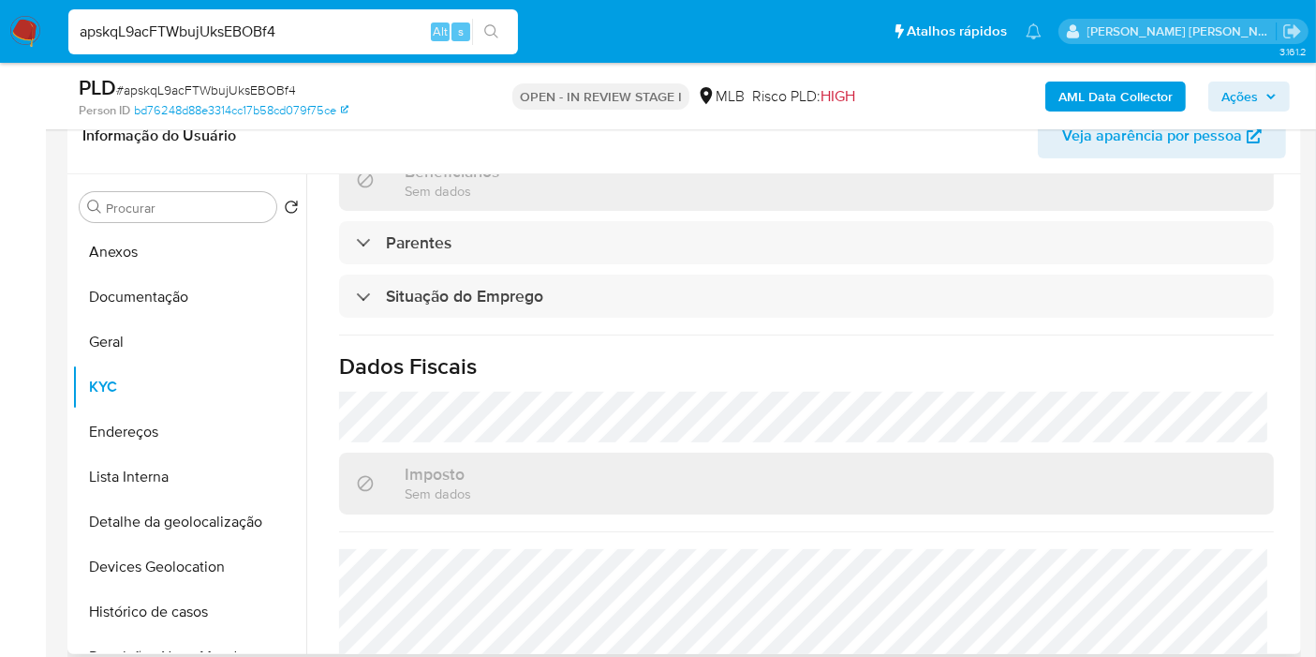
scroll to position [851, 0]
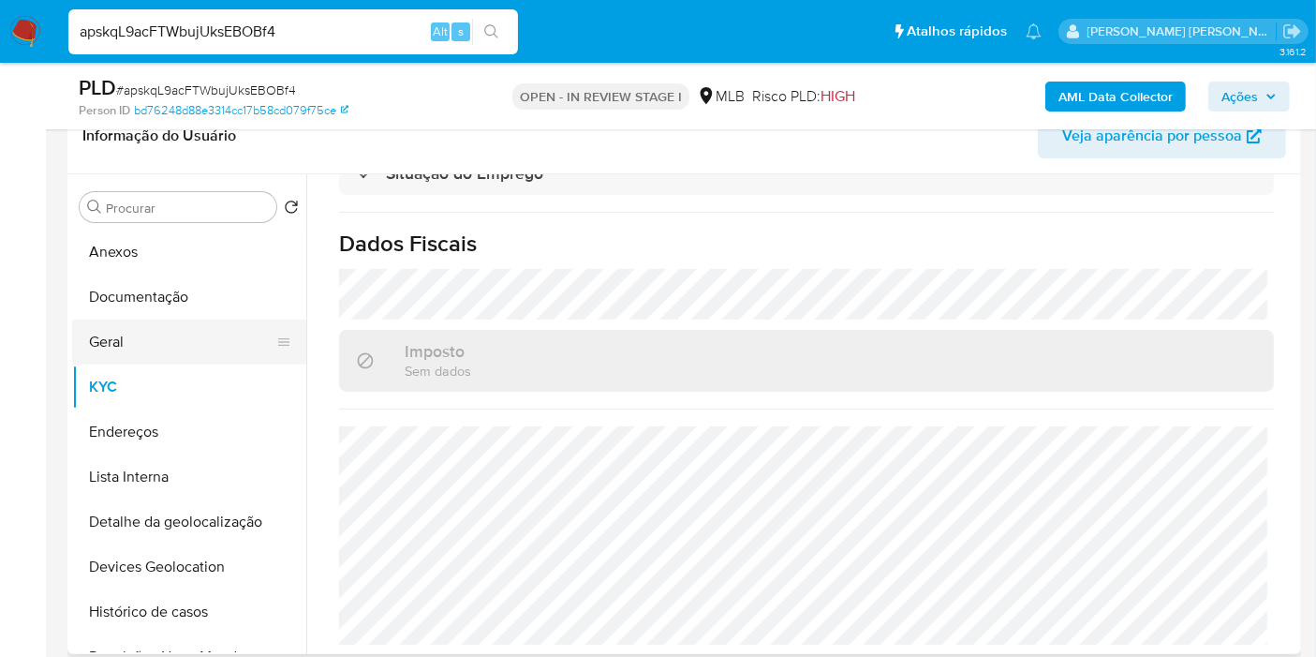
click at [122, 354] on button "Geral" at bounding box center [181, 341] width 219 height 45
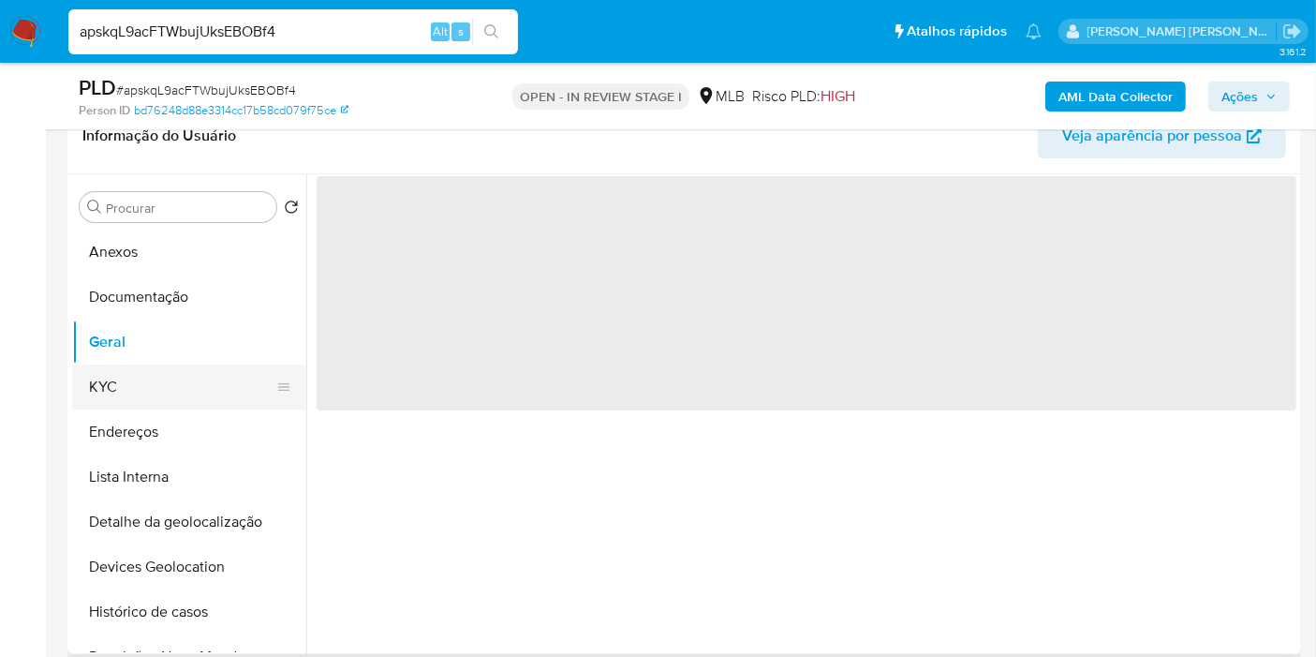
scroll to position [0, 0]
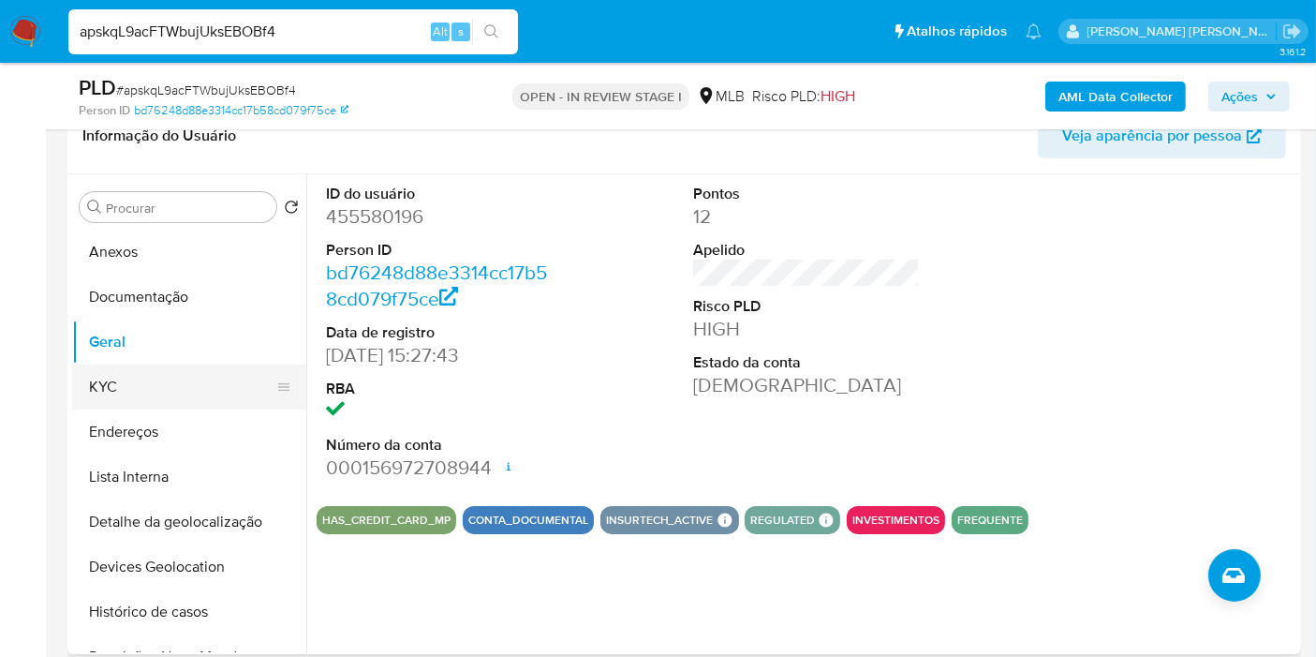
click at [155, 387] on button "KYC" at bounding box center [181, 386] width 219 height 45
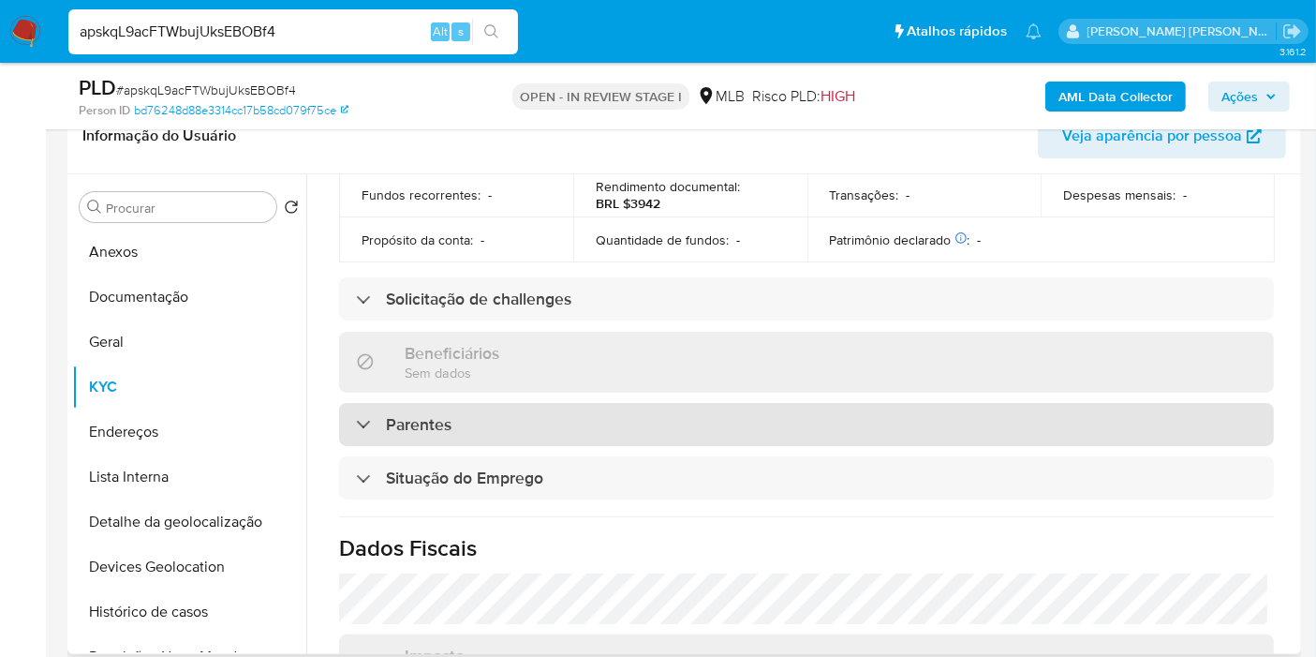
scroll to position [754, 0]
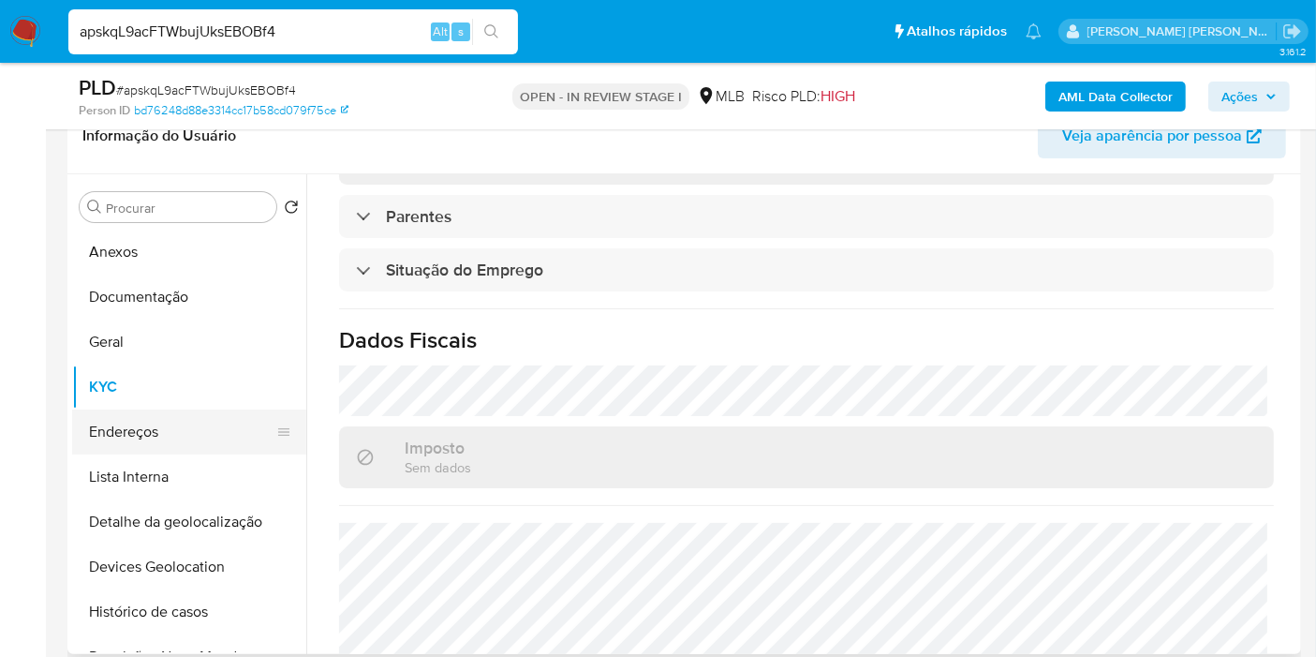
click at [175, 429] on button "Endereços" at bounding box center [181, 431] width 219 height 45
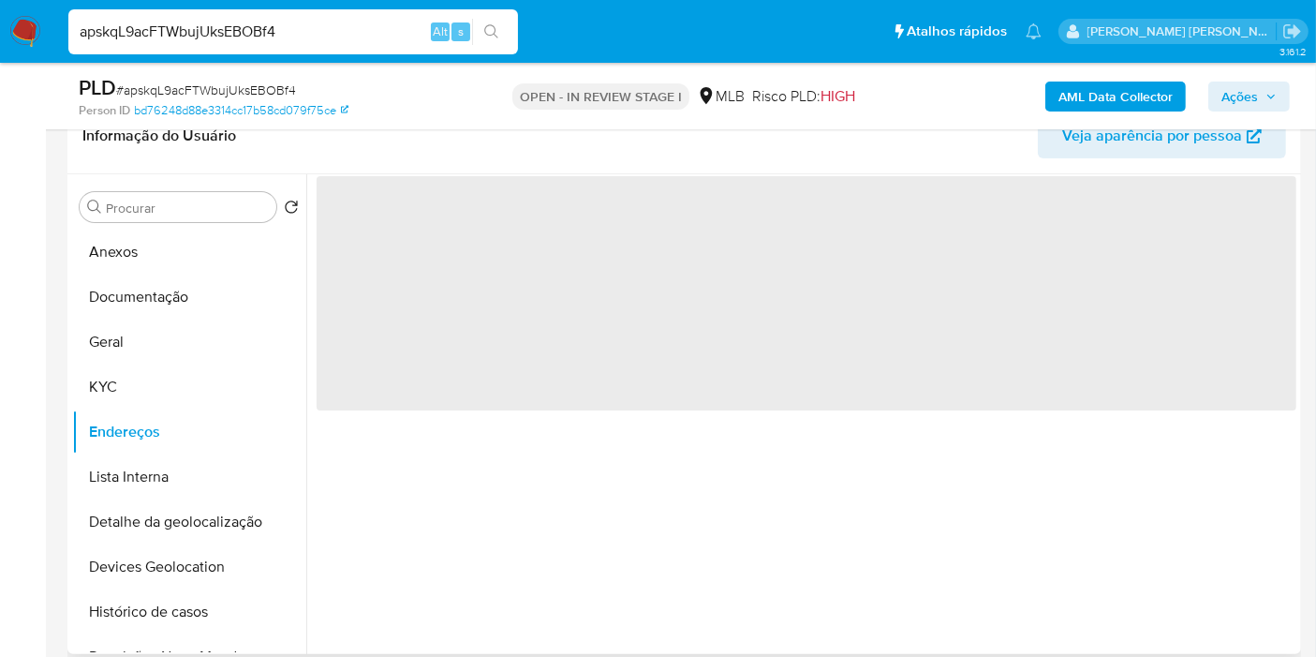
scroll to position [0, 0]
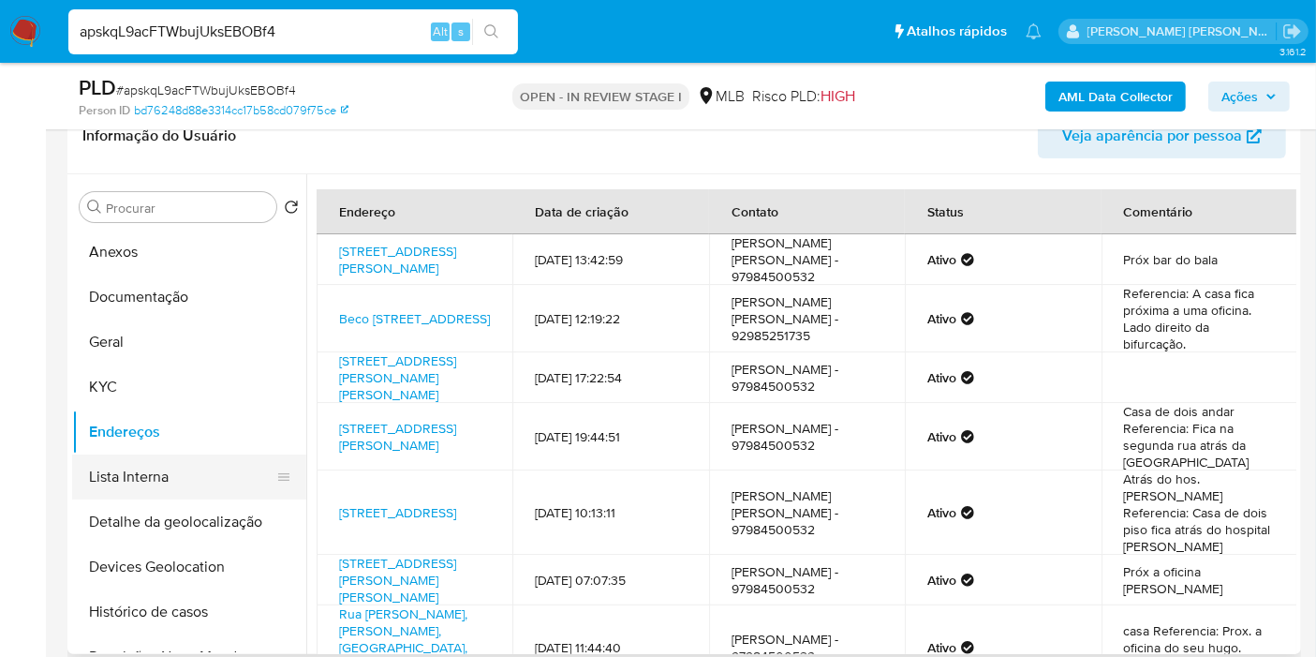
click at [157, 493] on button "Lista Interna" at bounding box center [181, 476] width 219 height 45
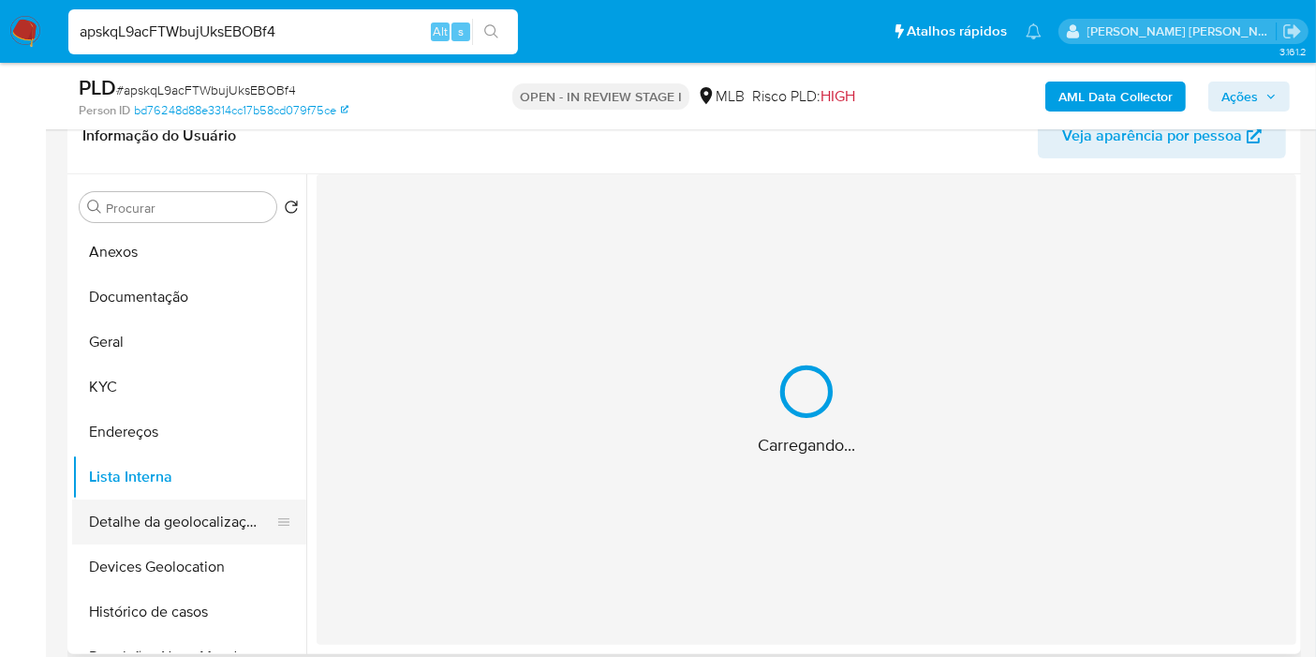
click at [167, 520] on button "Detalhe da geolocalização" at bounding box center [181, 521] width 219 height 45
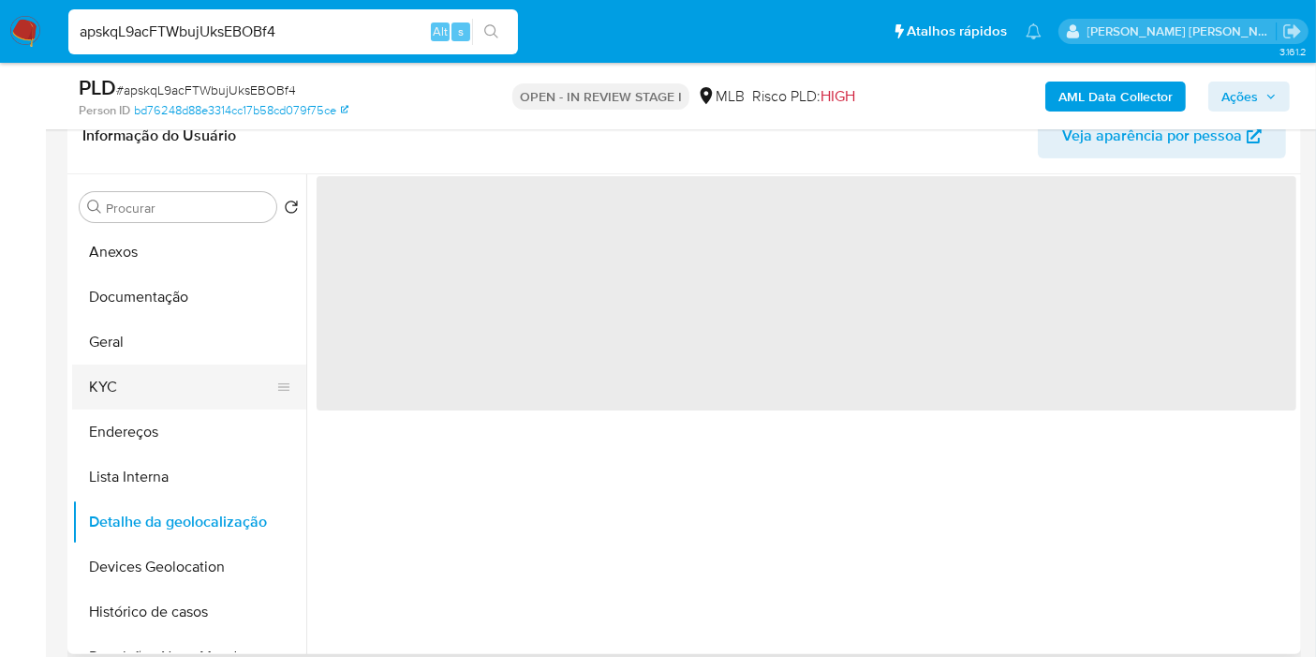
scroll to position [104, 0]
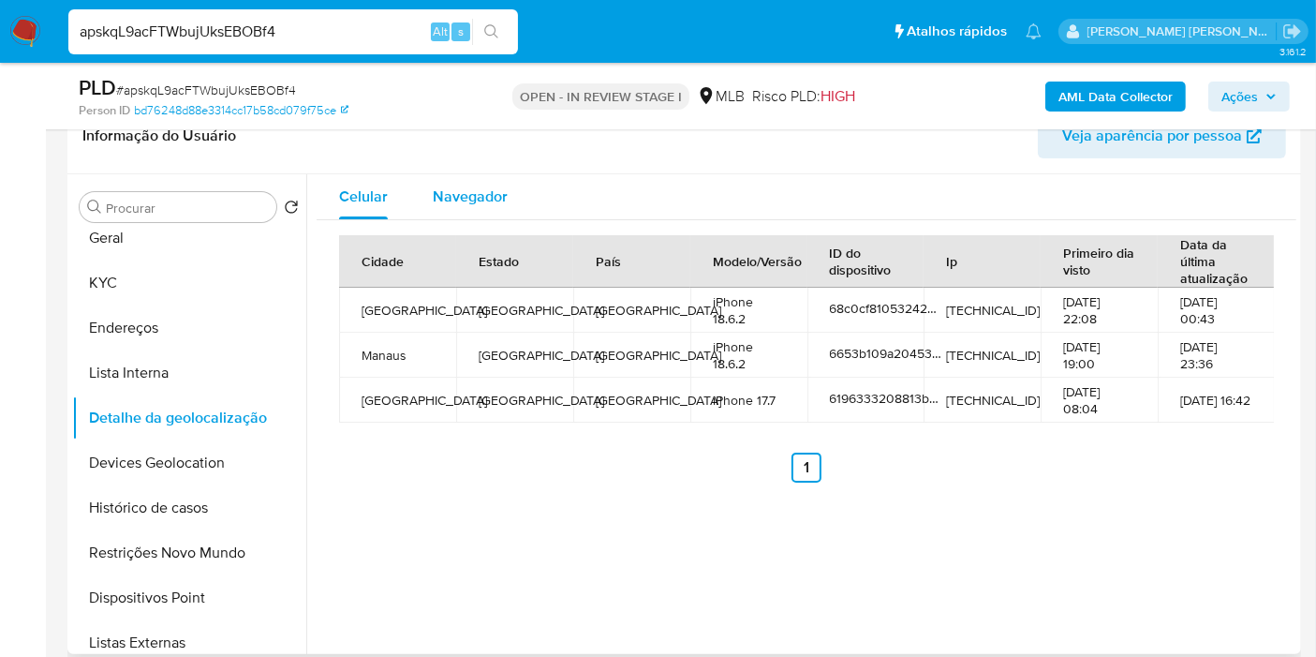
click at [506, 178] on button "Navegador" at bounding box center [470, 196] width 120 height 45
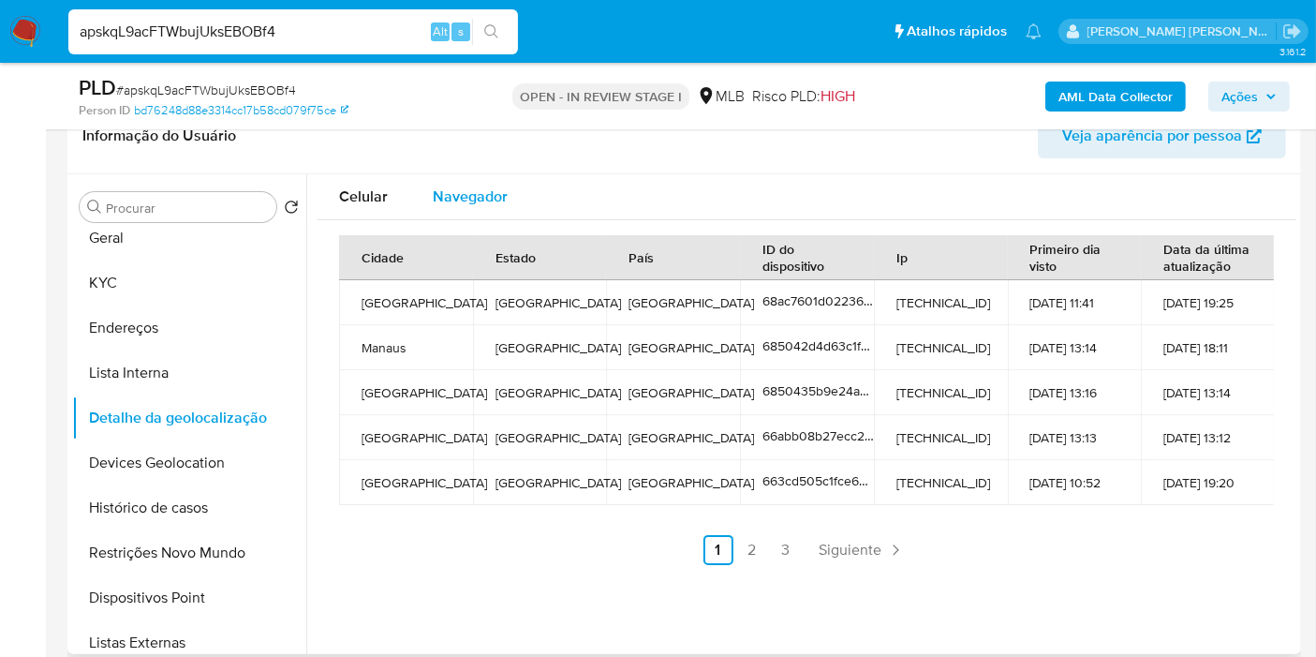
click at [480, 199] on span "Navegador" at bounding box center [470, 197] width 75 height 22
type button "1"
click at [198, 466] on button "Devices Geolocation" at bounding box center [181, 462] width 219 height 45
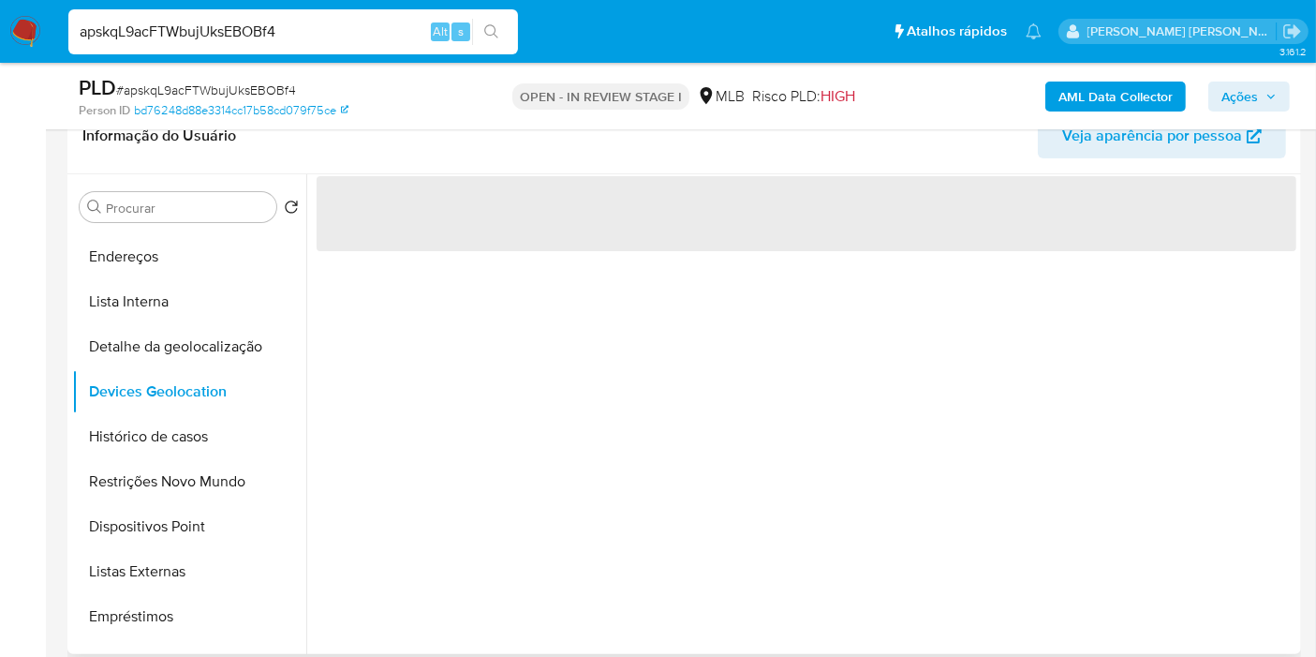
scroll to position [208, 0]
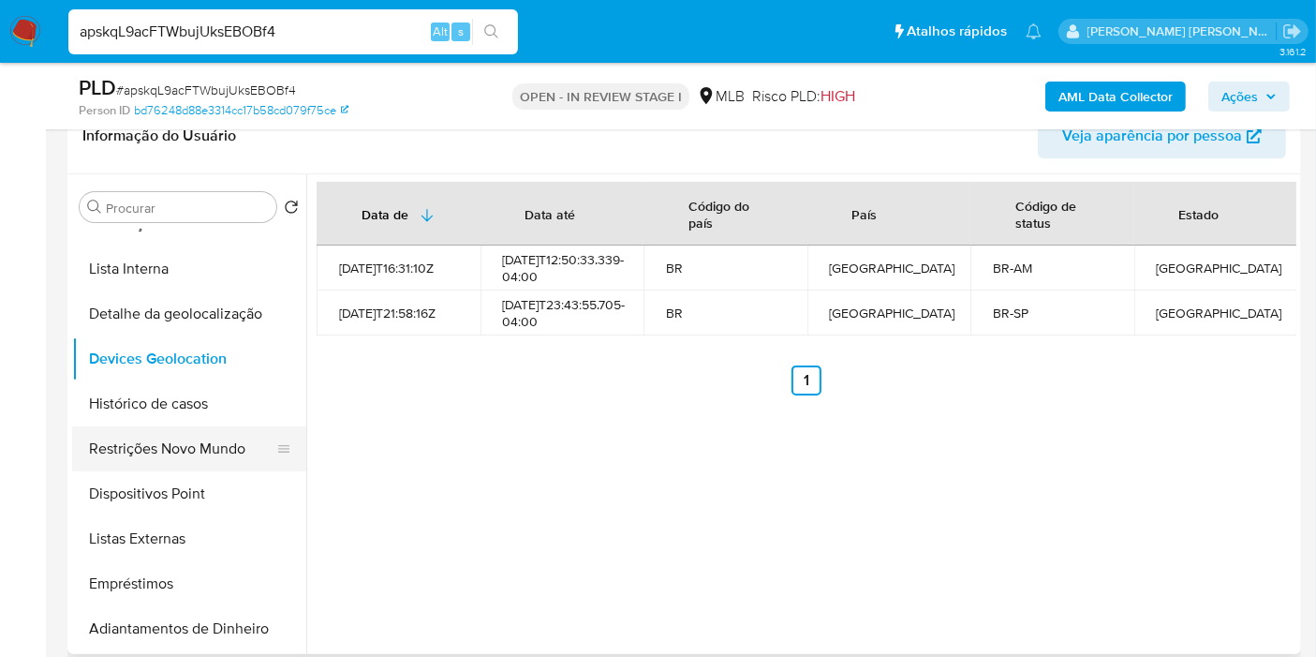
click at [177, 459] on button "Restrições Novo Mundo" at bounding box center [181, 448] width 219 height 45
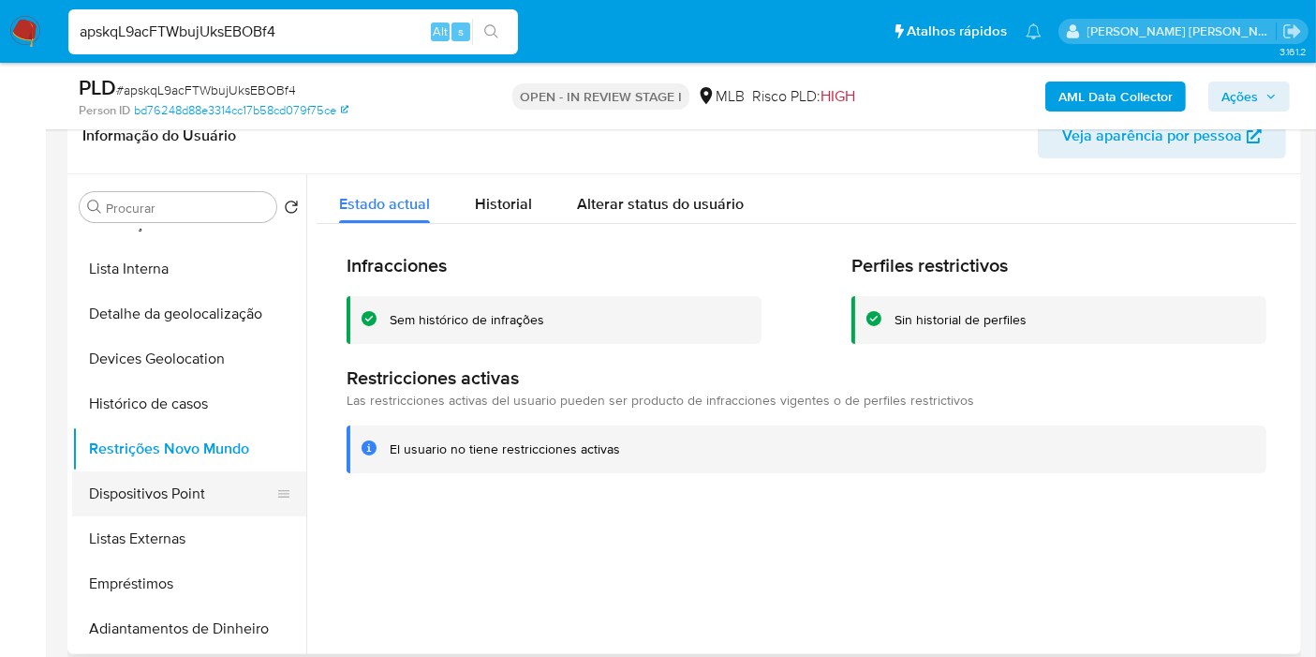
click at [223, 501] on button "Dispositivos Point" at bounding box center [181, 493] width 219 height 45
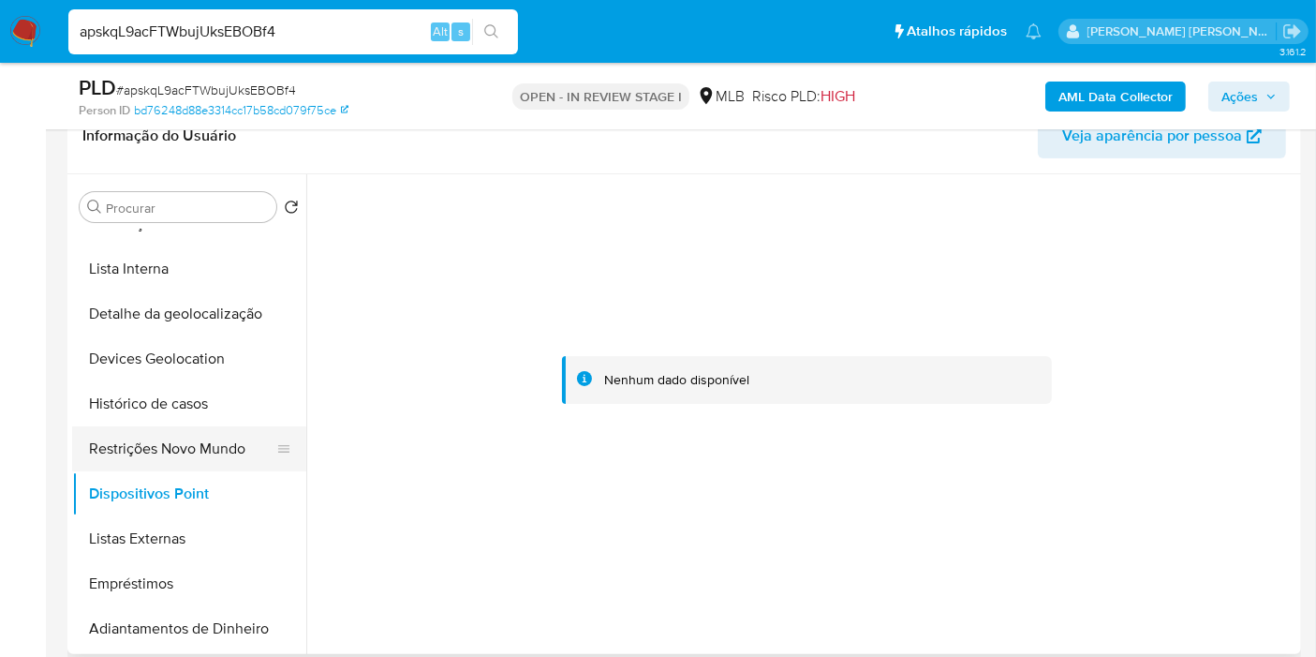
scroll to position [0, 0]
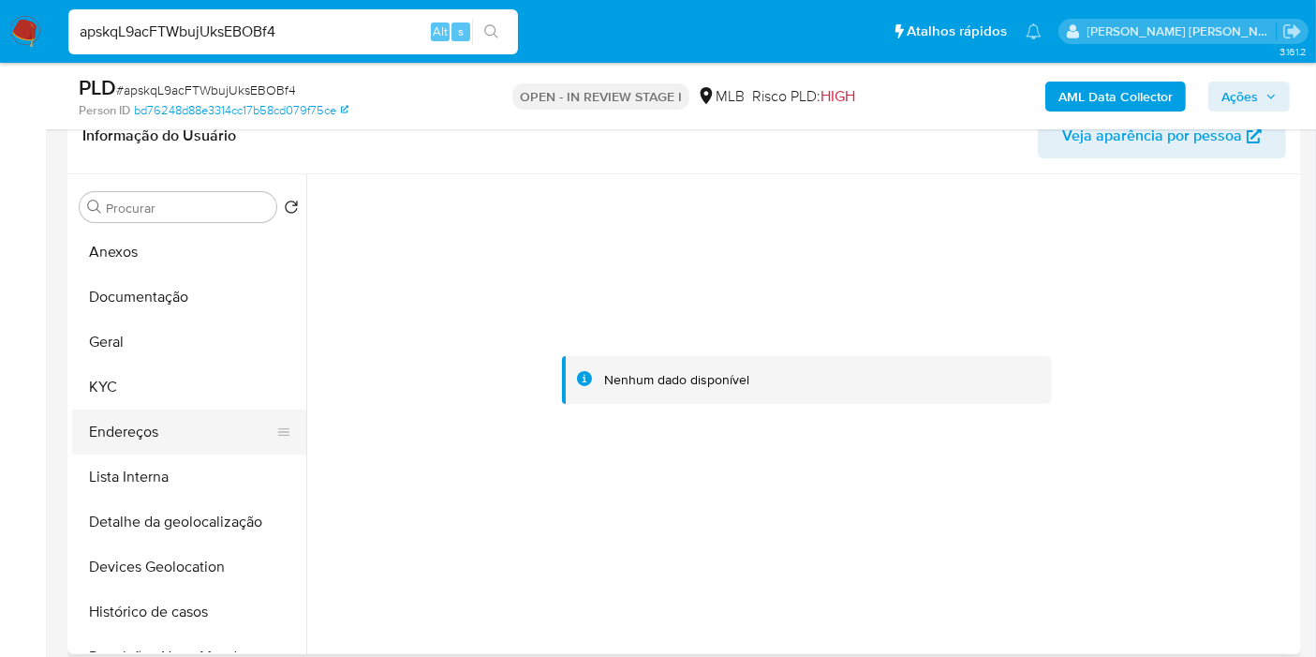
click at [201, 421] on button "Endereços" at bounding box center [181, 431] width 219 height 45
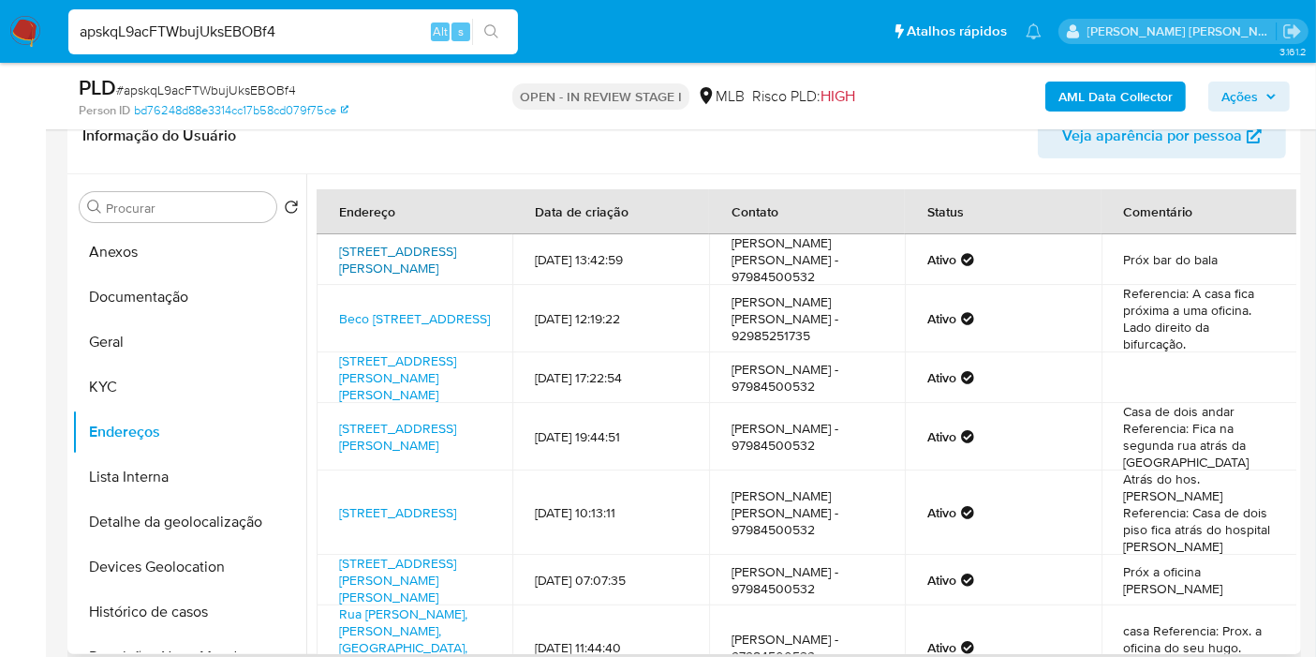
click at [356, 255] on link "Rua San Juan 235, Manaus, Amazonas, 69033240, Brasil 235" at bounding box center [397, 260] width 117 height 36
click at [158, 377] on button "KYC" at bounding box center [181, 386] width 219 height 45
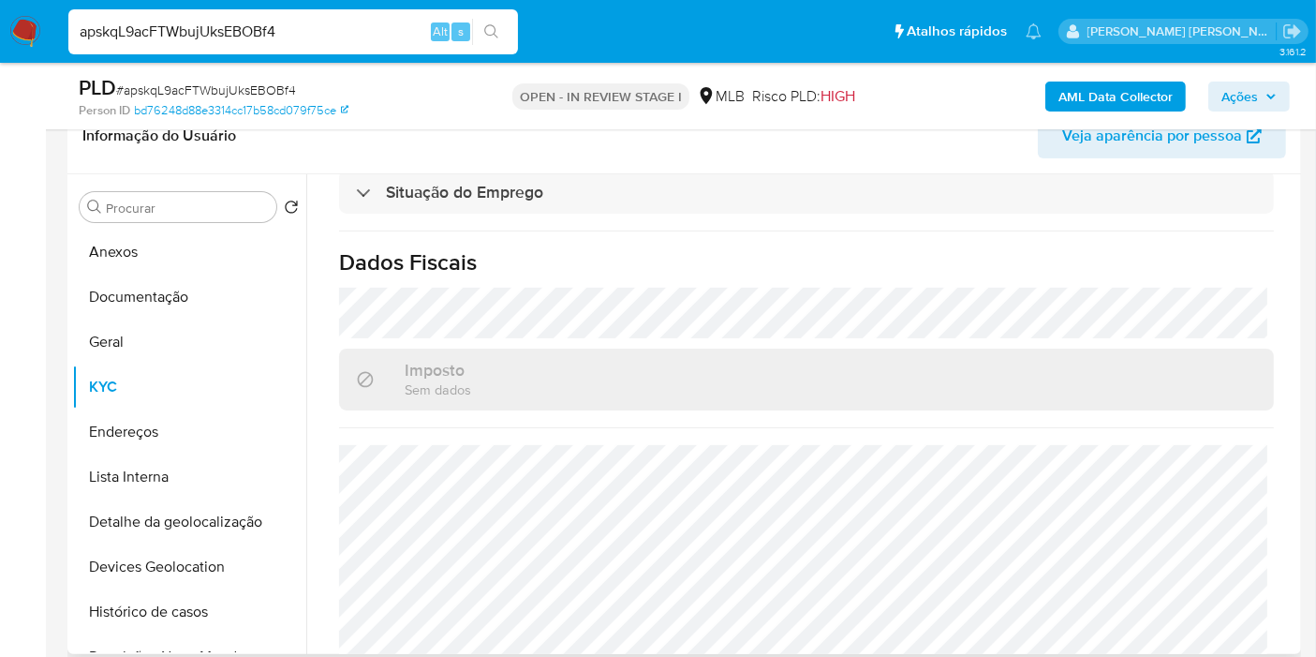
scroll to position [851, 0]
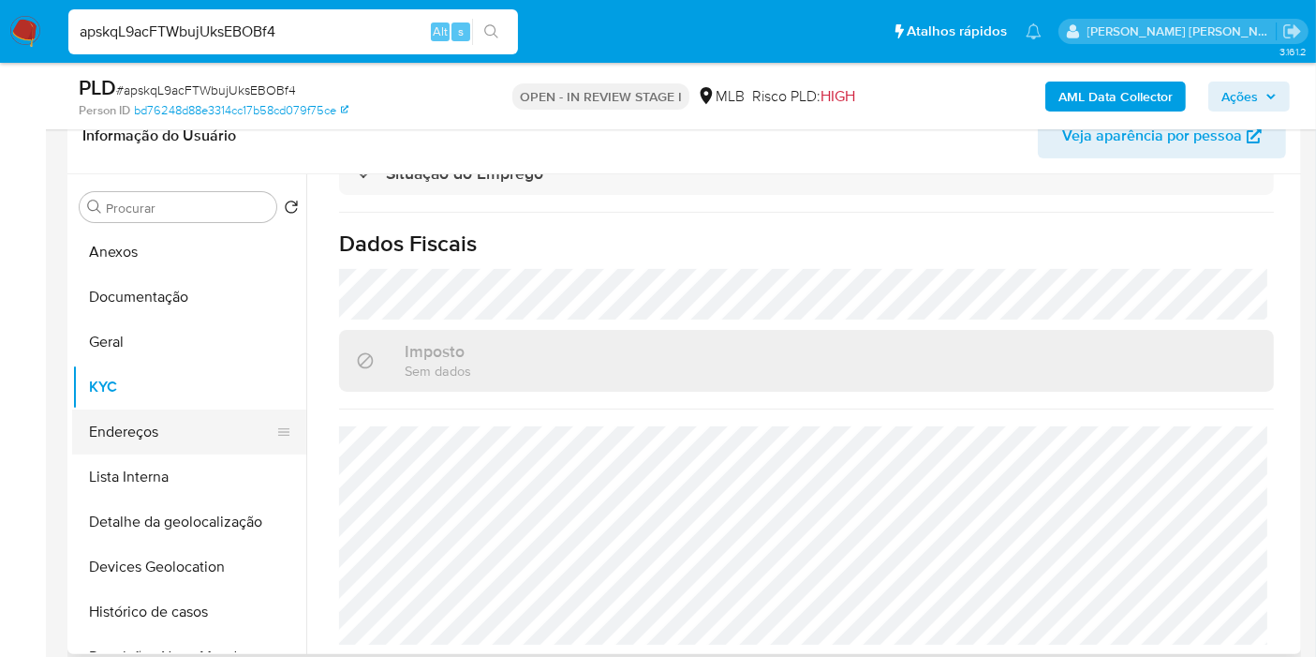
click at [227, 422] on button "Endereços" at bounding box center [181, 431] width 219 height 45
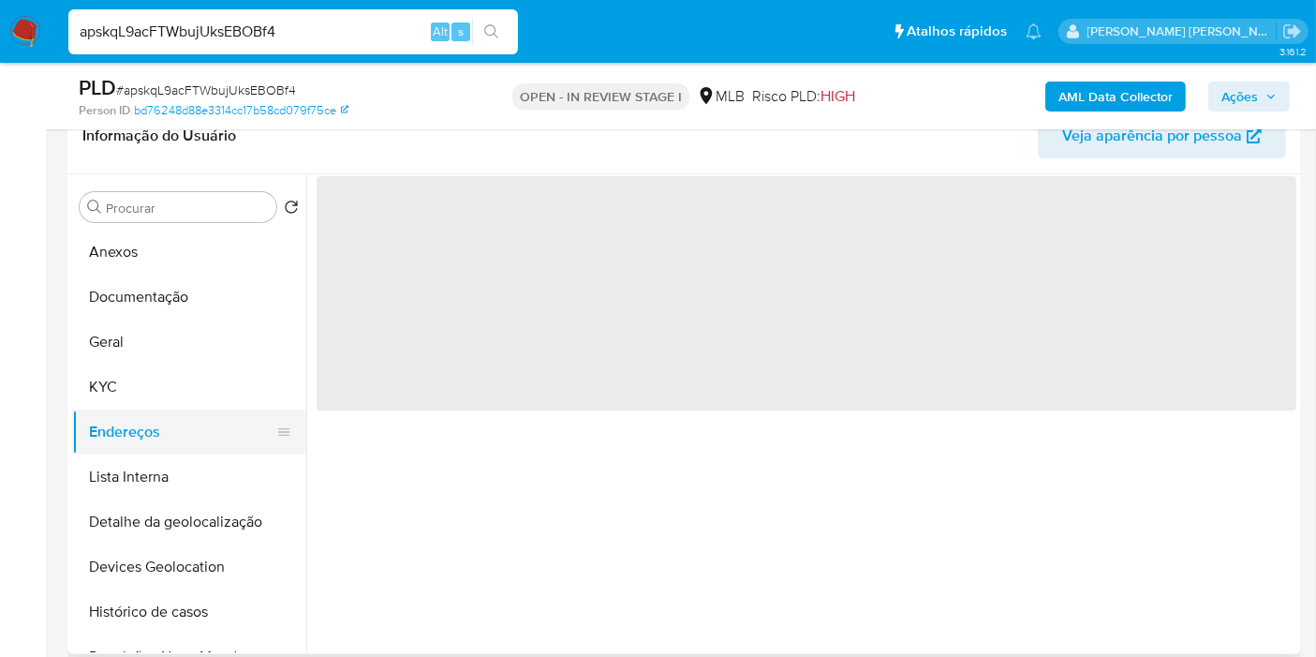
scroll to position [0, 0]
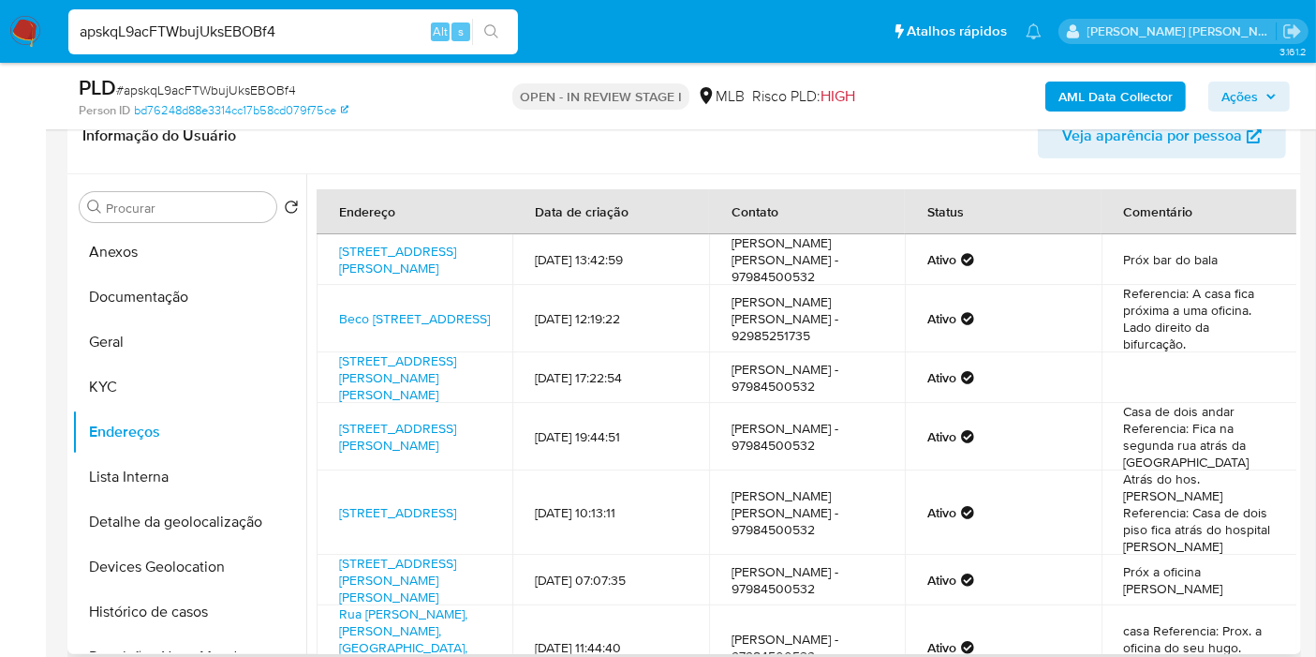
drag, startPoint x: 542, startPoint y: 453, endPoint x: 645, endPoint y: 452, distance: 103.1
click at [645, 452] on td "02/04/2025 19:44:51" at bounding box center [610, 436] width 196 height 67
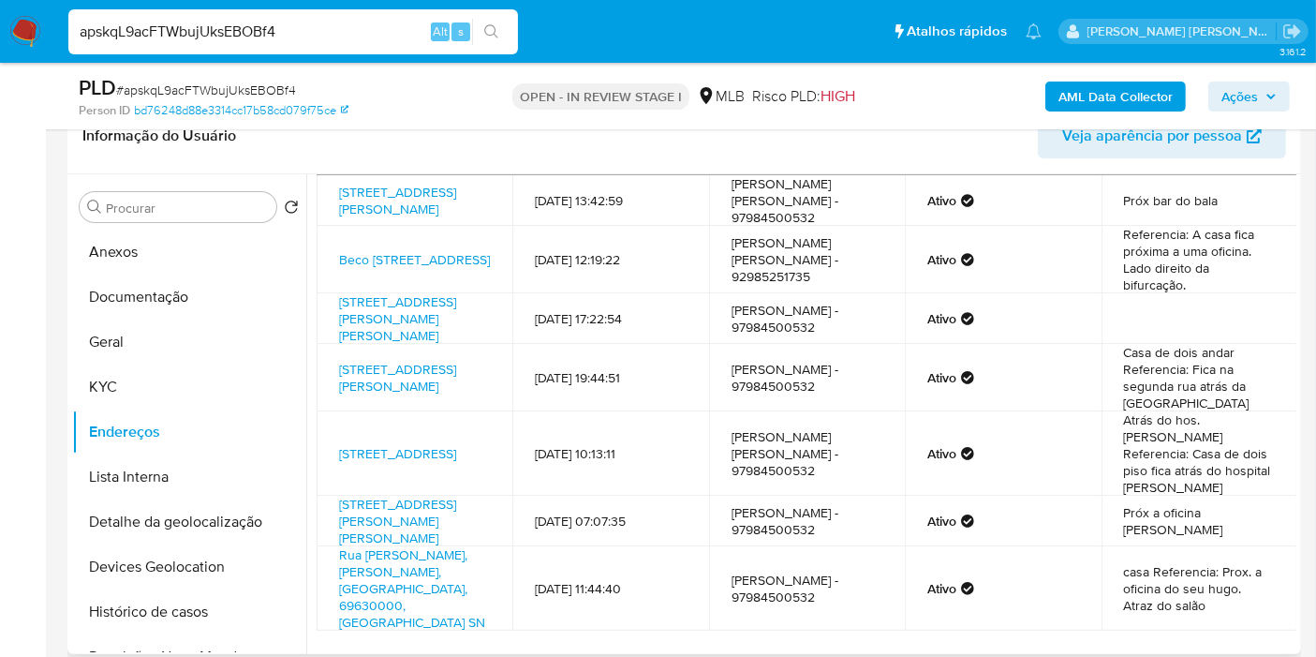
scroll to position [104, 0]
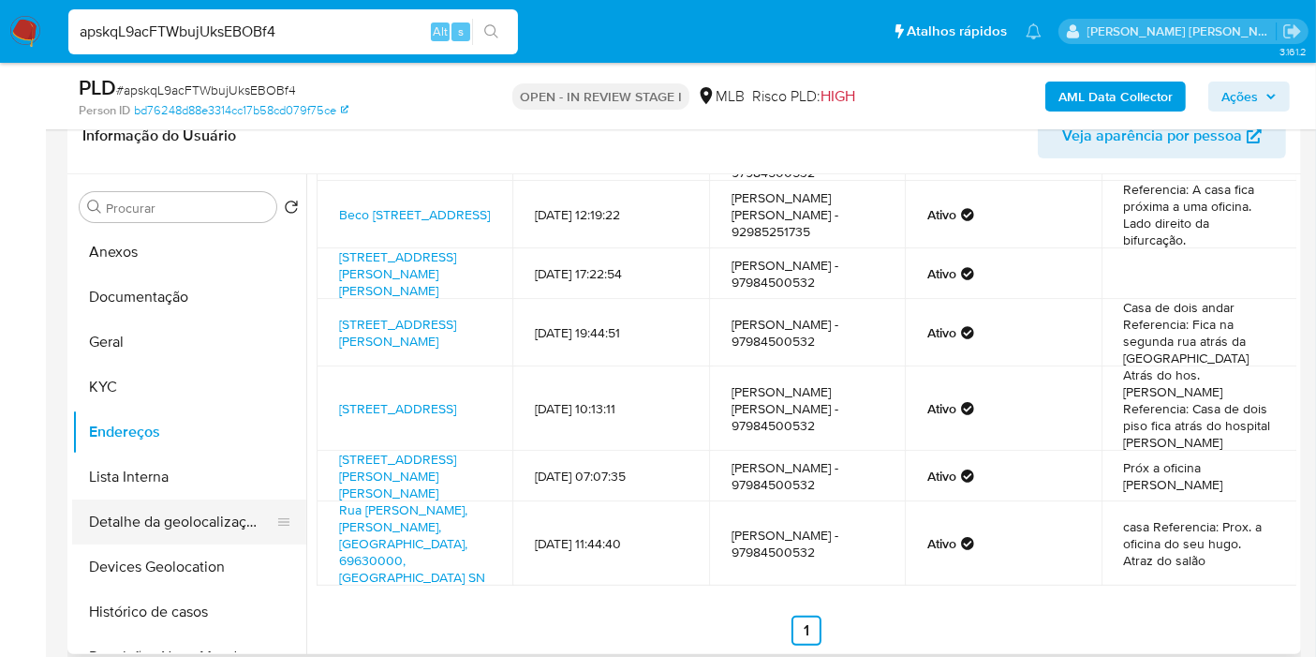
click at [181, 518] on button "Detalhe da geolocalização" at bounding box center [181, 521] width 219 height 45
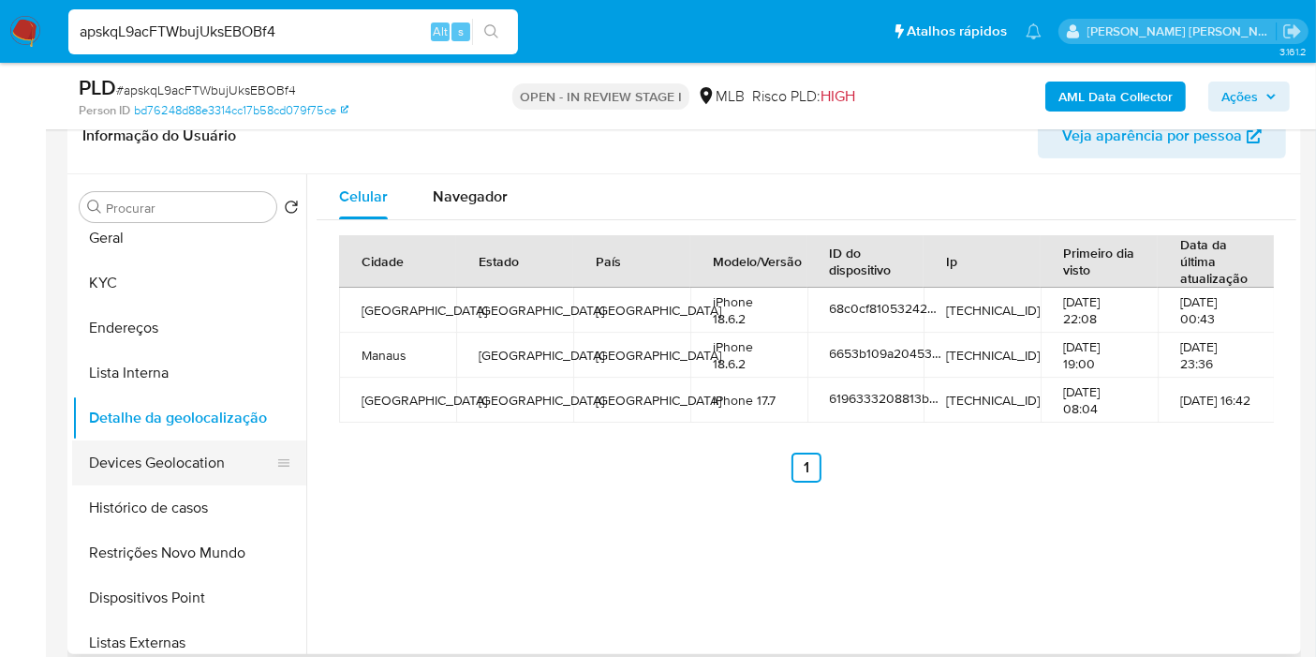
click at [217, 458] on button "Devices Geolocation" at bounding box center [181, 462] width 219 height 45
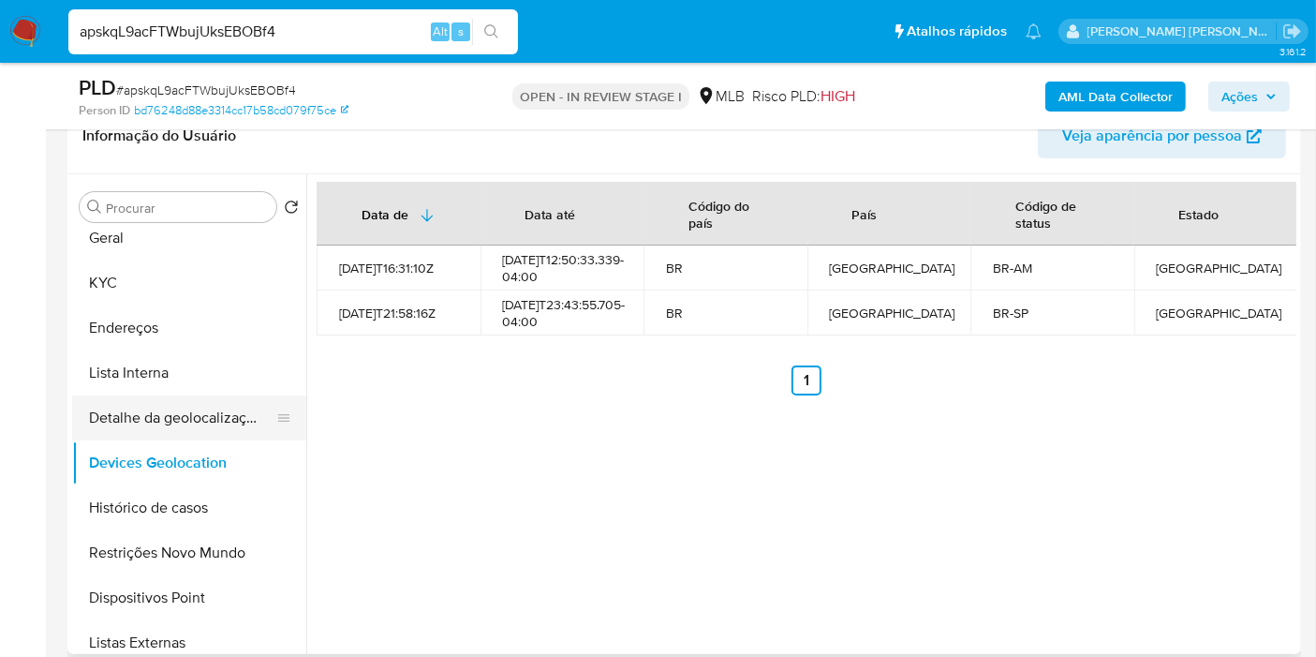
click at [235, 403] on button "Detalhe da geolocalização" at bounding box center [181, 417] width 219 height 45
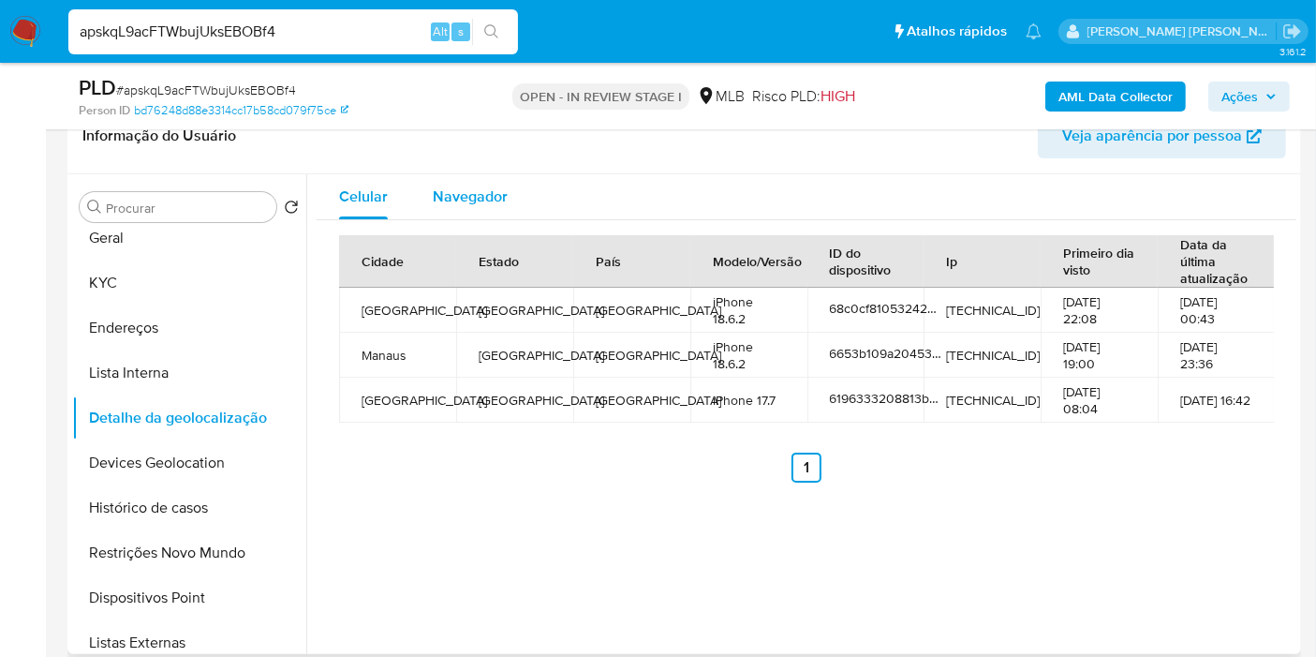
click at [503, 195] on span "Navegador" at bounding box center [470, 197] width 75 height 22
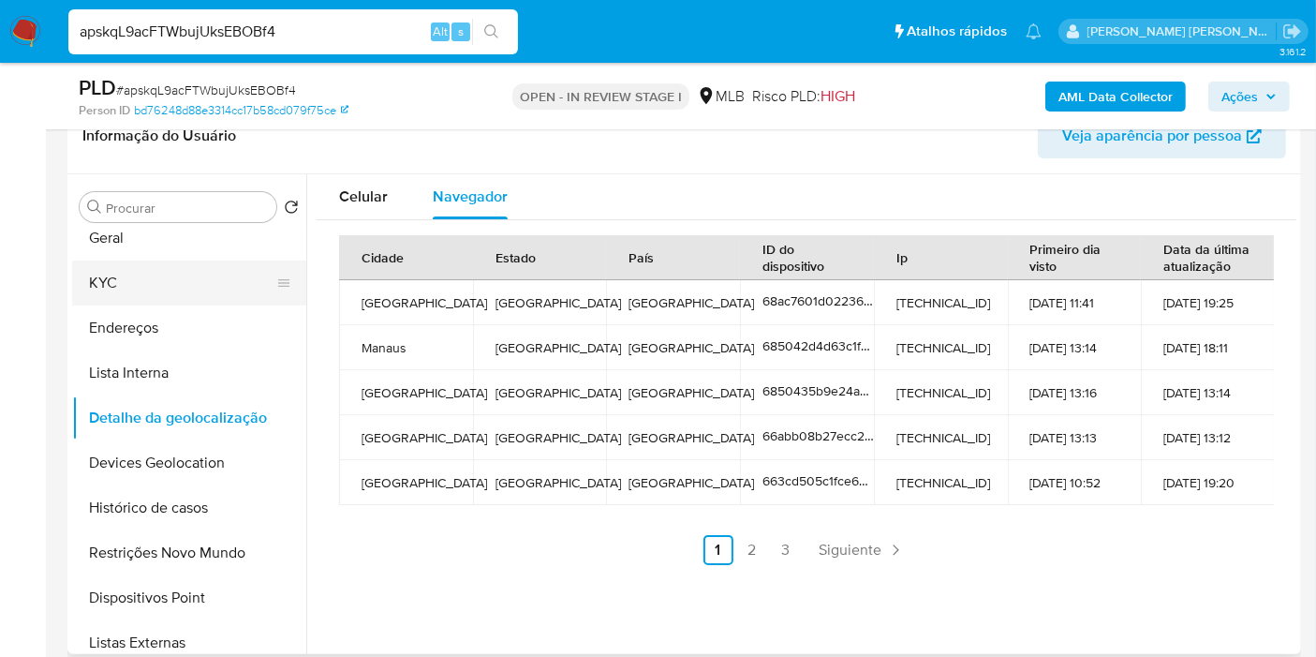
click at [147, 287] on button "KYC" at bounding box center [181, 282] width 219 height 45
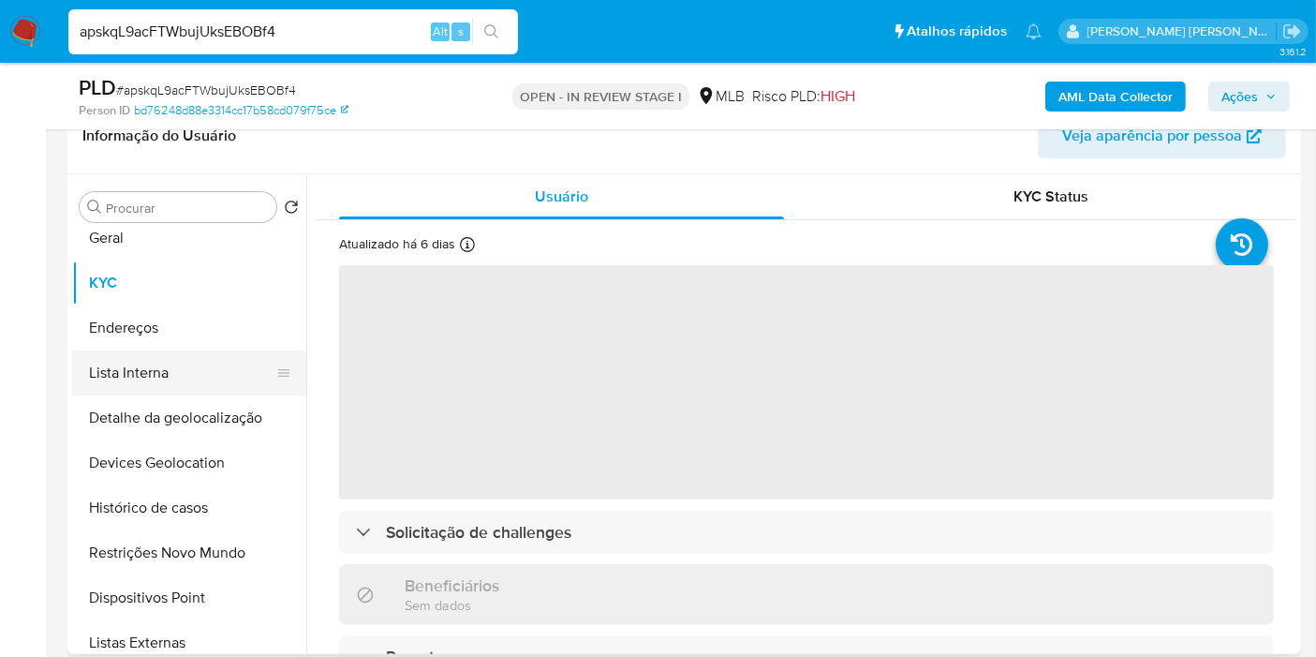
drag, startPoint x: 204, startPoint y: 371, endPoint x: 201, endPoint y: 359, distance: 12.5
click at [203, 373] on button "Lista Interna" at bounding box center [181, 372] width 219 height 45
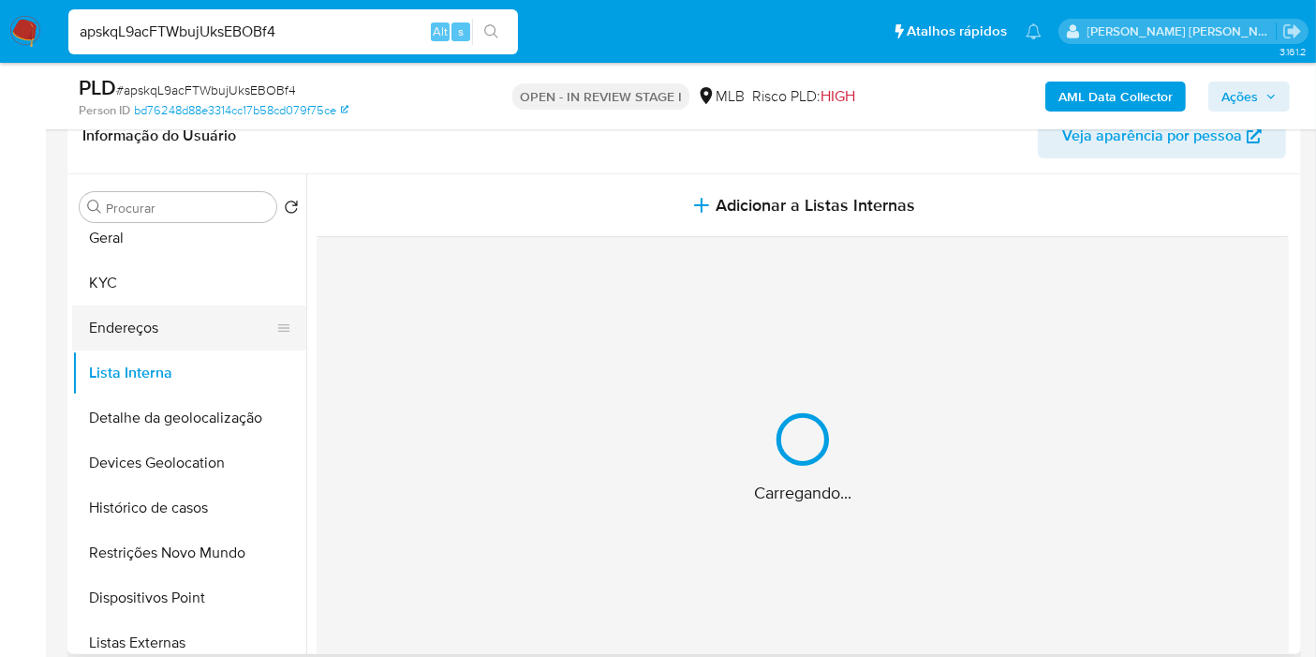
click at [199, 334] on button "Endereços" at bounding box center [181, 327] width 219 height 45
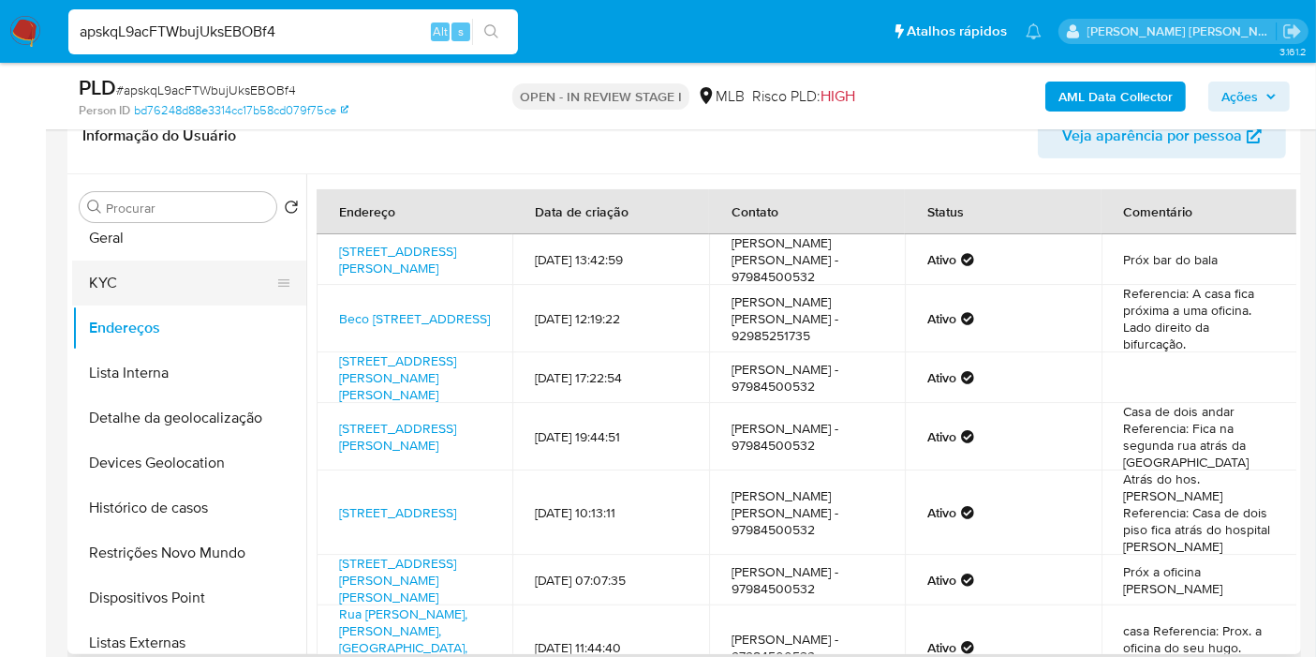
click at [159, 287] on button "KYC" at bounding box center [181, 282] width 219 height 45
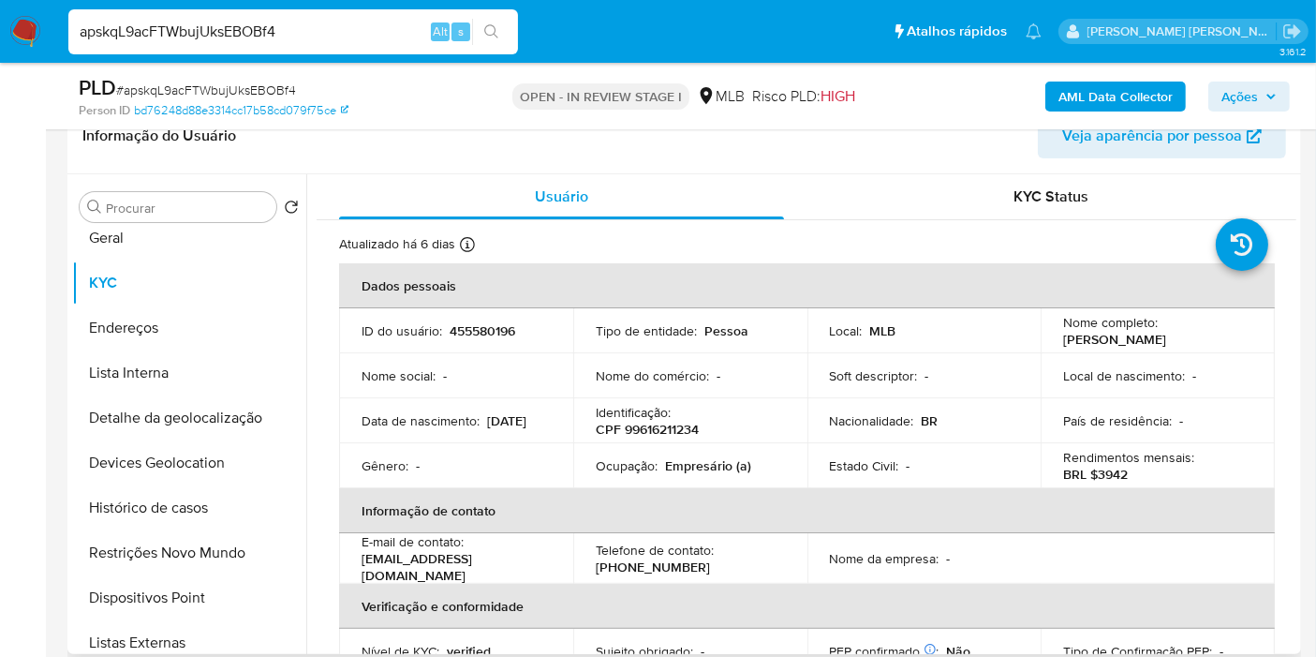
click at [672, 430] on p "CPF 99616211234" at bounding box center [647, 429] width 103 height 17
copy p "99616211234"
click at [195, 322] on button "Endereços" at bounding box center [181, 327] width 219 height 45
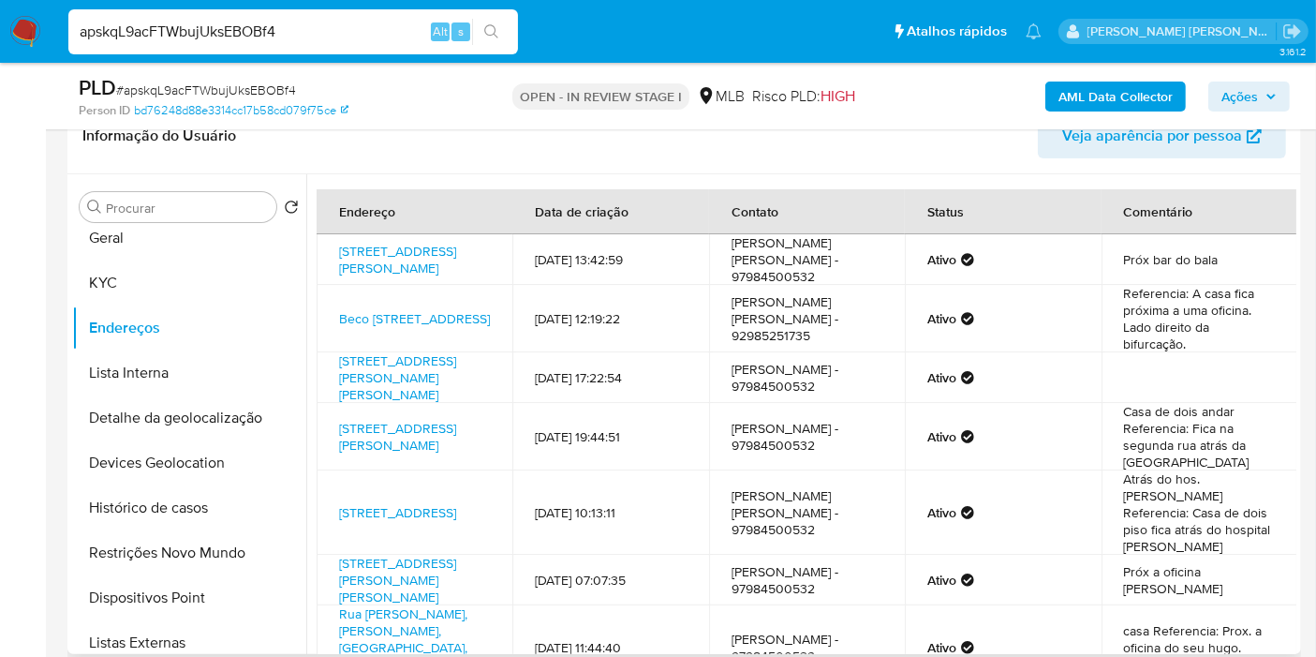
drag, startPoint x: 555, startPoint y: 442, endPoint x: 663, endPoint y: 451, distance: 109.0
click at [653, 449] on td "02/04/2025 19:44:51" at bounding box center [610, 436] width 196 height 67
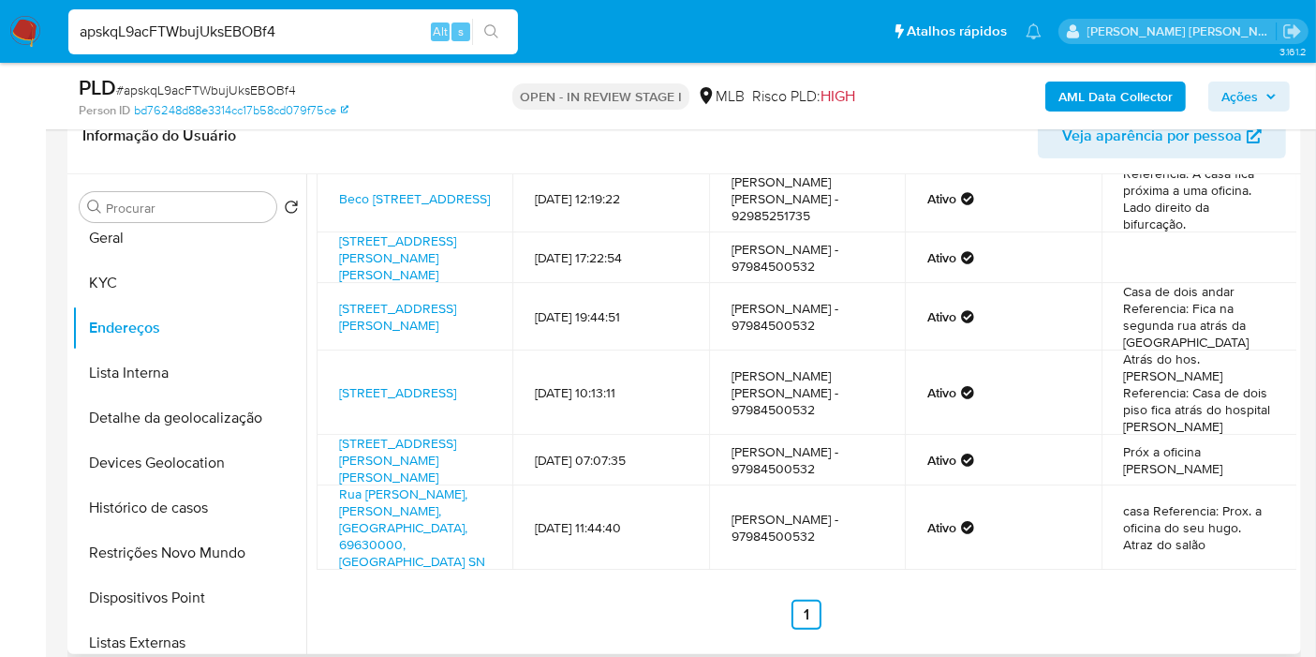
scroll to position [0, 0]
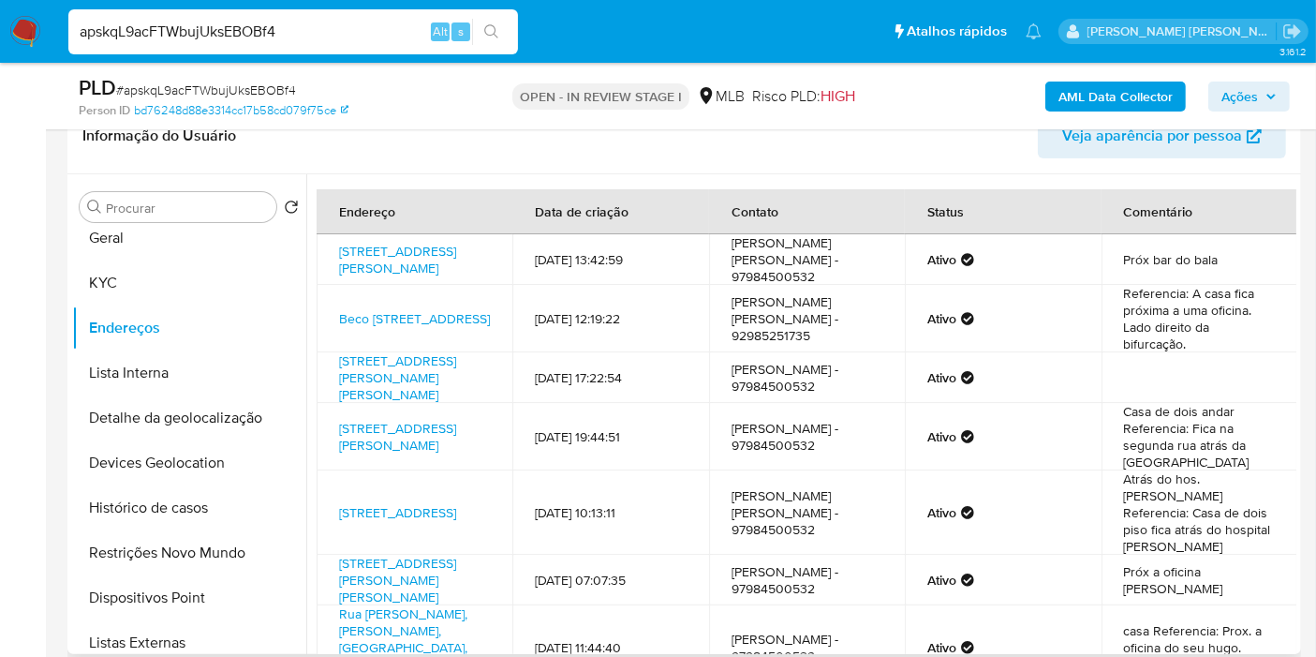
click at [586, 452] on td "02/04/2025 19:44:51" at bounding box center [610, 436] width 196 height 67
copy td "02/04/2025 19:44:51"
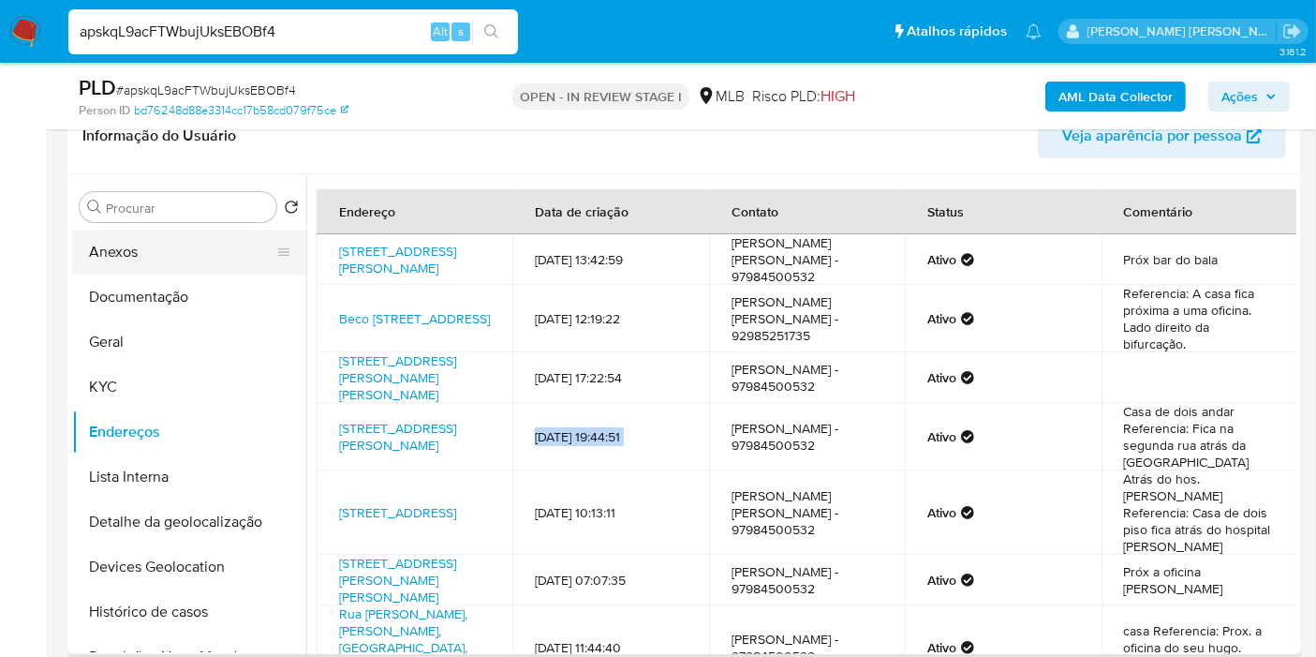
click at [184, 240] on button "Anexos" at bounding box center [181, 252] width 219 height 45
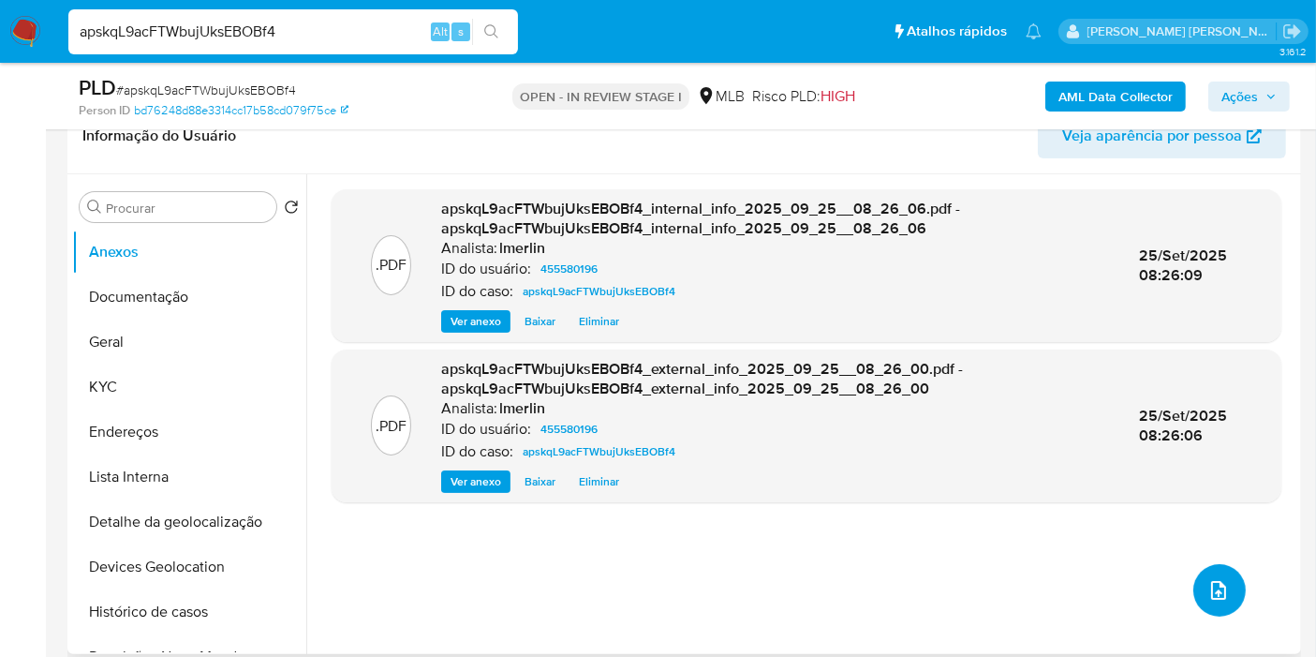
click at [1208, 592] on icon "upload-file" at bounding box center [1219, 590] width 22 height 22
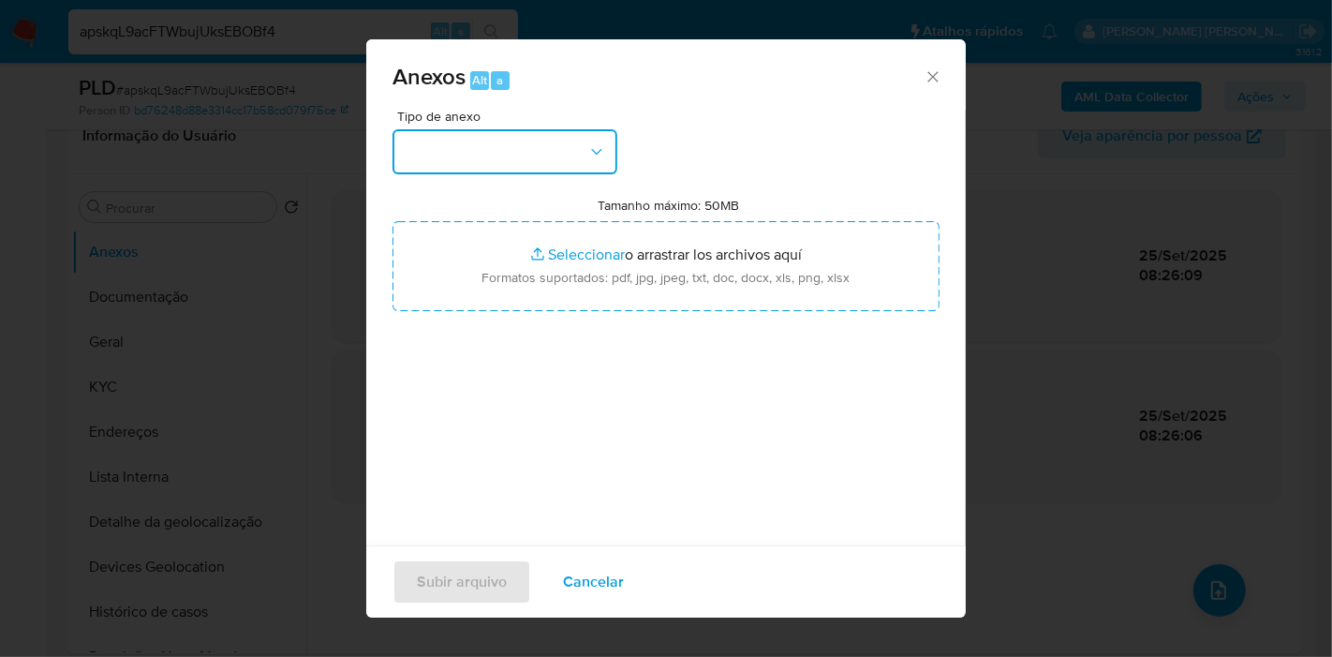
click at [562, 145] on button "button" at bounding box center [505, 151] width 225 height 45
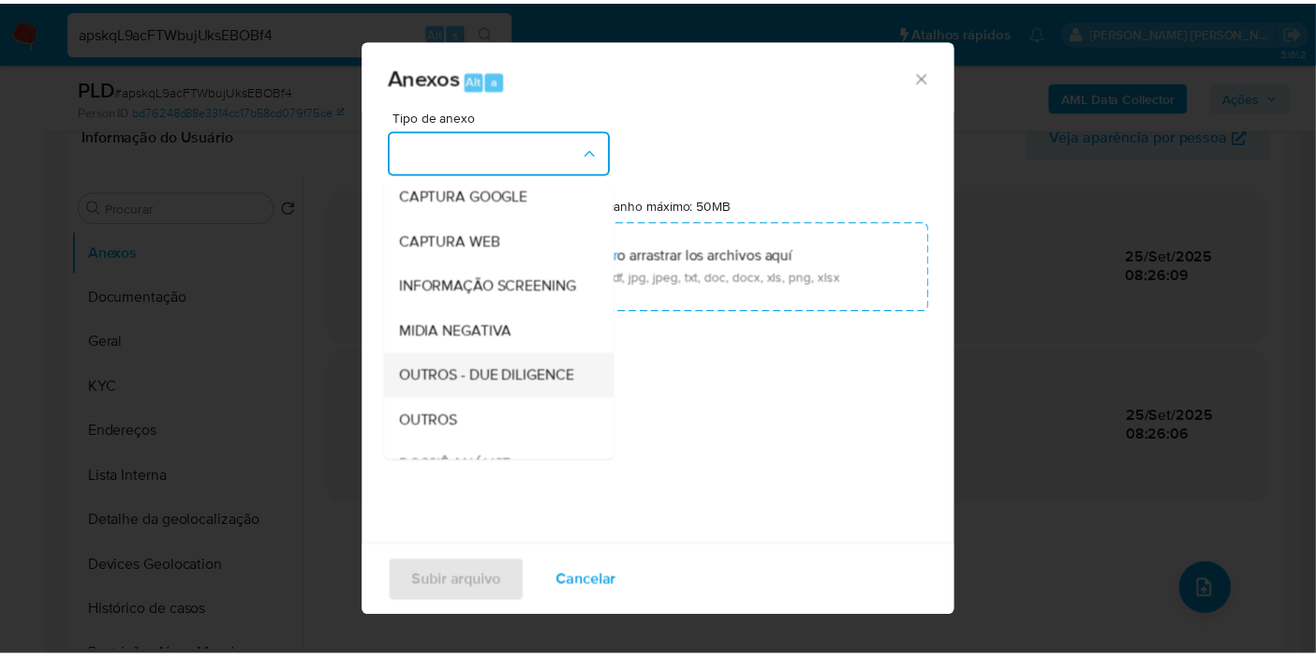
scroll to position [208, 0]
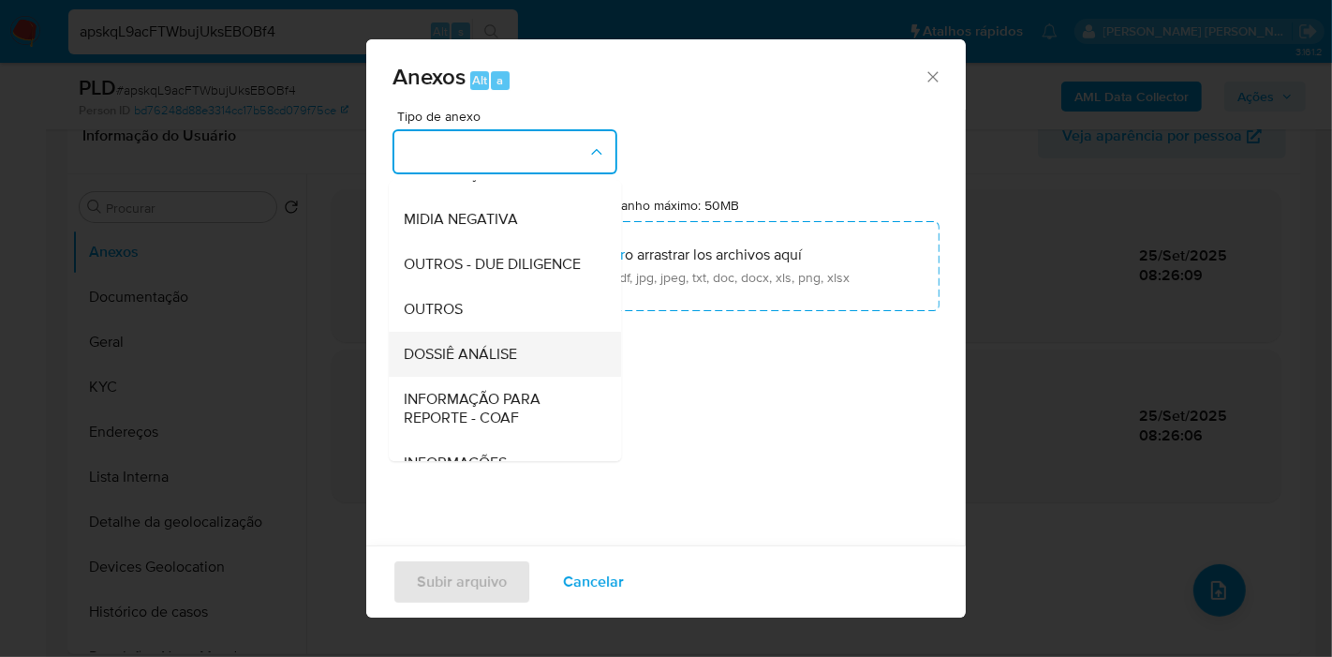
click at [497, 377] on div "DOSSIÊ ANÁLISE" at bounding box center [499, 354] width 191 height 45
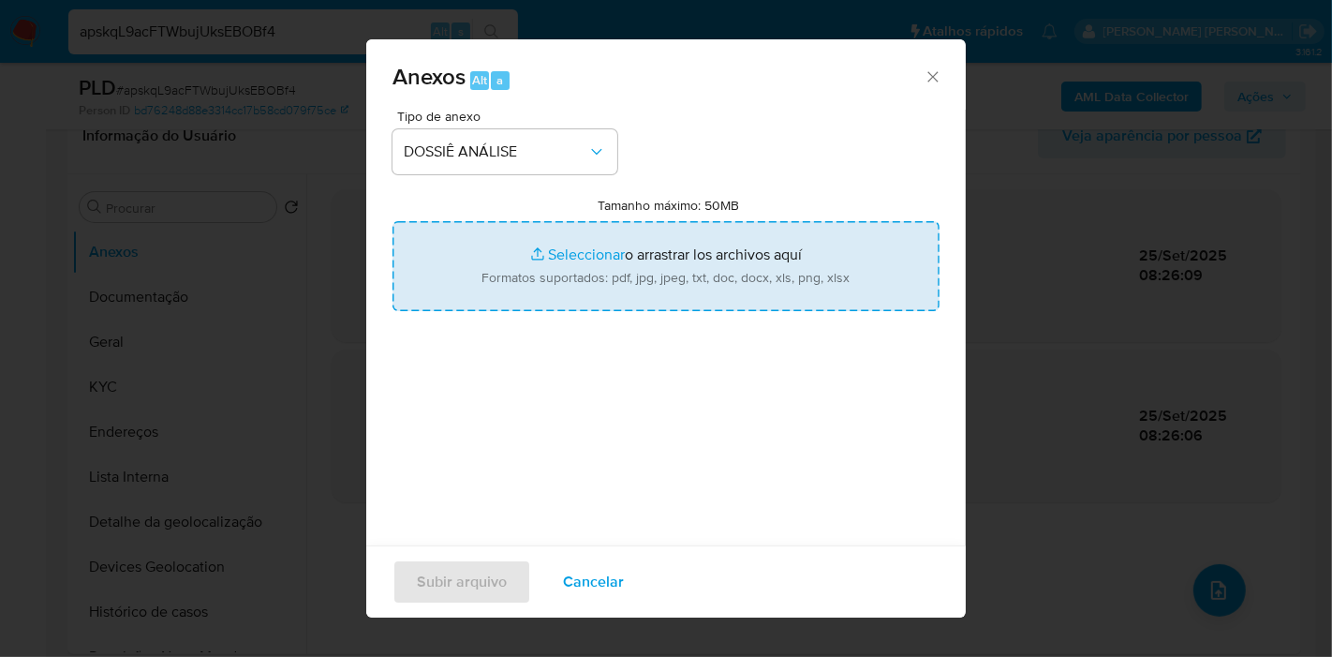
click at [608, 243] on input "Tamanho máximo: 50MB Seleccionar archivos" at bounding box center [666, 266] width 547 height 90
type input "C:\fakepath\Mulan 455580196_2025_09_25_07_37_05.xlsx"
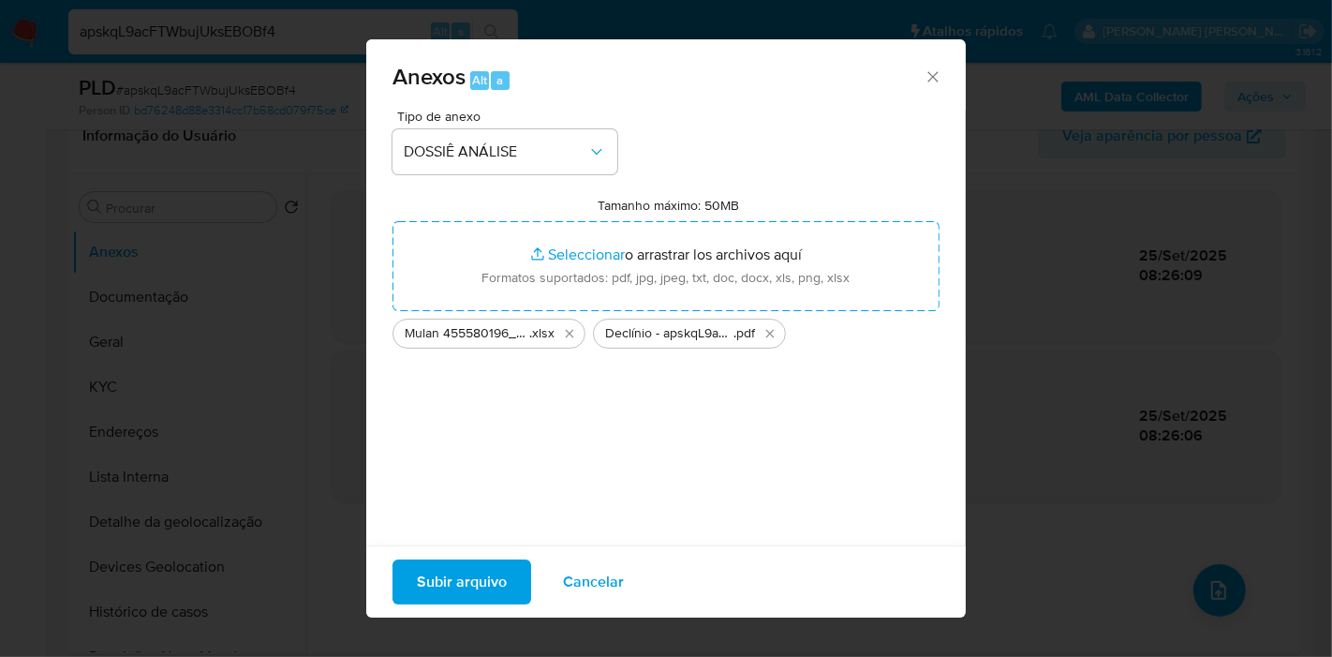
click at [496, 583] on span "Subir arquivo" at bounding box center [462, 581] width 90 height 41
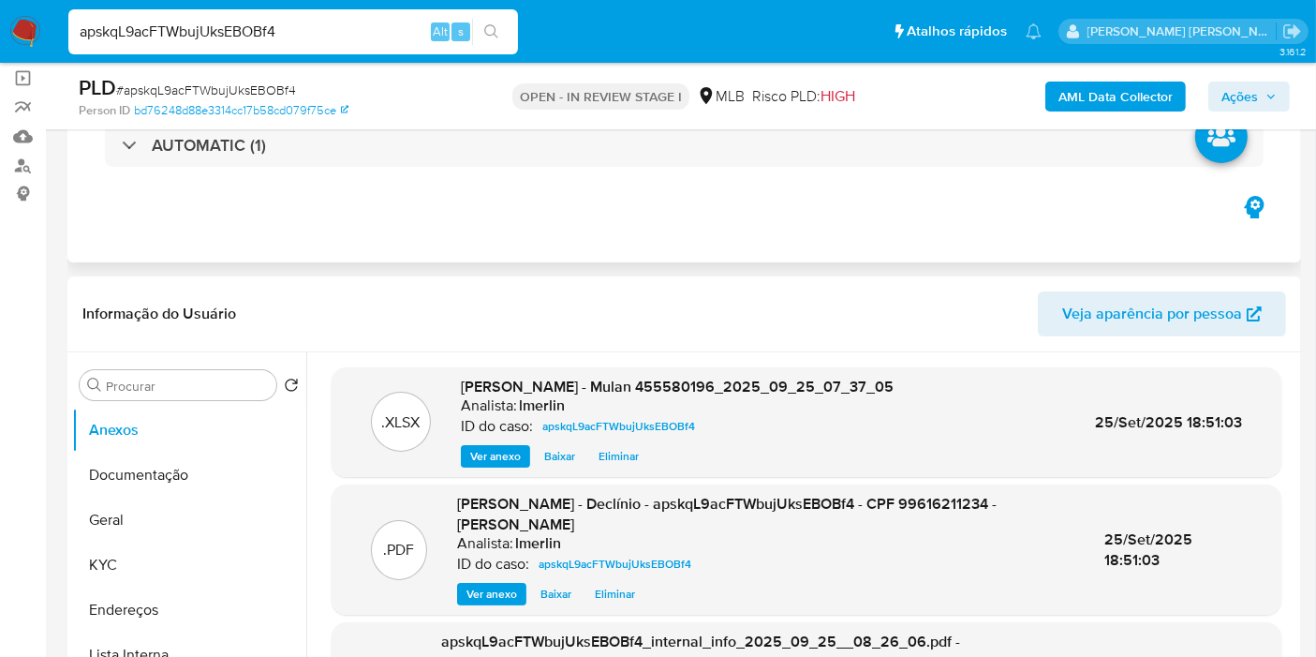
scroll to position [0, 0]
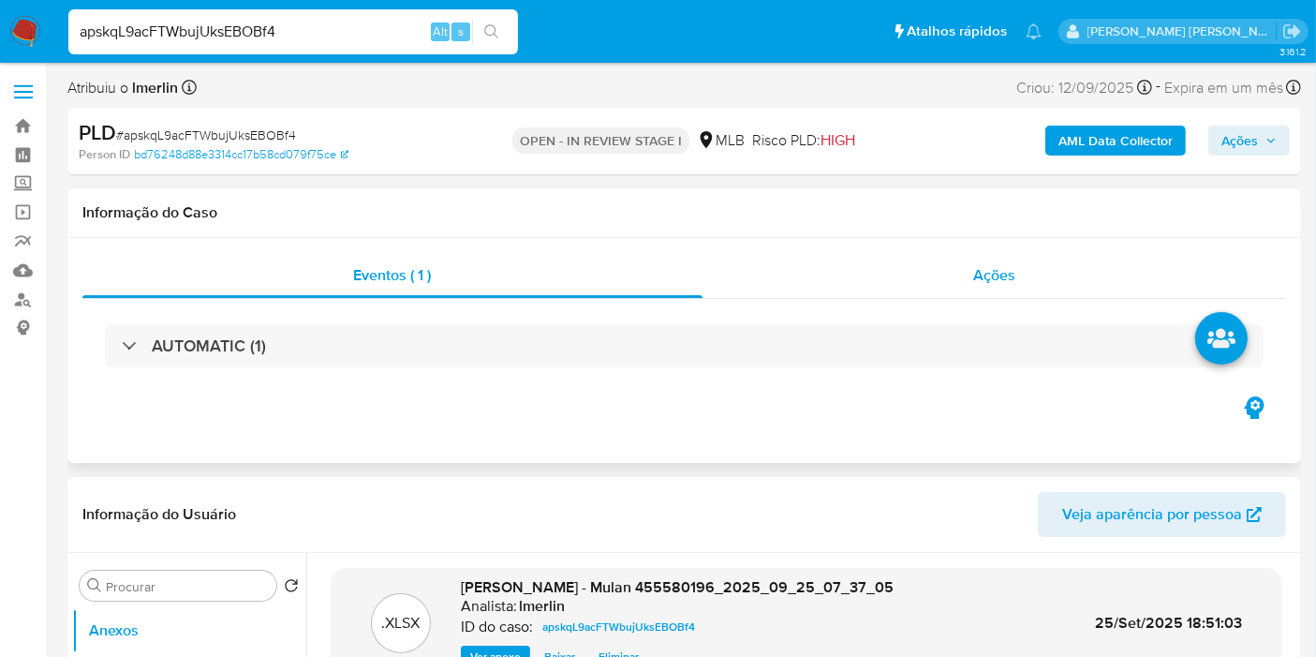
click at [1043, 260] on div "Ações" at bounding box center [995, 275] width 585 height 45
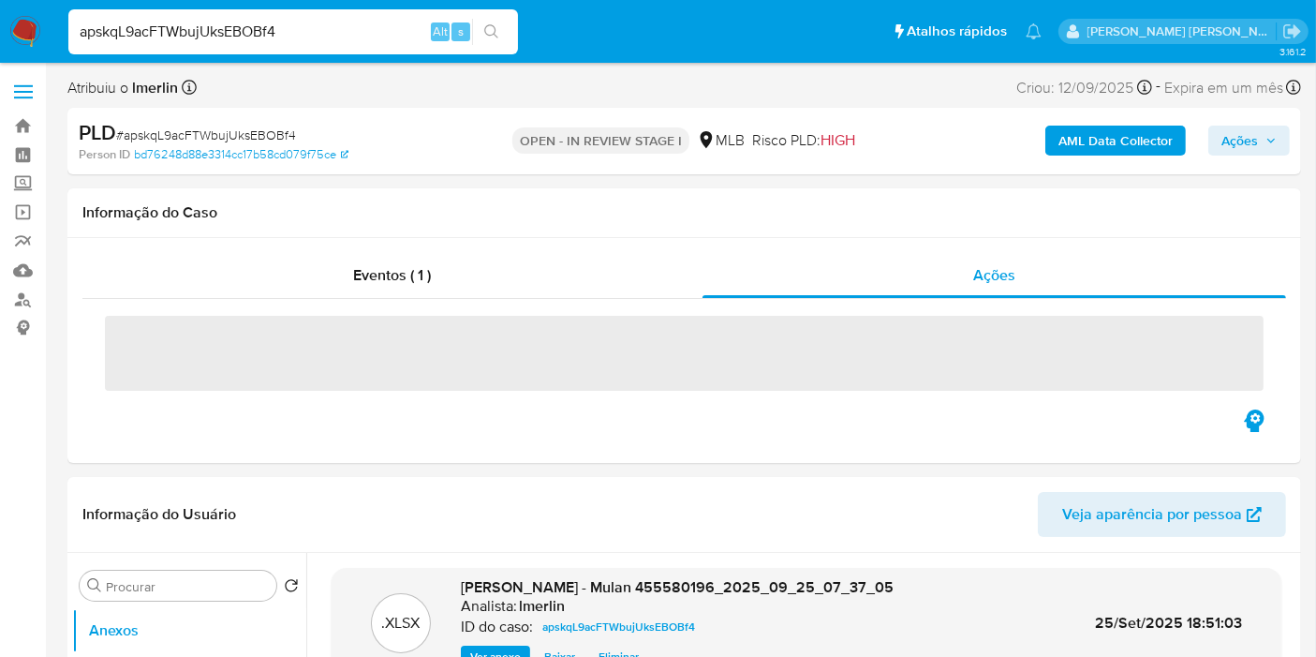
click at [1244, 143] on span "Ações" at bounding box center [1240, 141] width 37 height 30
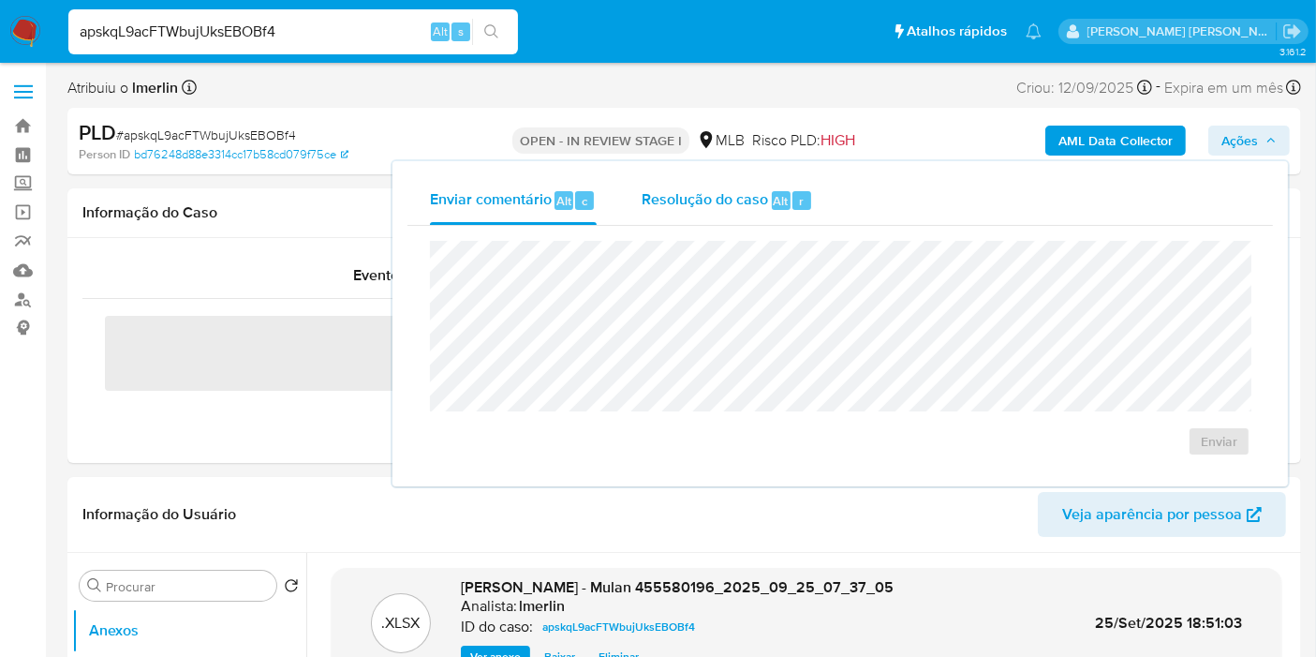
click at [737, 198] on span "Resolução do caso" at bounding box center [705, 200] width 126 height 22
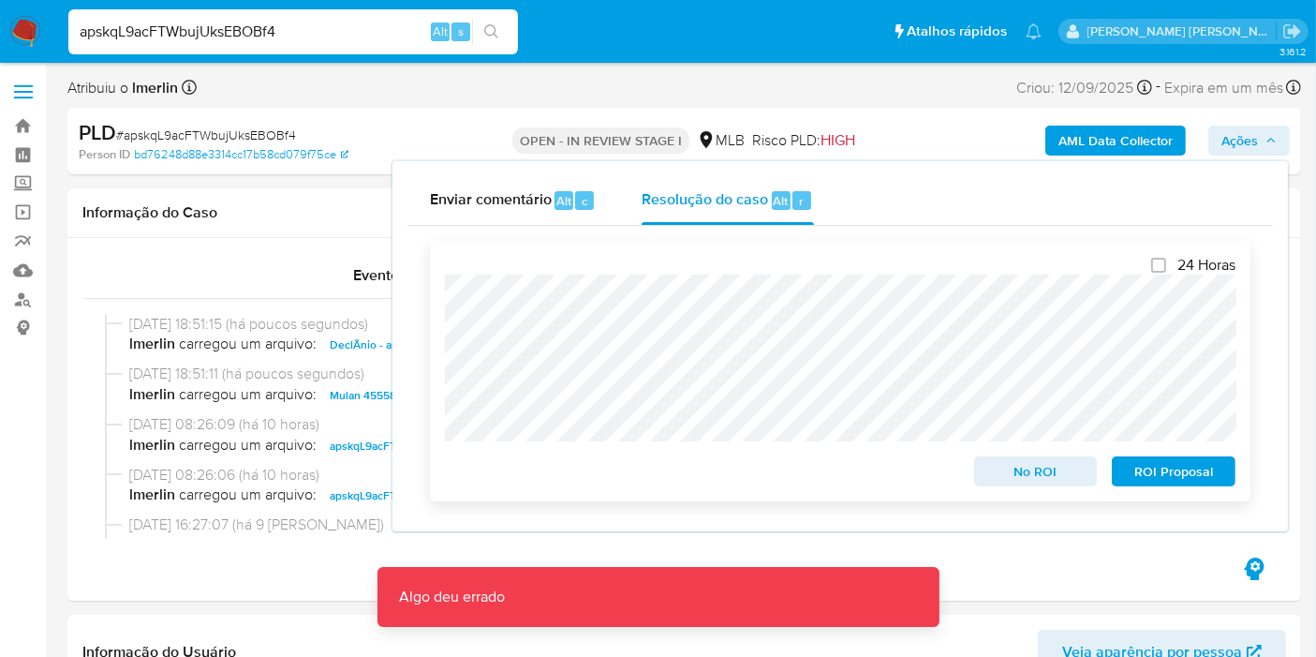
click at [1013, 478] on span "No ROI" at bounding box center [1035, 471] width 97 height 26
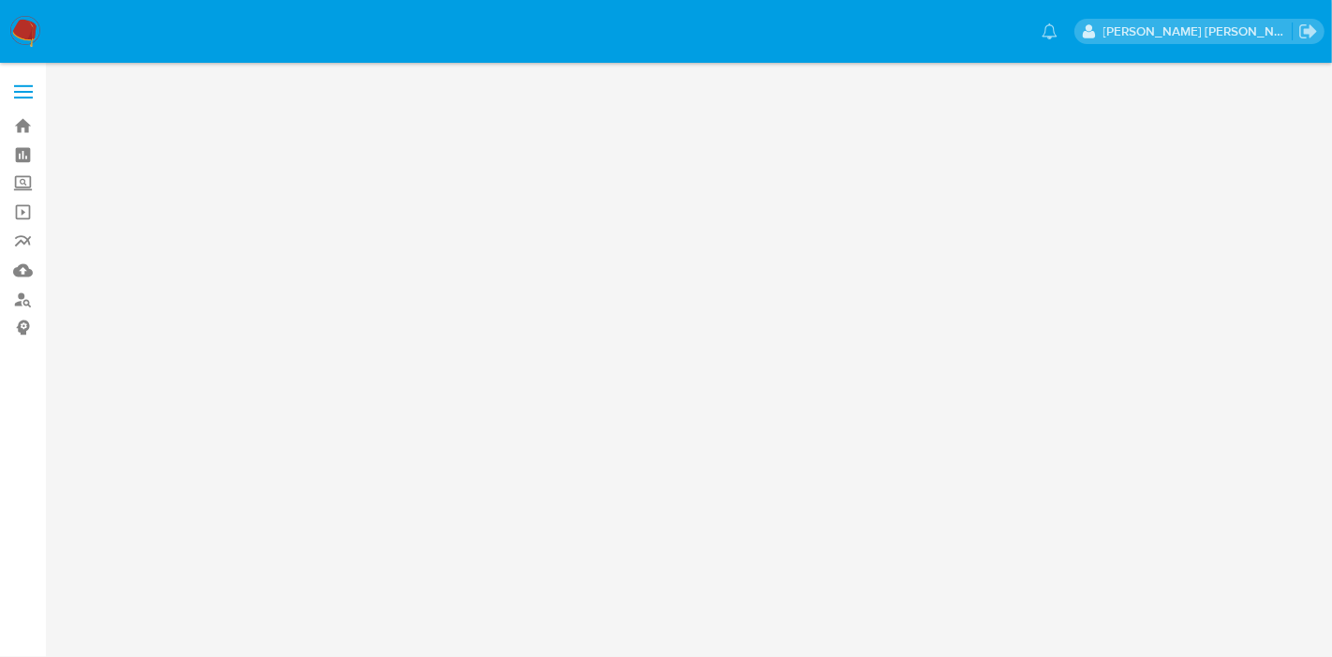
click at [23, 22] on img at bounding box center [25, 32] width 32 height 32
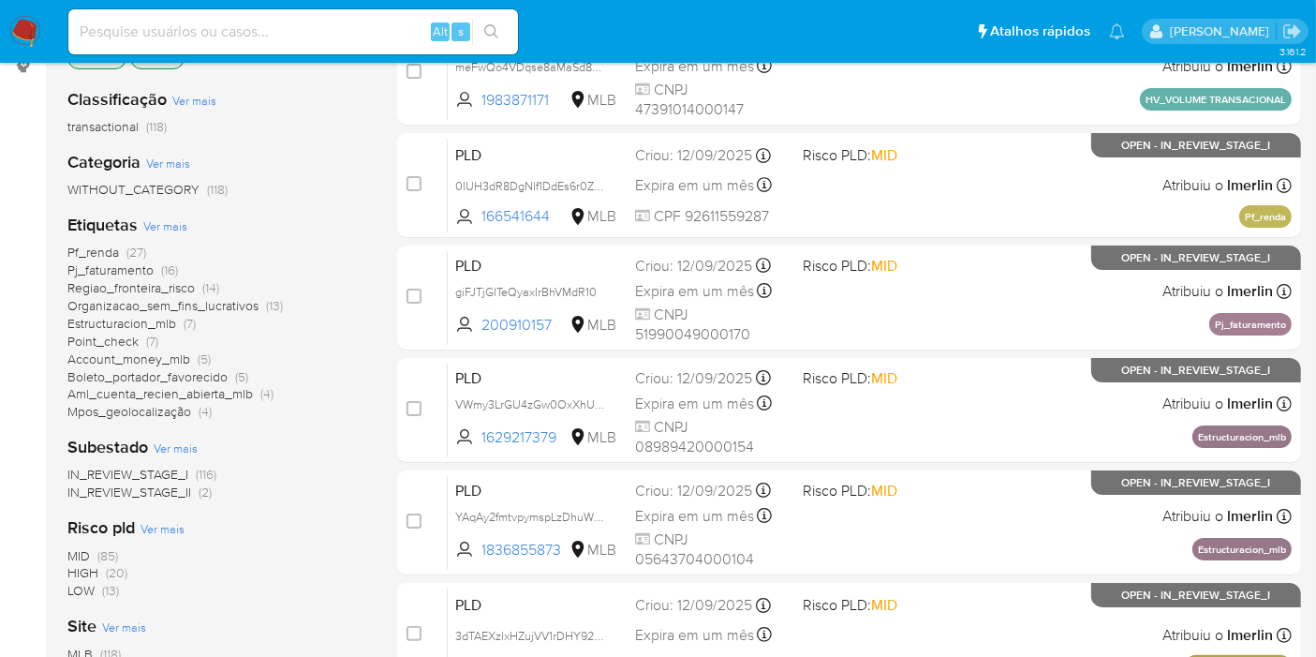
scroll to position [312, 0]
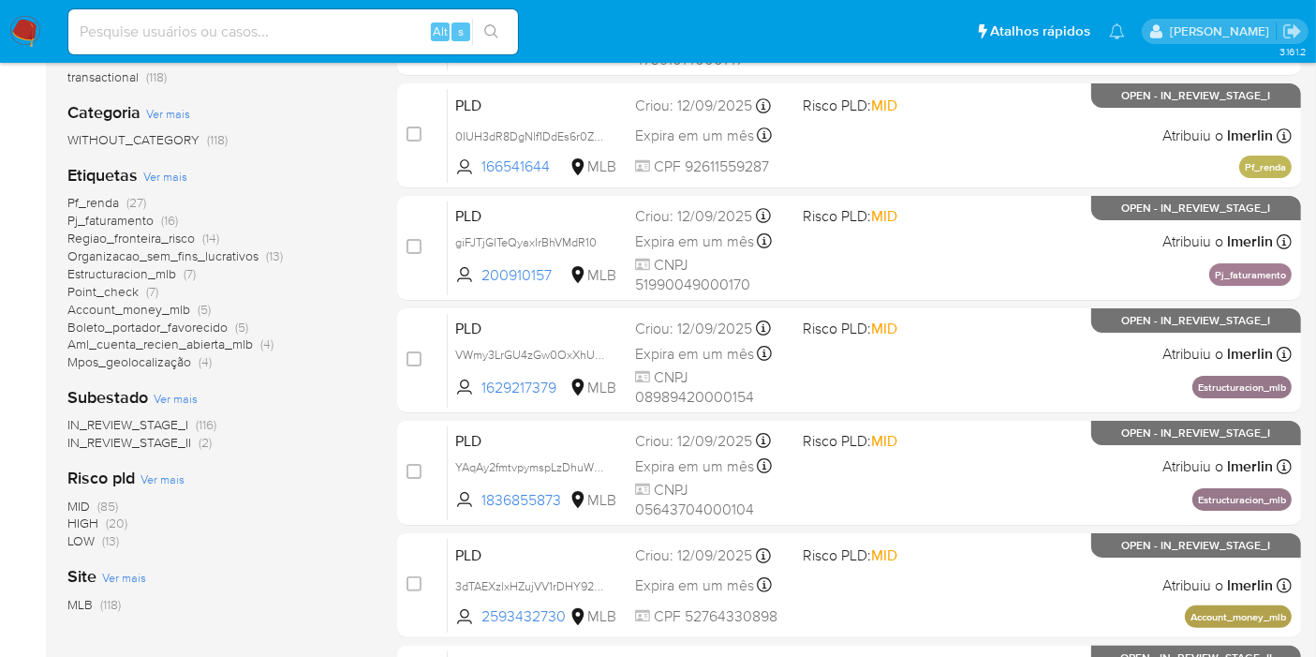
click at [176, 253] on span "Organizacao_sem_fins_lucrativos" at bounding box center [162, 255] width 191 height 19
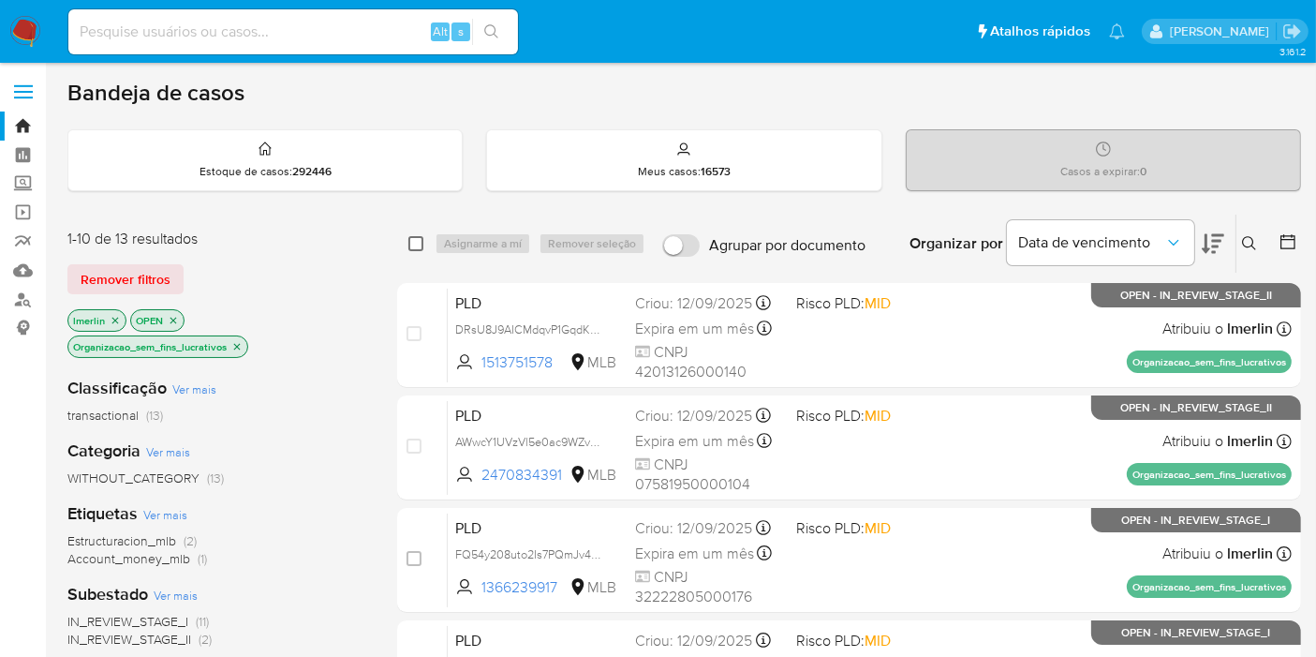
click at [412, 243] on input "checkbox" at bounding box center [415, 243] width 15 height 15
checkbox input "true"
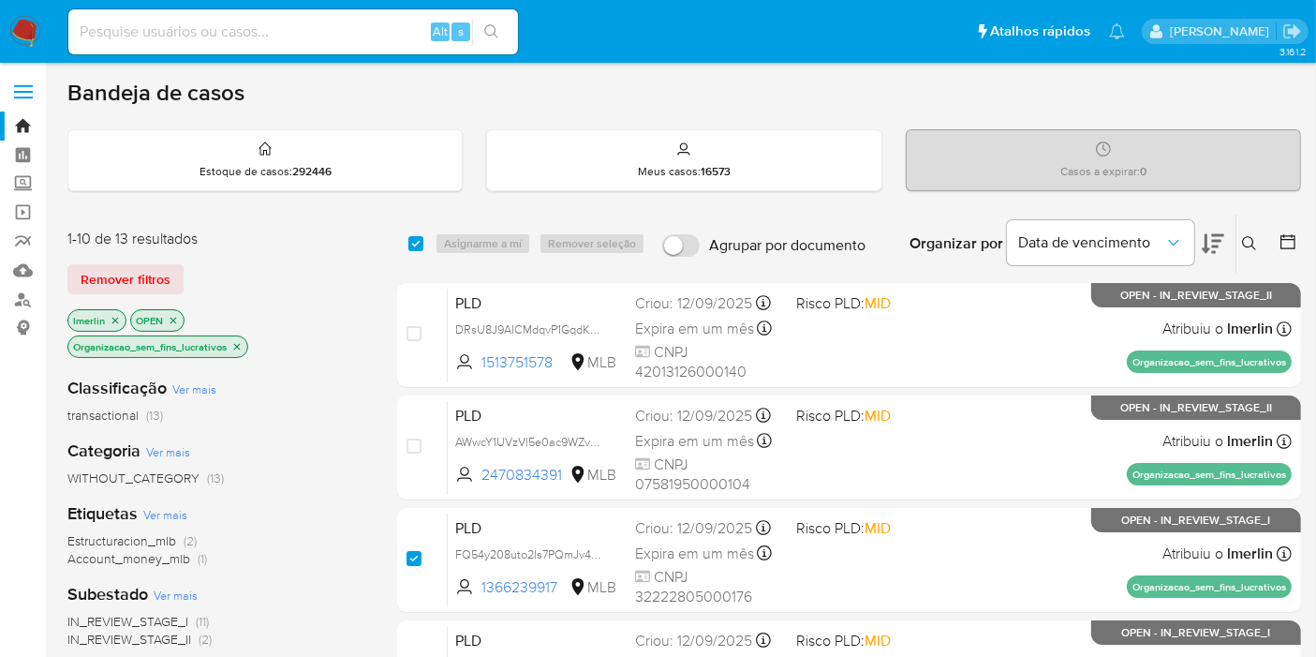
checkbox input "true"
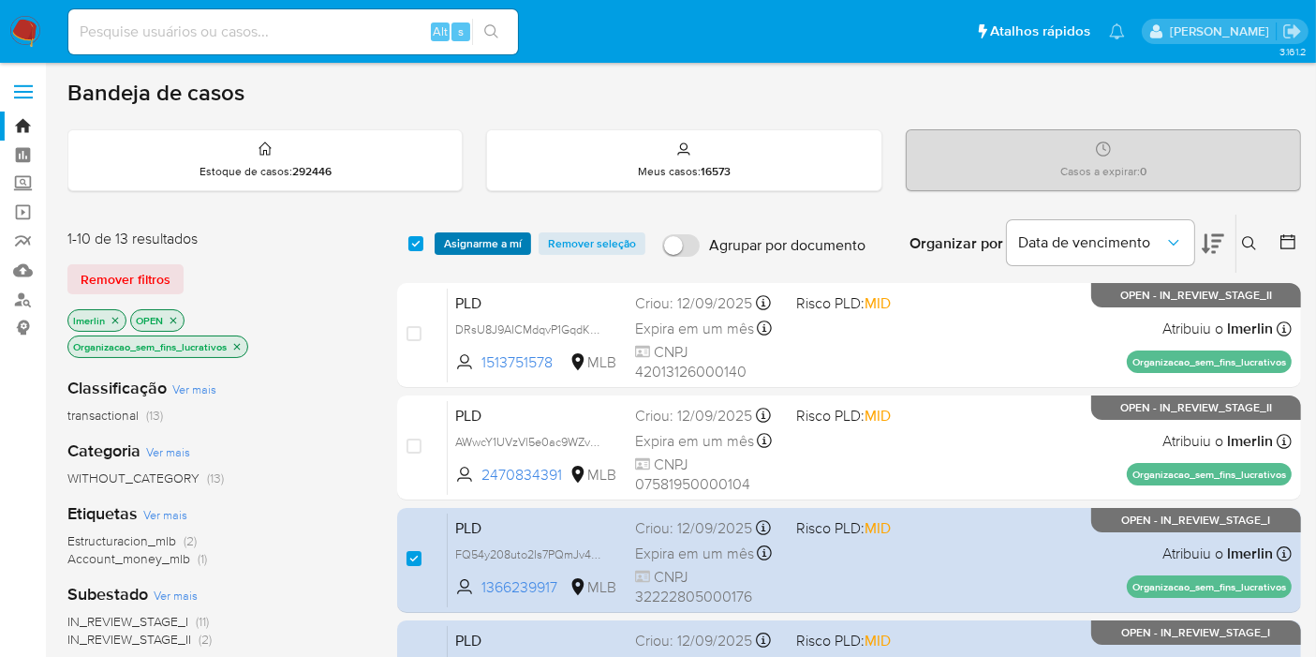
click at [470, 236] on span "Asignarme a mí" at bounding box center [483, 243] width 78 height 19
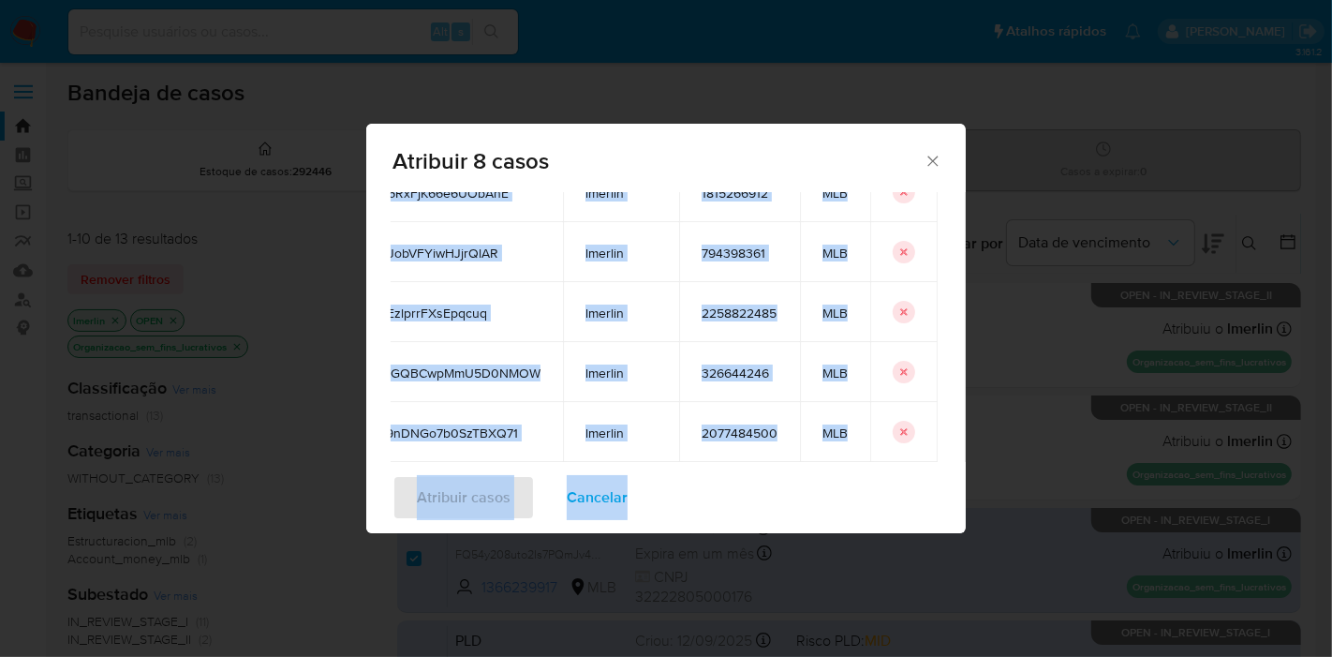
scroll to position [346, 12]
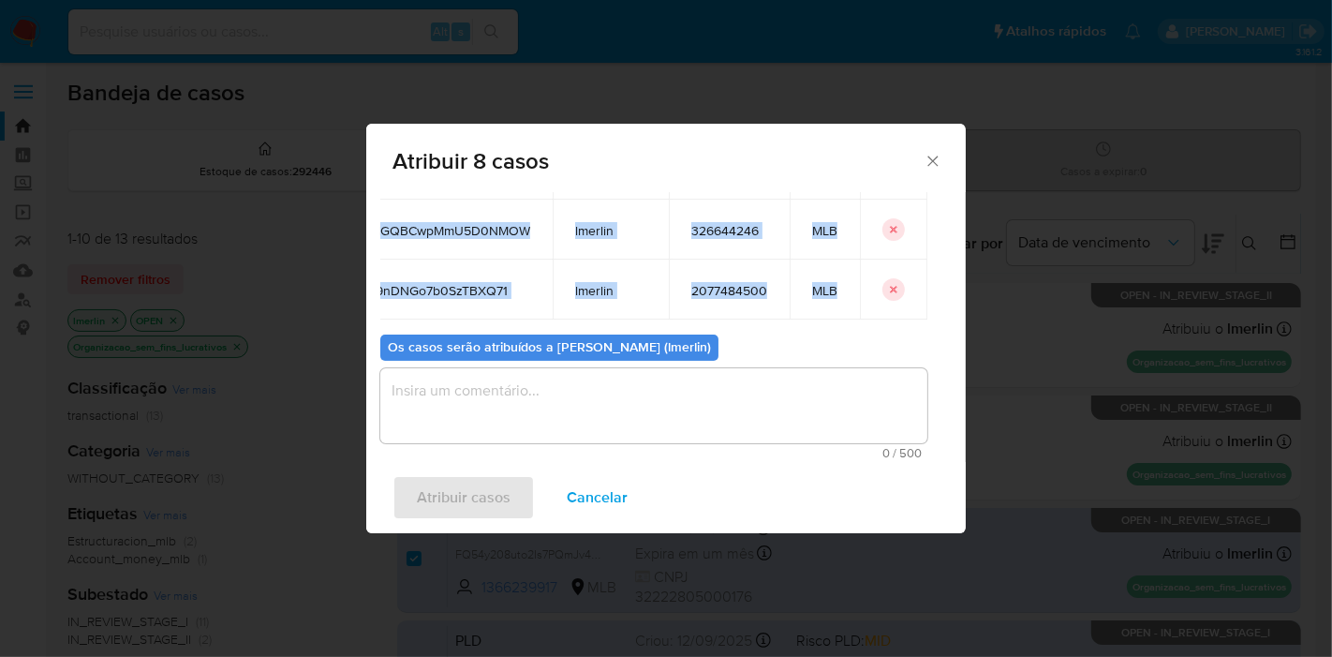
drag, startPoint x: 410, startPoint y: 313, endPoint x: 863, endPoint y: 289, distance: 453.2
click at [863, 289] on div "Casos para atribuir: ID Proprietário ID do usuário Site FQ54y208uto2Is7PQmJv46O…" at bounding box center [653, 95] width 547 height 450
copy tbody "FQ54y208uto2Is7PQmJv46OA lmerlin 1366239917 MLB rLv9zDfdq8bYHfb9aVDCCkHq lmerli…"
